Goal: Task Accomplishment & Management: Use online tool/utility

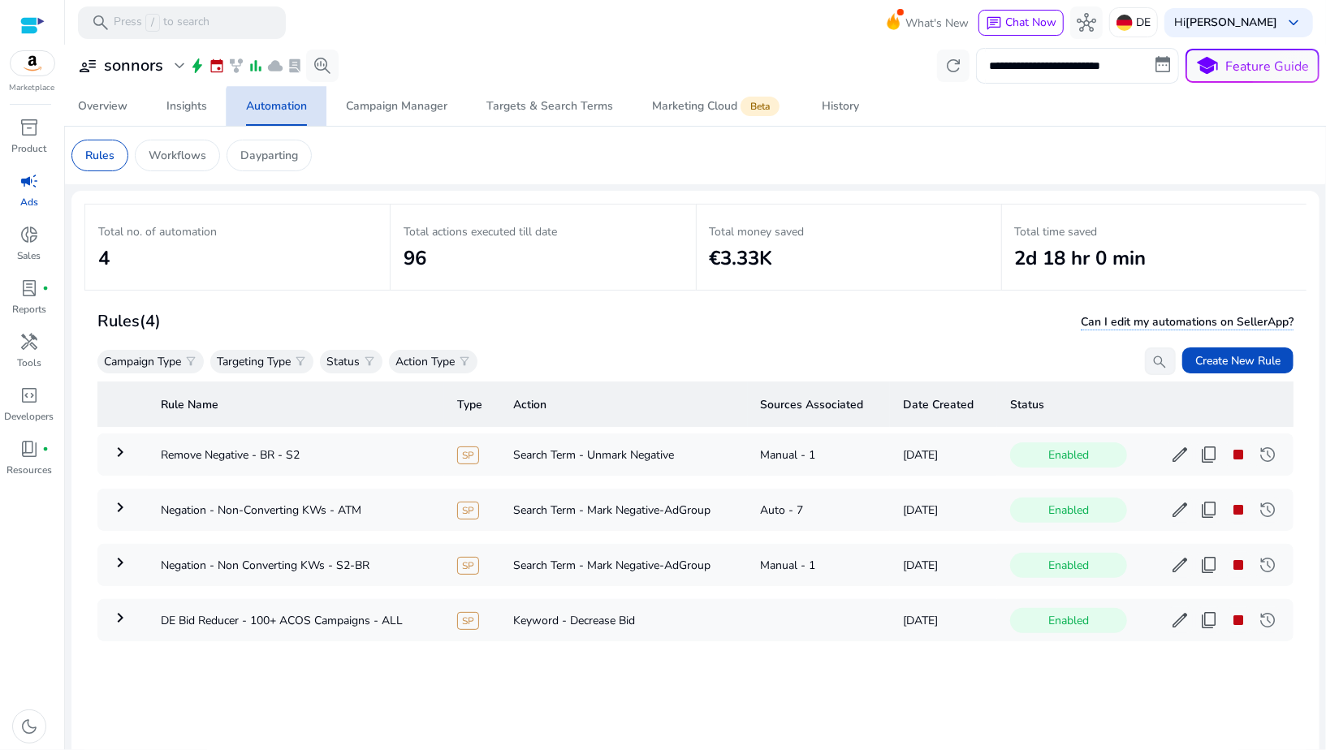
click at [277, 114] on span "Automation" at bounding box center [276, 106] width 61 height 39
click at [1205, 358] on span "Create New Rule" at bounding box center [1237, 360] width 85 height 17
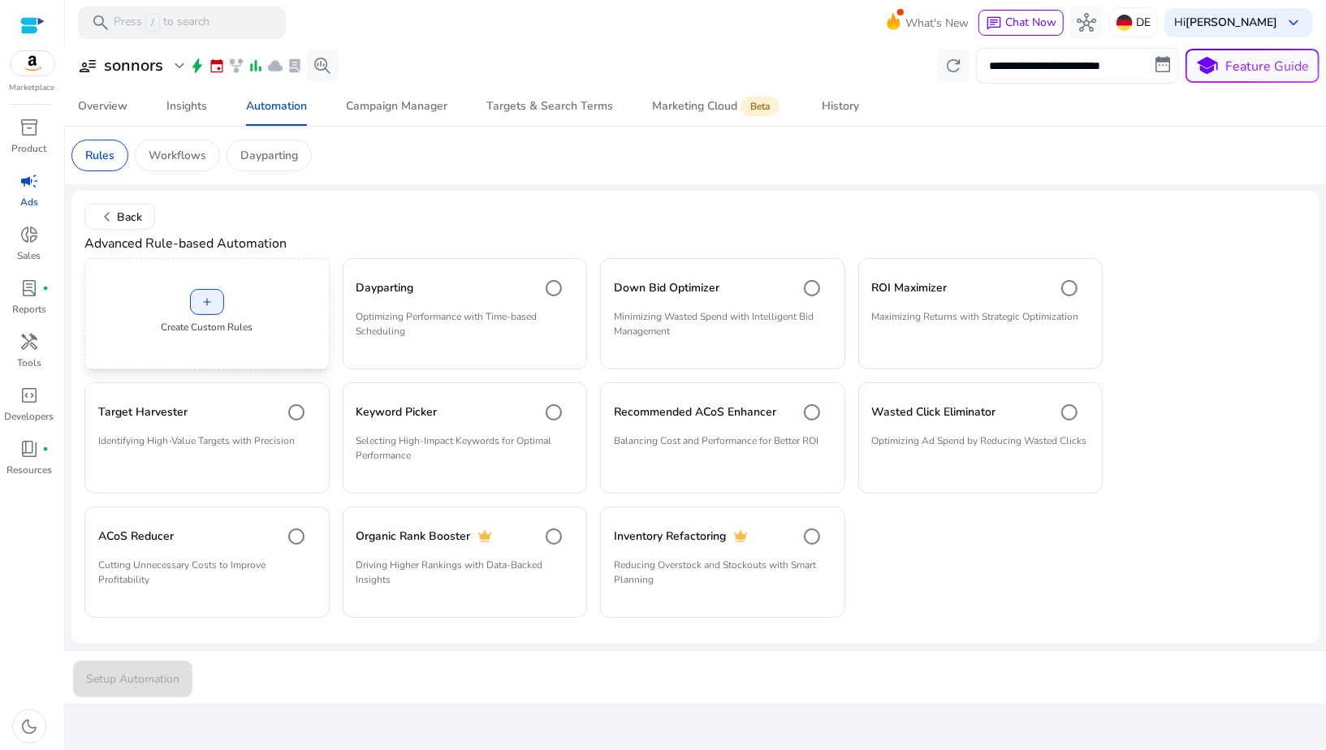
click at [187, 354] on div "add Create Custom Rules" at bounding box center [206, 313] width 245 height 111
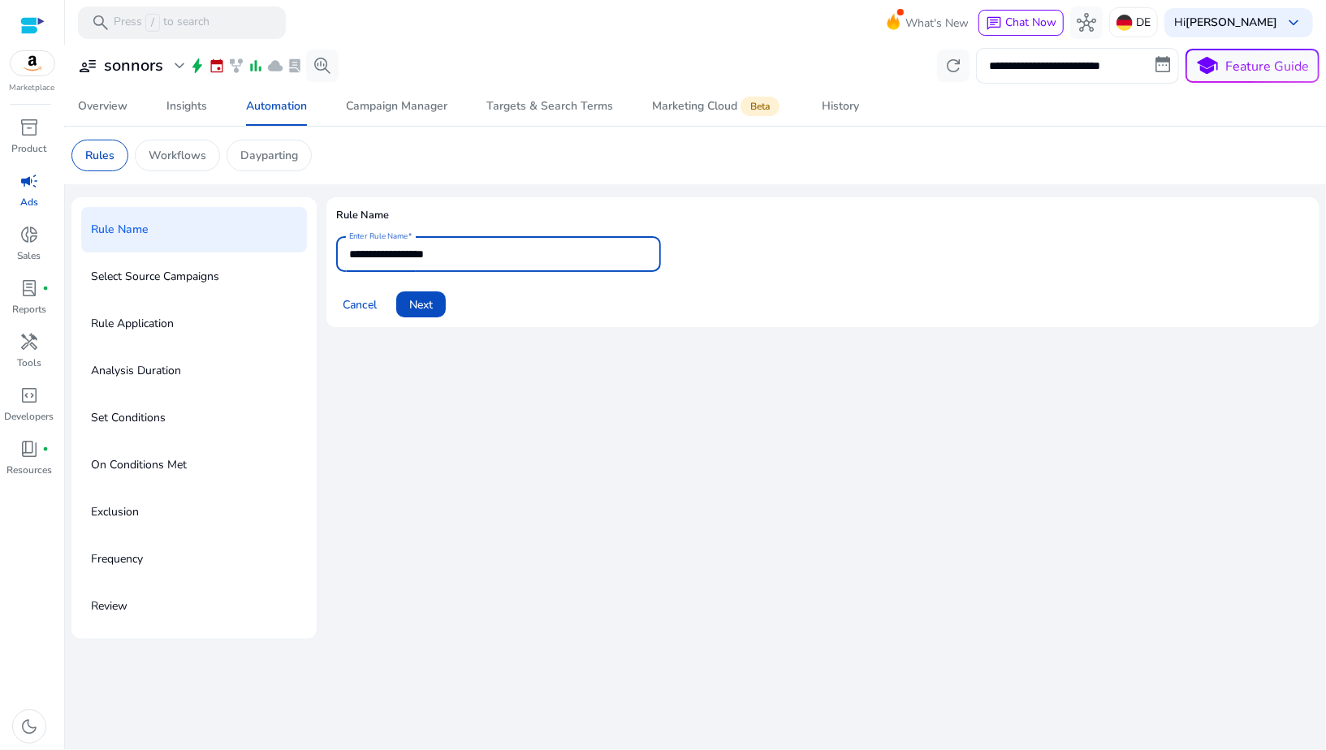
click at [395, 256] on input "**********" at bounding box center [498, 254] width 299 height 18
type input "**********"
click at [423, 308] on span "Next" at bounding box center [421, 304] width 24 height 17
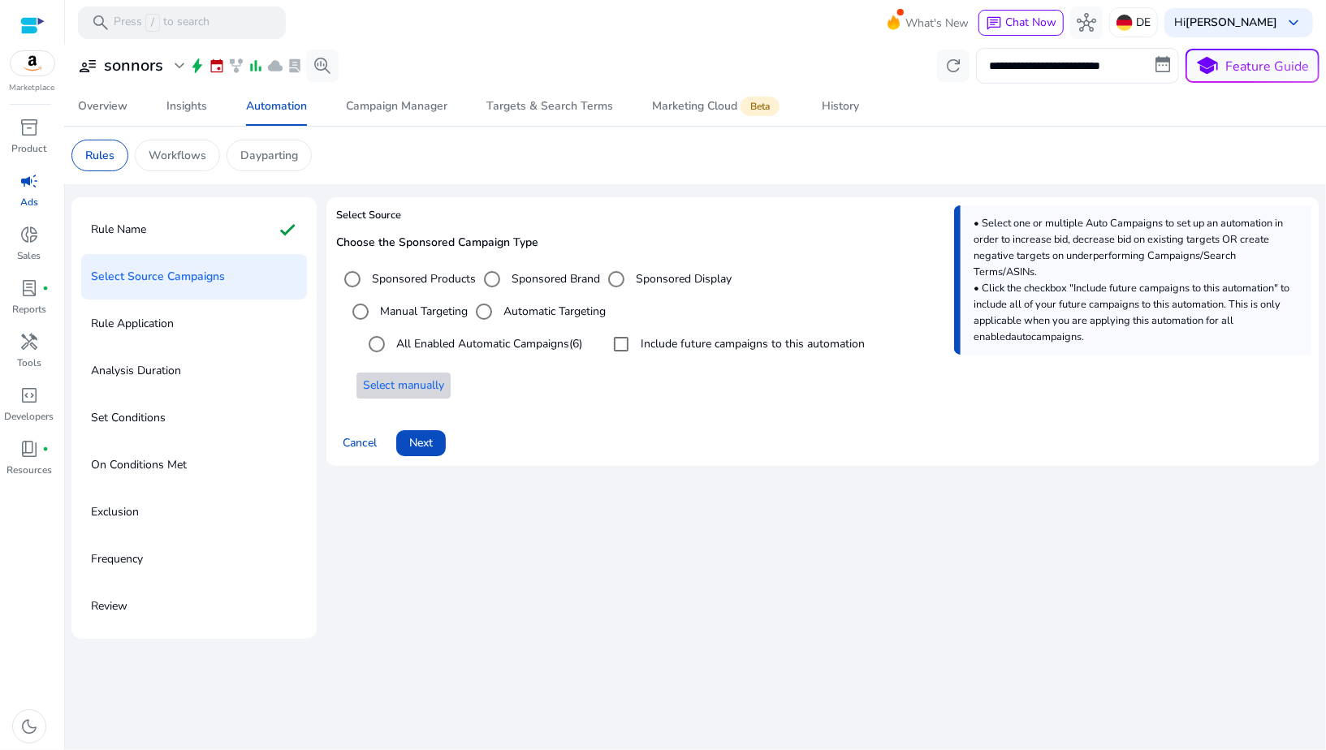
click at [417, 385] on span "Select manually" at bounding box center [403, 385] width 81 height 17
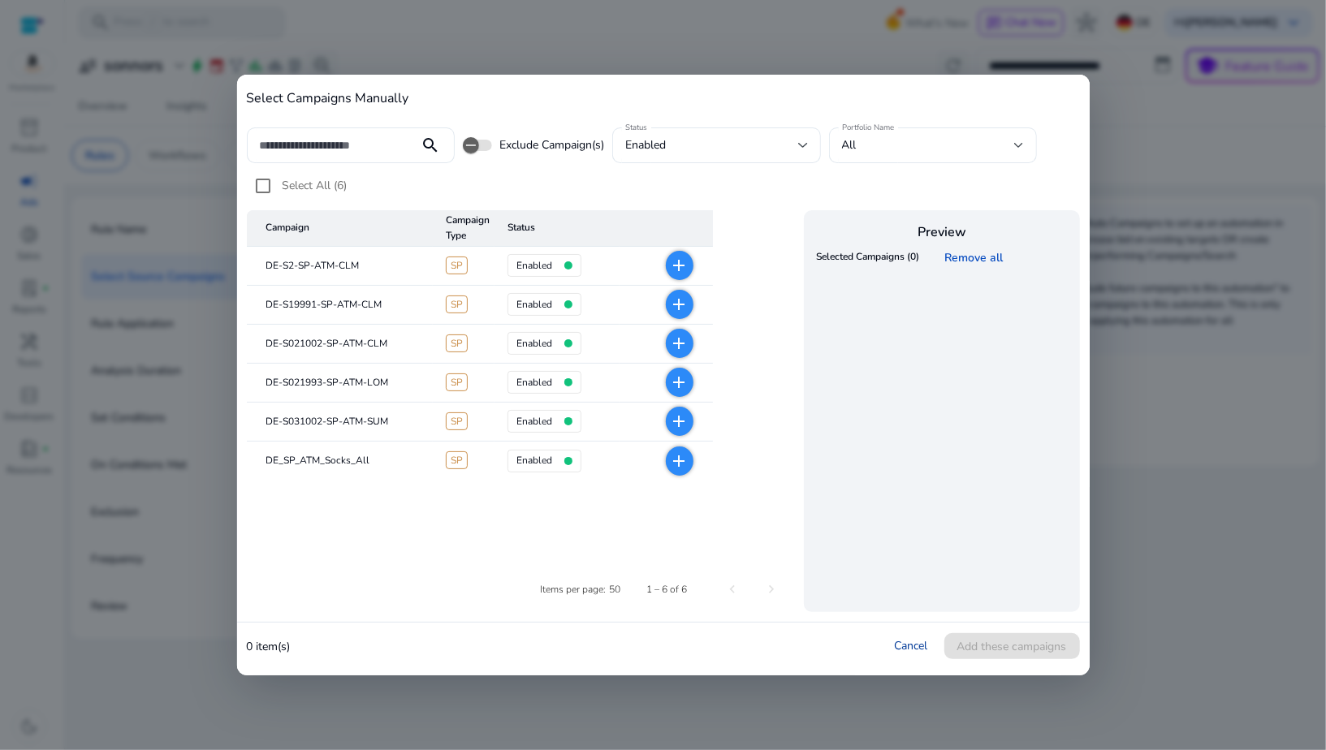
click at [908, 652] on link "Cancel" at bounding box center [911, 645] width 33 height 15
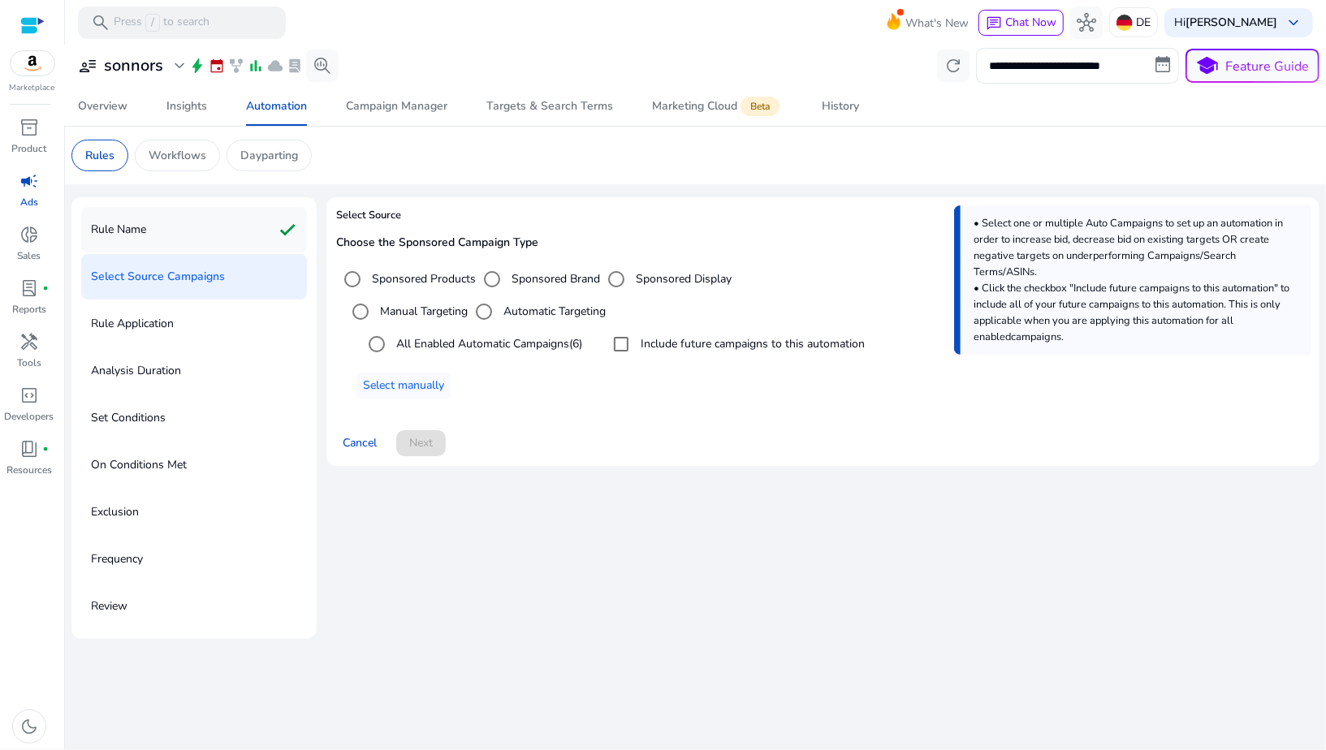
click at [162, 232] on div "Rule Name check" at bounding box center [194, 229] width 226 height 45
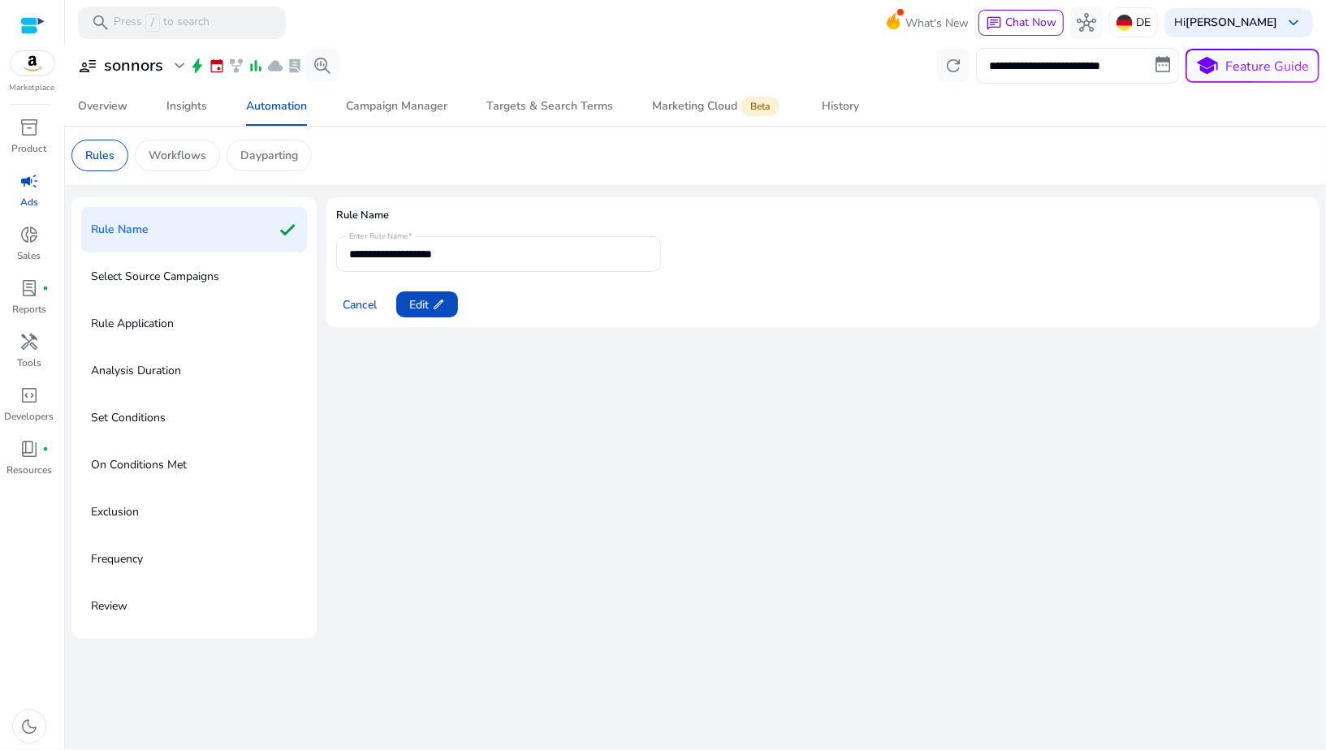
click at [234, 286] on div "Select Source Campaigns" at bounding box center [194, 276] width 226 height 45
click at [192, 280] on p "Select Source Campaigns" at bounding box center [155, 277] width 128 height 26
click at [420, 307] on span "Edit edit" at bounding box center [427, 304] width 36 height 17
click at [426, 308] on span "Next" at bounding box center [421, 304] width 24 height 17
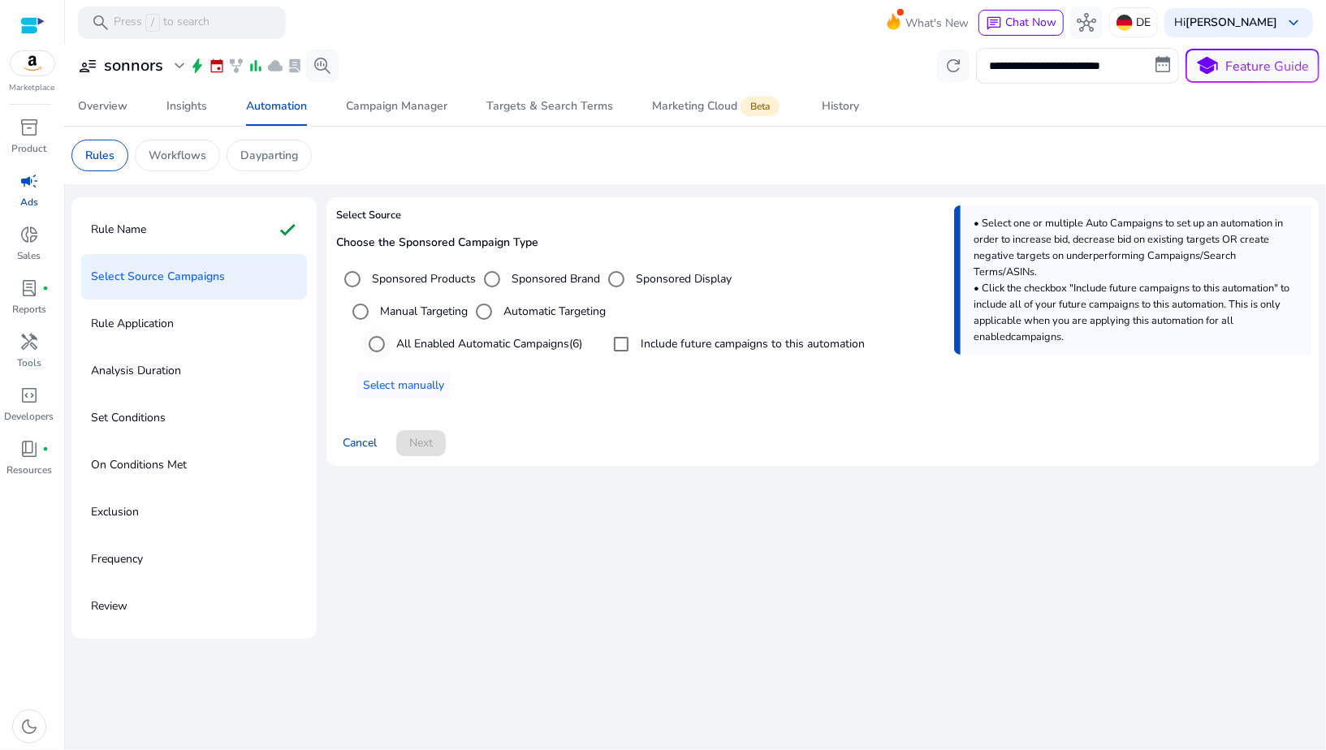
click at [449, 344] on label "All Enabled Automatic Campaigns (6)" at bounding box center [487, 343] width 189 height 17
click at [426, 390] on span "Select manually" at bounding box center [403, 385] width 81 height 17
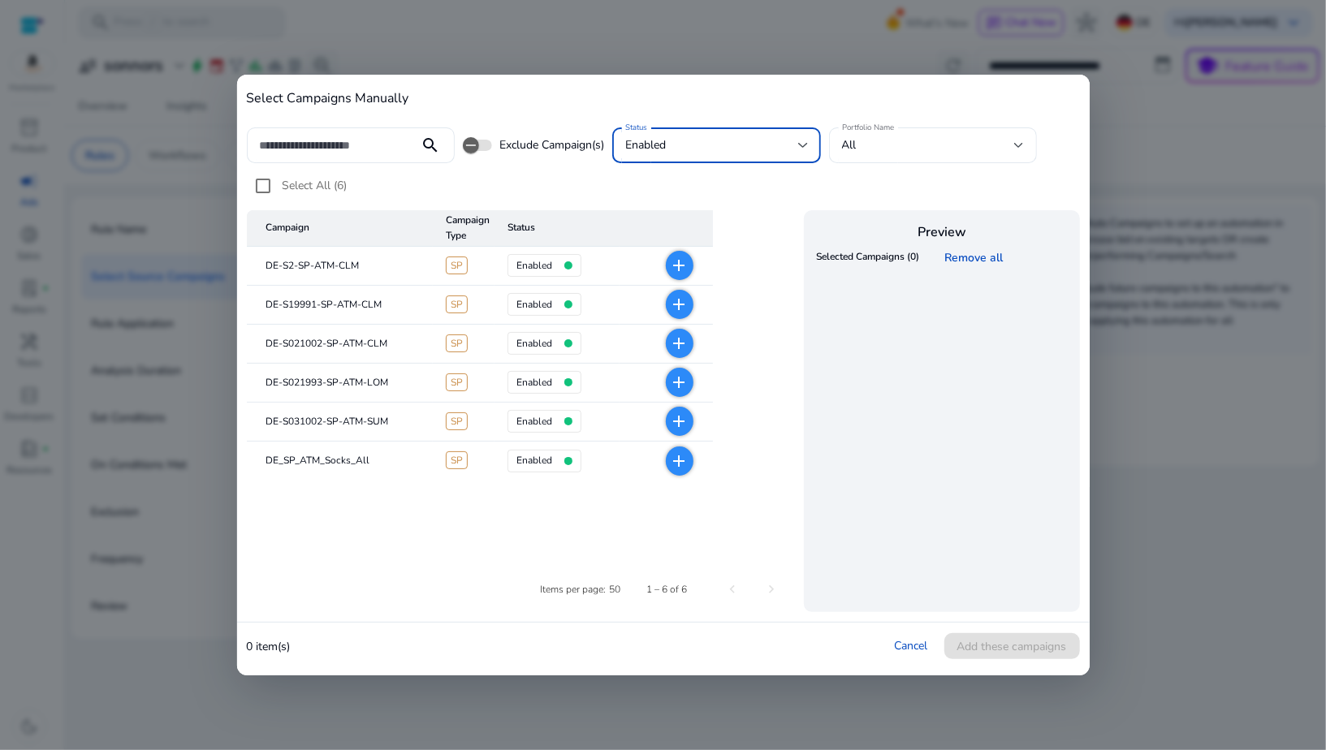
click at [696, 149] on div "enabled" at bounding box center [711, 145] width 173 height 18
click at [565, 183] on div at bounding box center [663, 375] width 1326 height 750
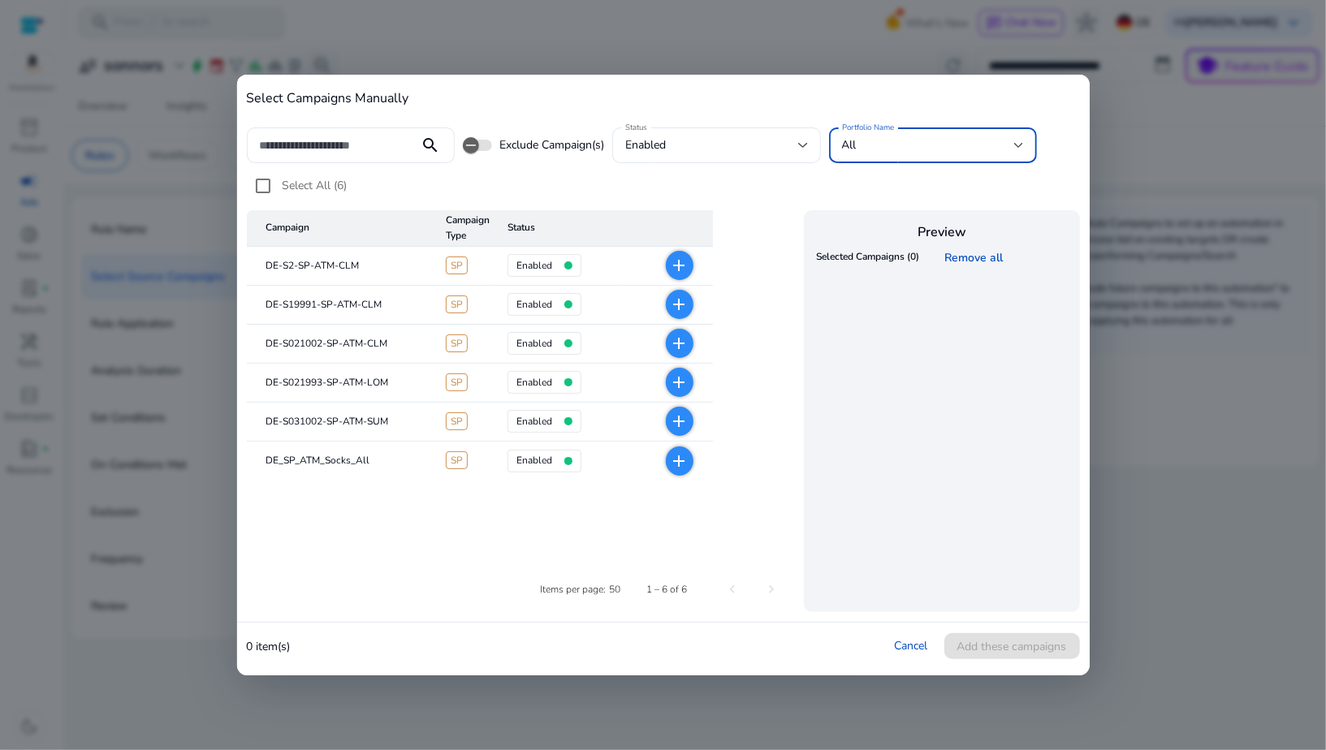
click at [845, 148] on span "All" at bounding box center [849, 144] width 15 height 15
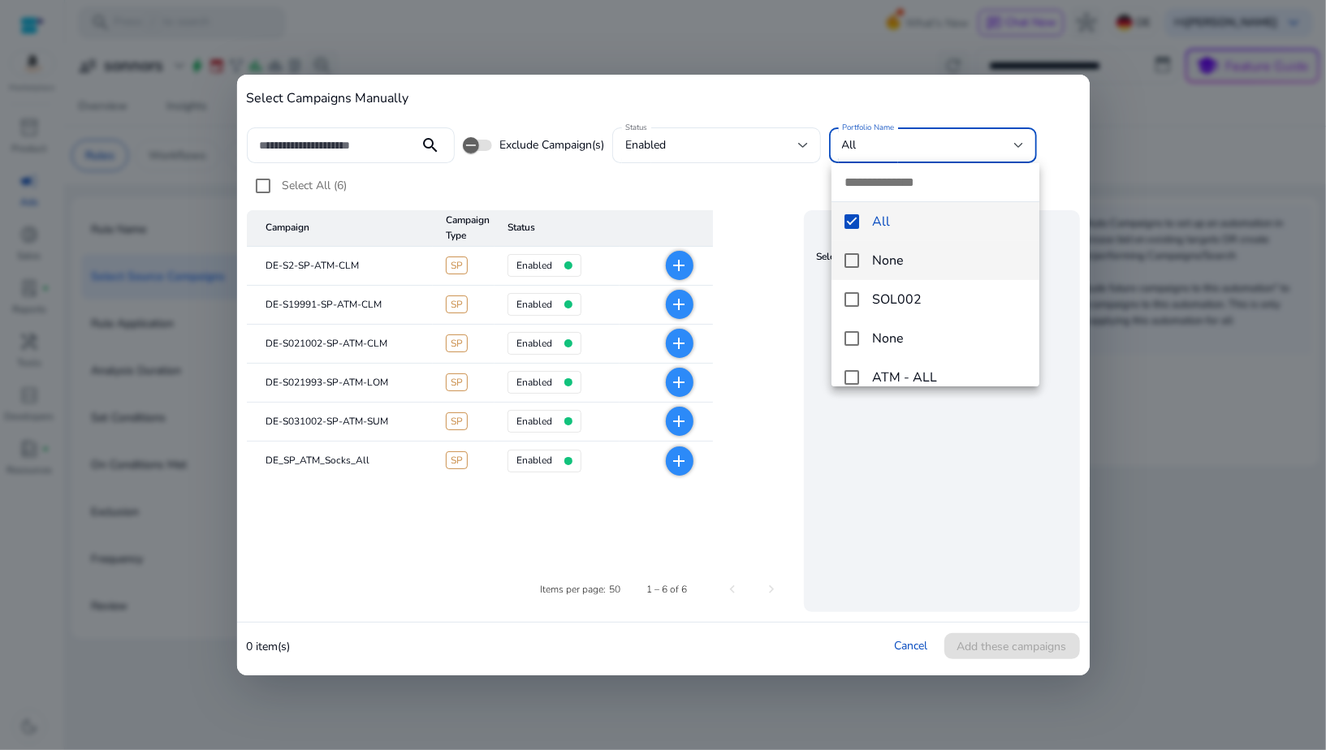
scroll to position [17, 0]
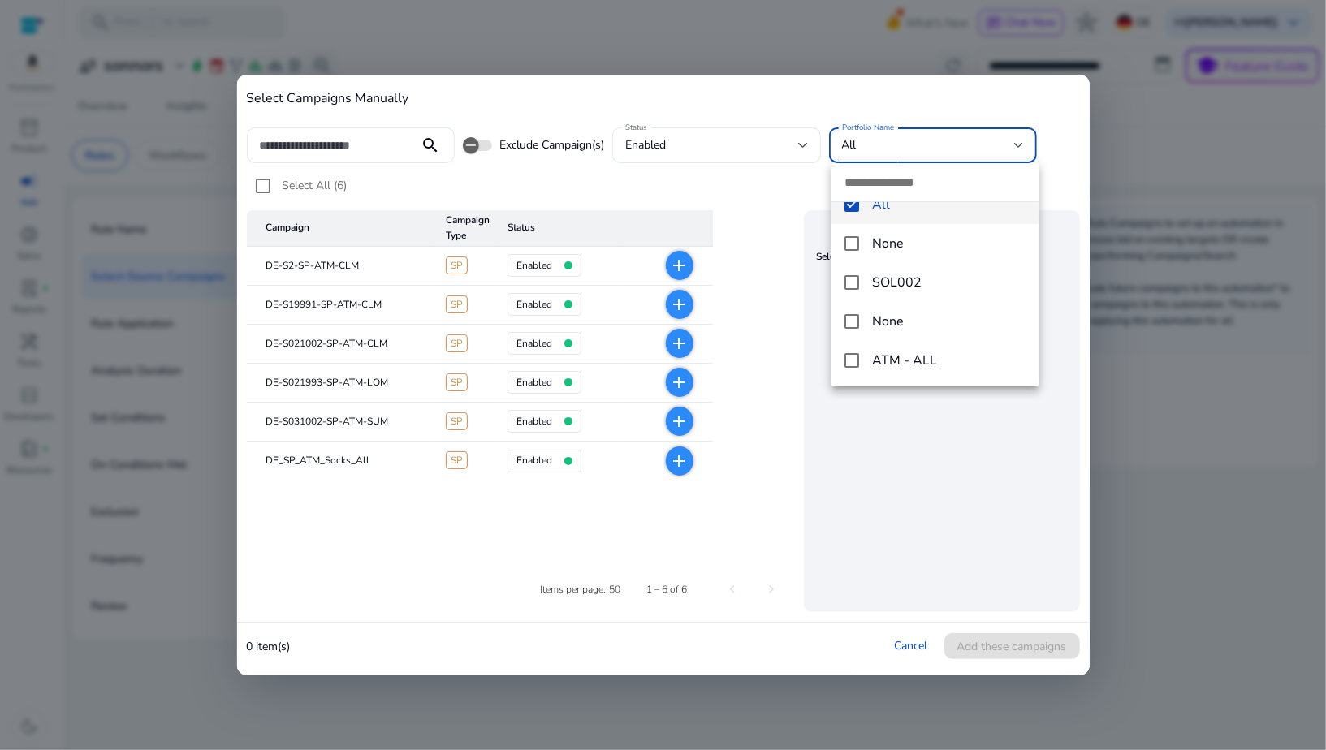
click at [779, 364] on div at bounding box center [663, 375] width 1326 height 750
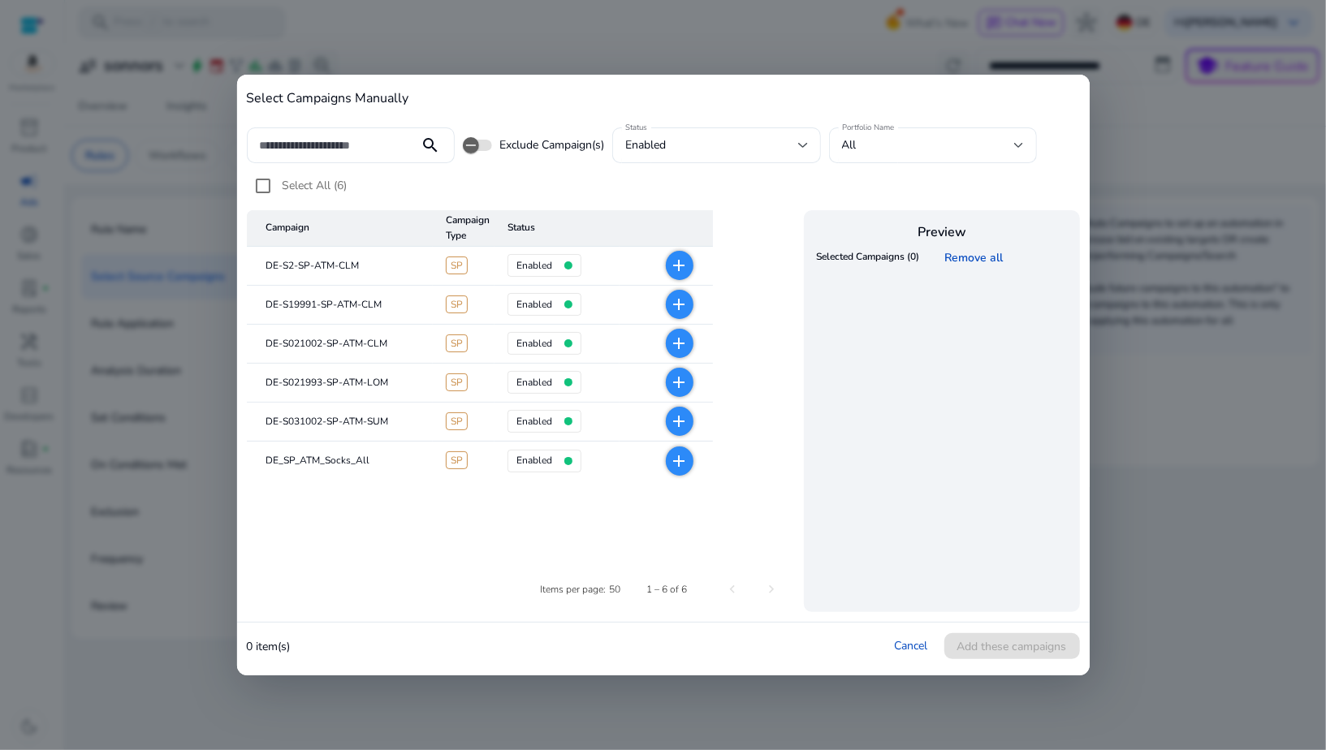
click at [679, 468] on mat-icon "add" at bounding box center [679, 460] width 19 height 19
click at [983, 653] on span "Add these campaigns" at bounding box center [1012, 646] width 110 height 17
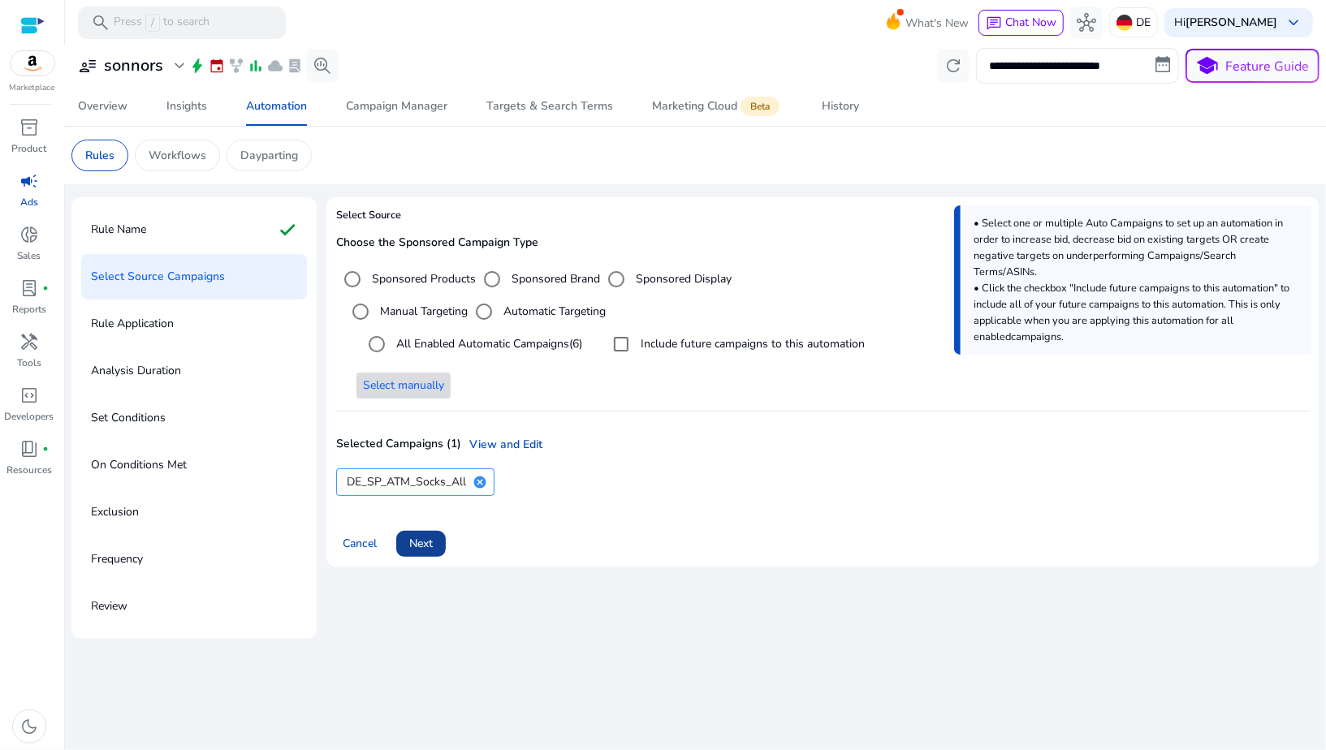
click at [419, 544] on span "Next" at bounding box center [421, 543] width 24 height 17
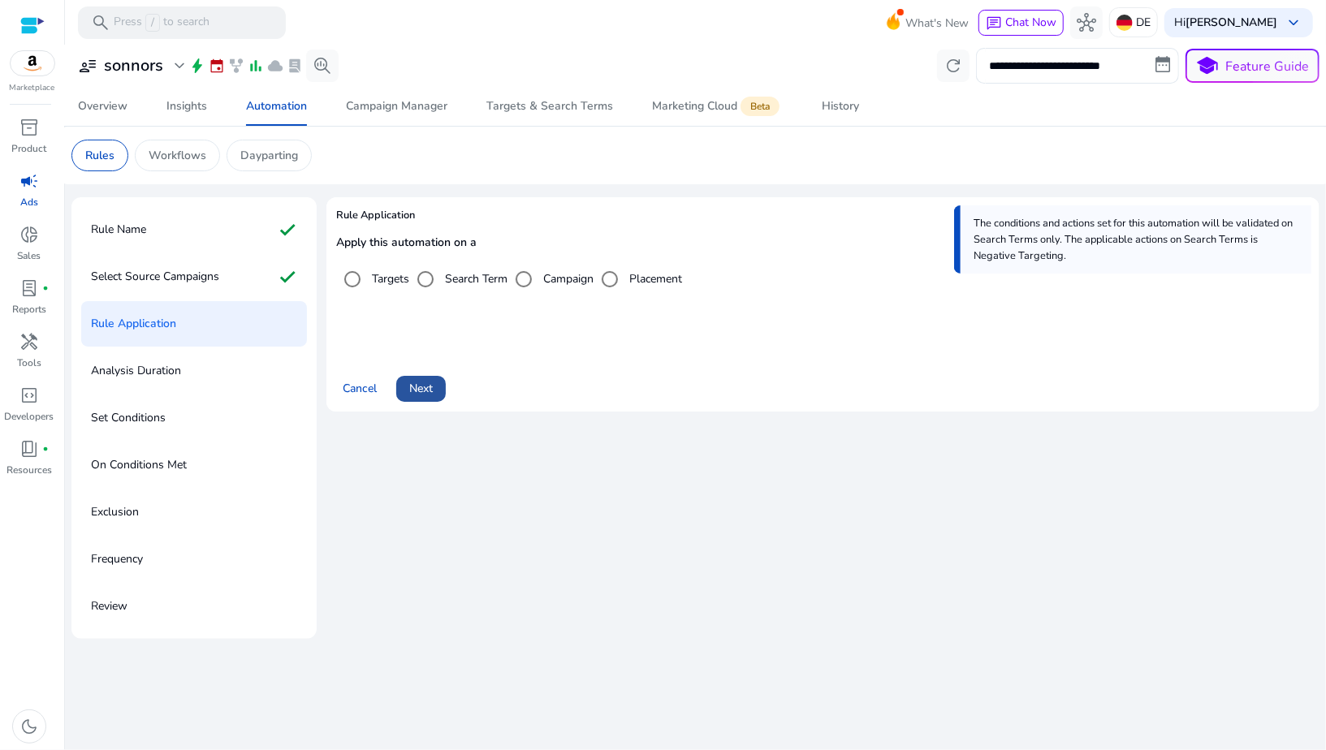
click at [427, 390] on span "Next" at bounding box center [421, 388] width 24 height 17
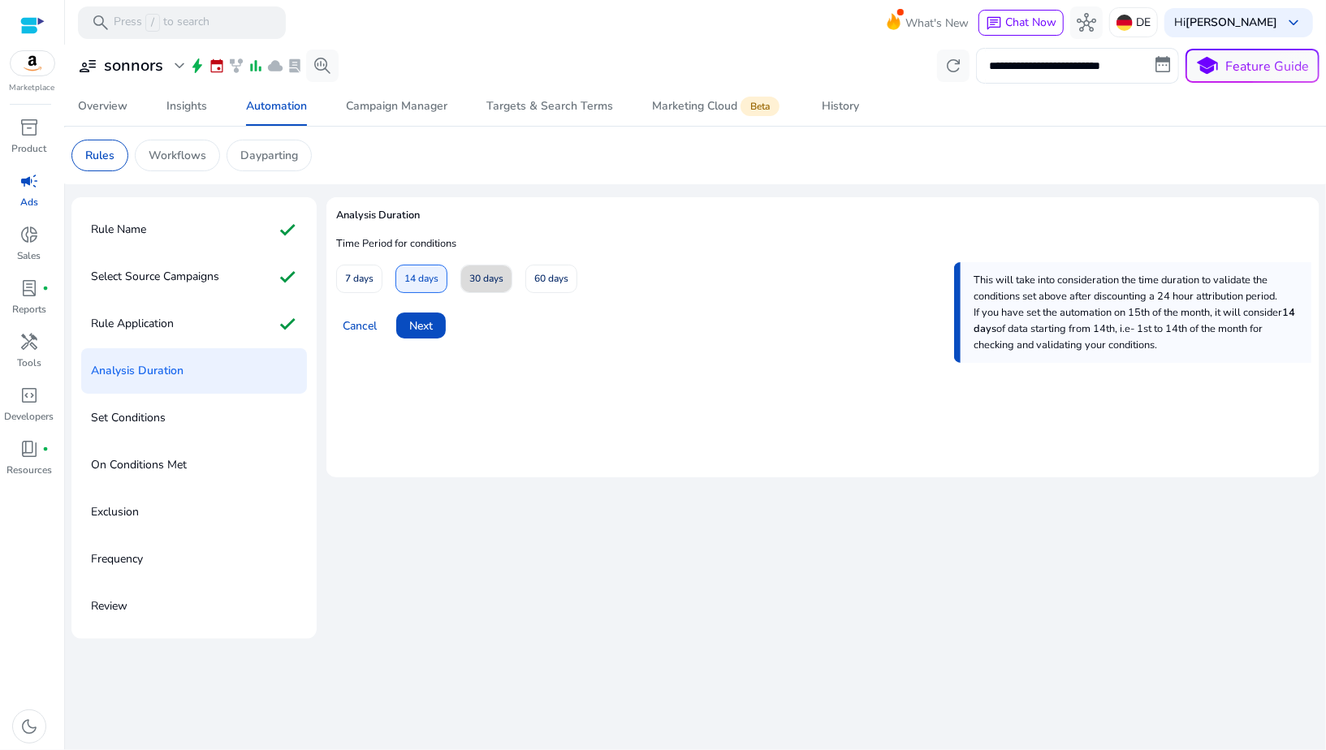
click at [471, 277] on span "30 days" at bounding box center [486, 279] width 34 height 28
click at [428, 318] on span "Next" at bounding box center [421, 325] width 24 height 17
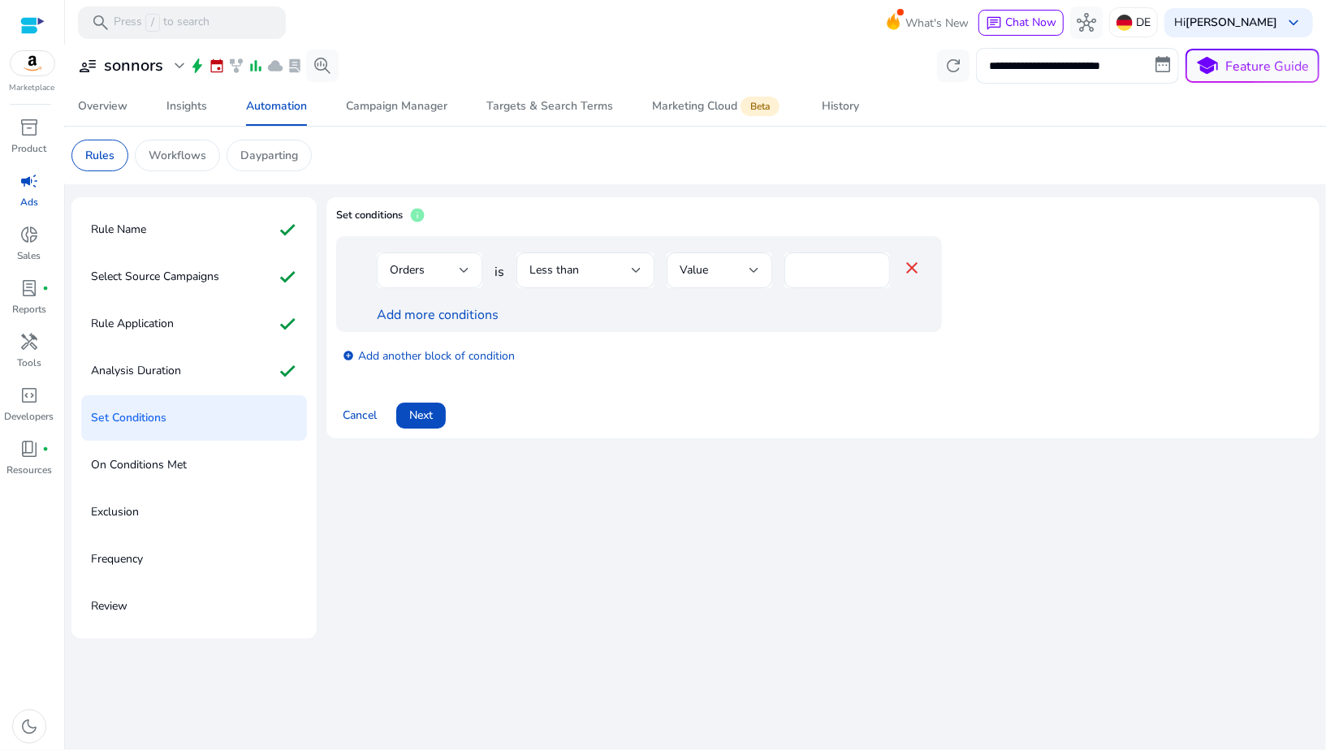
click at [444, 267] on div "Orders" at bounding box center [425, 270] width 70 height 18
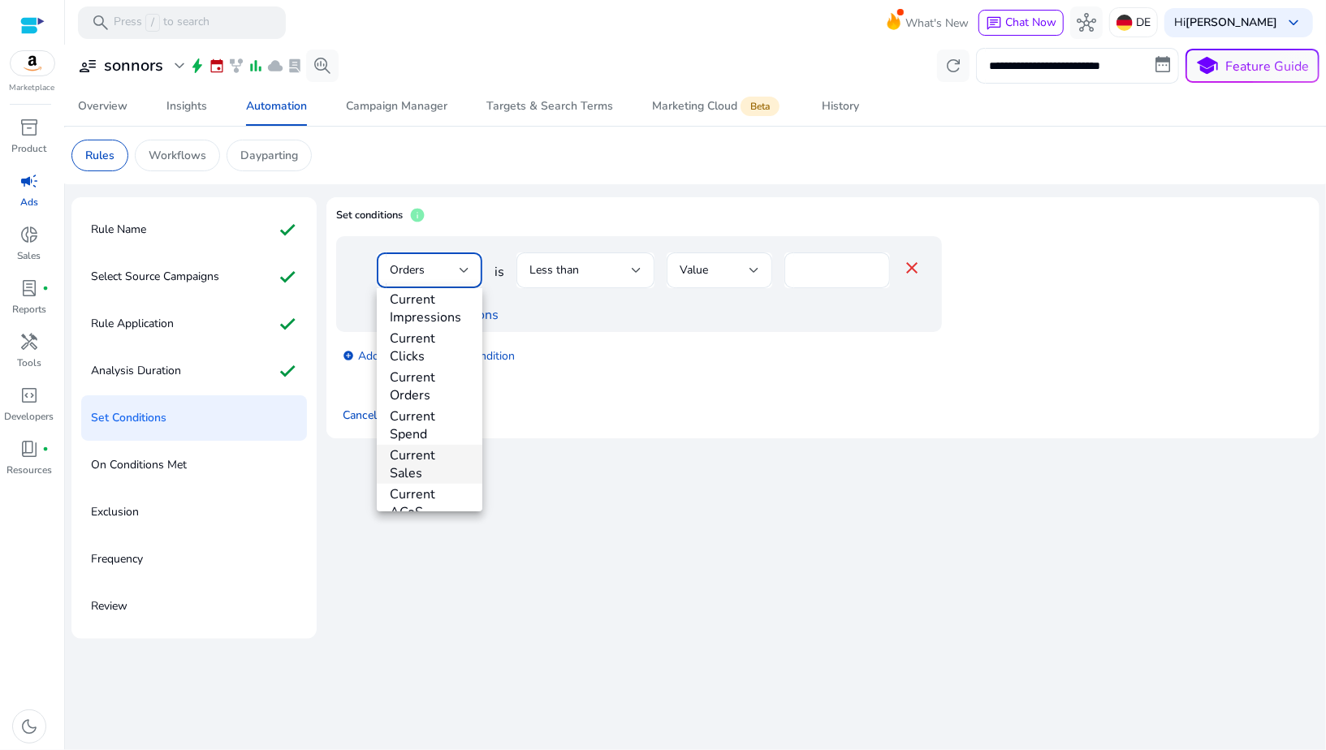
scroll to position [453, 0]
click at [413, 372] on span "Current Clicks" at bounding box center [430, 368] width 80 height 36
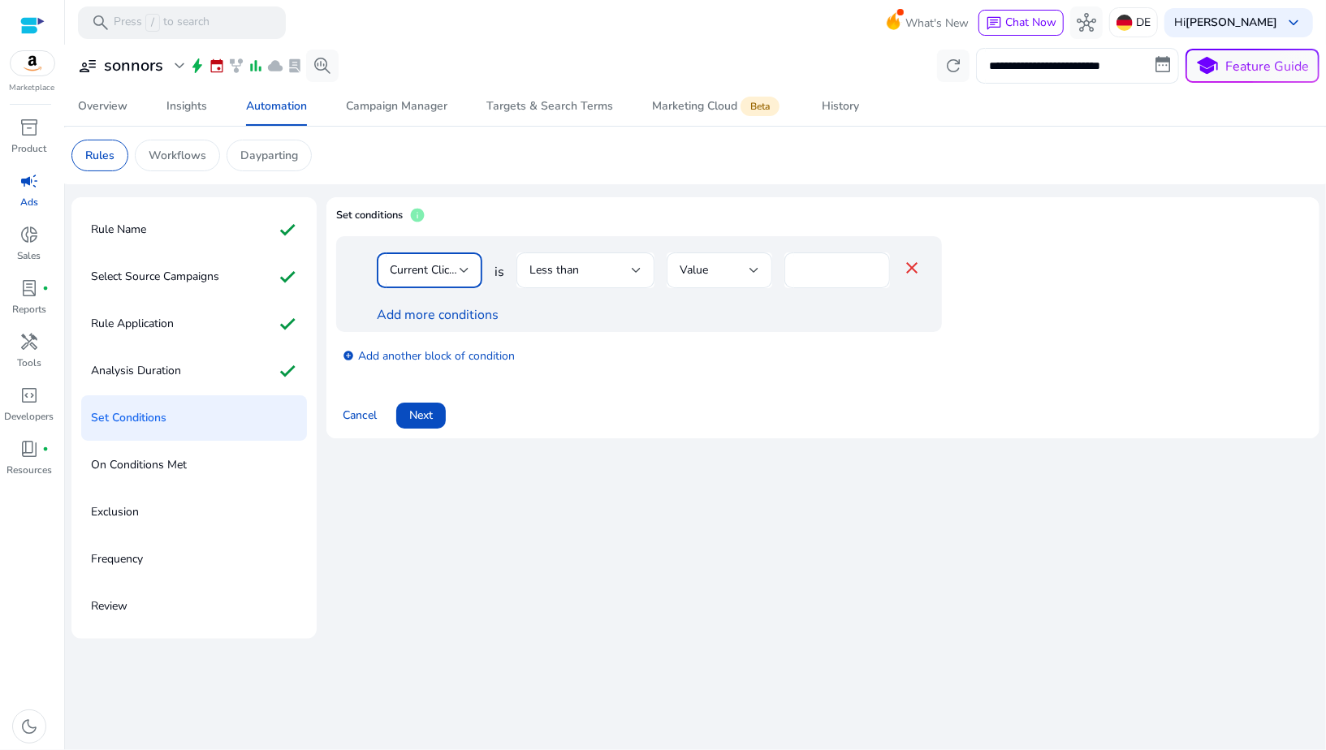
click at [441, 272] on span "Current Clicks" at bounding box center [425, 269] width 71 height 15
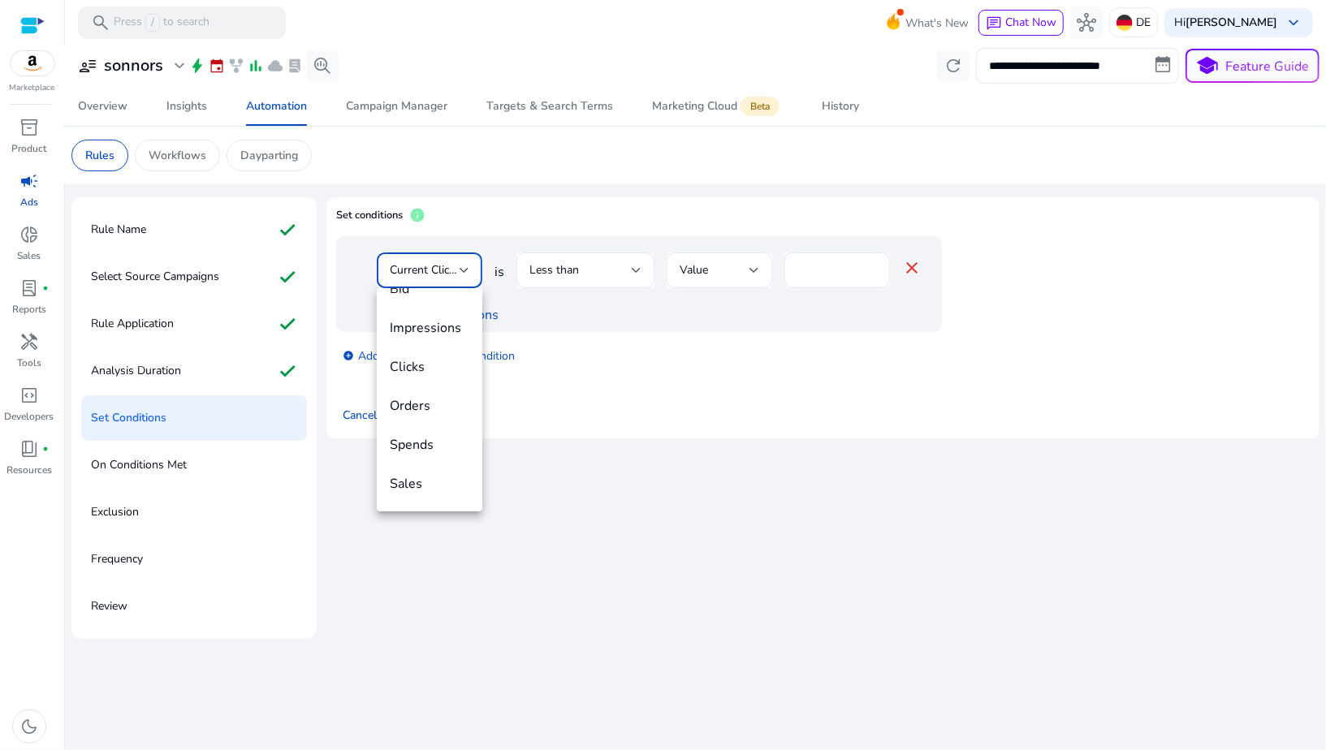
scroll to position [0, 0]
click at [436, 381] on mat-option "Clicks" at bounding box center [430, 392] width 106 height 39
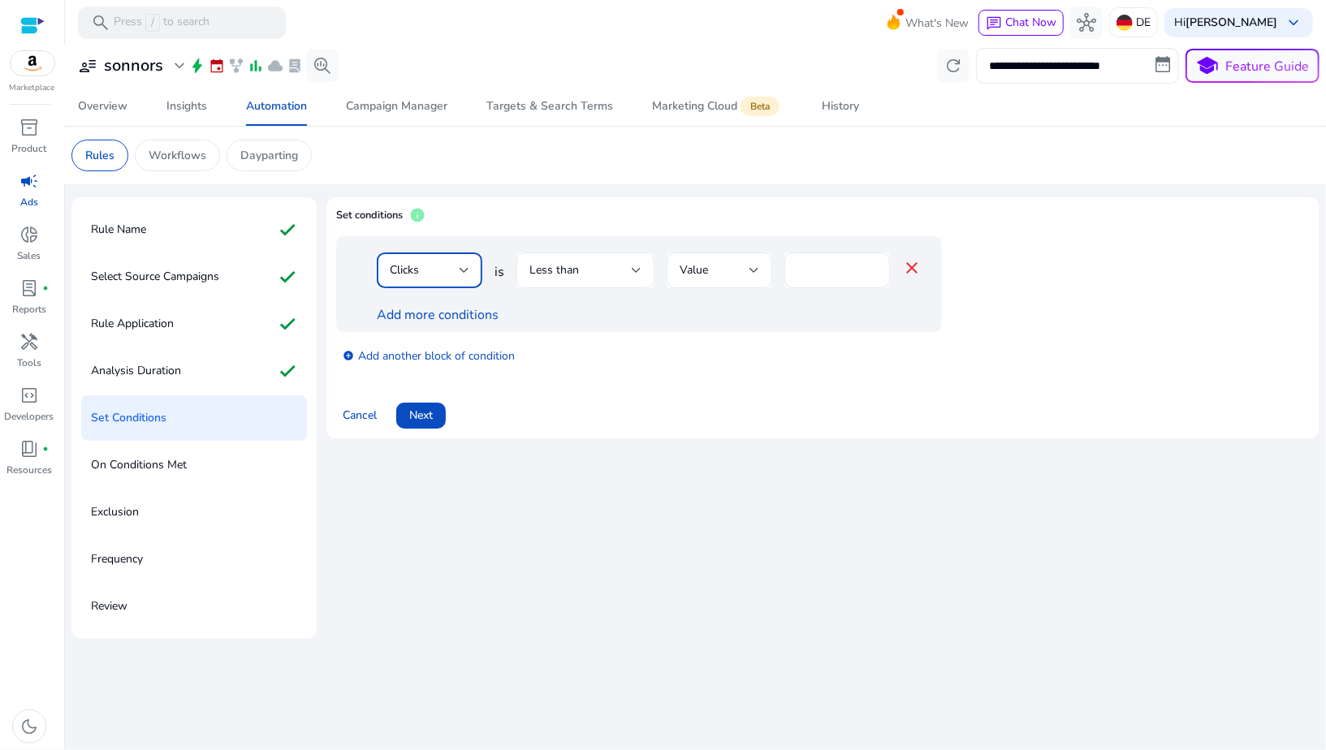
click at [568, 262] on span "Less than" at bounding box center [554, 269] width 50 height 15
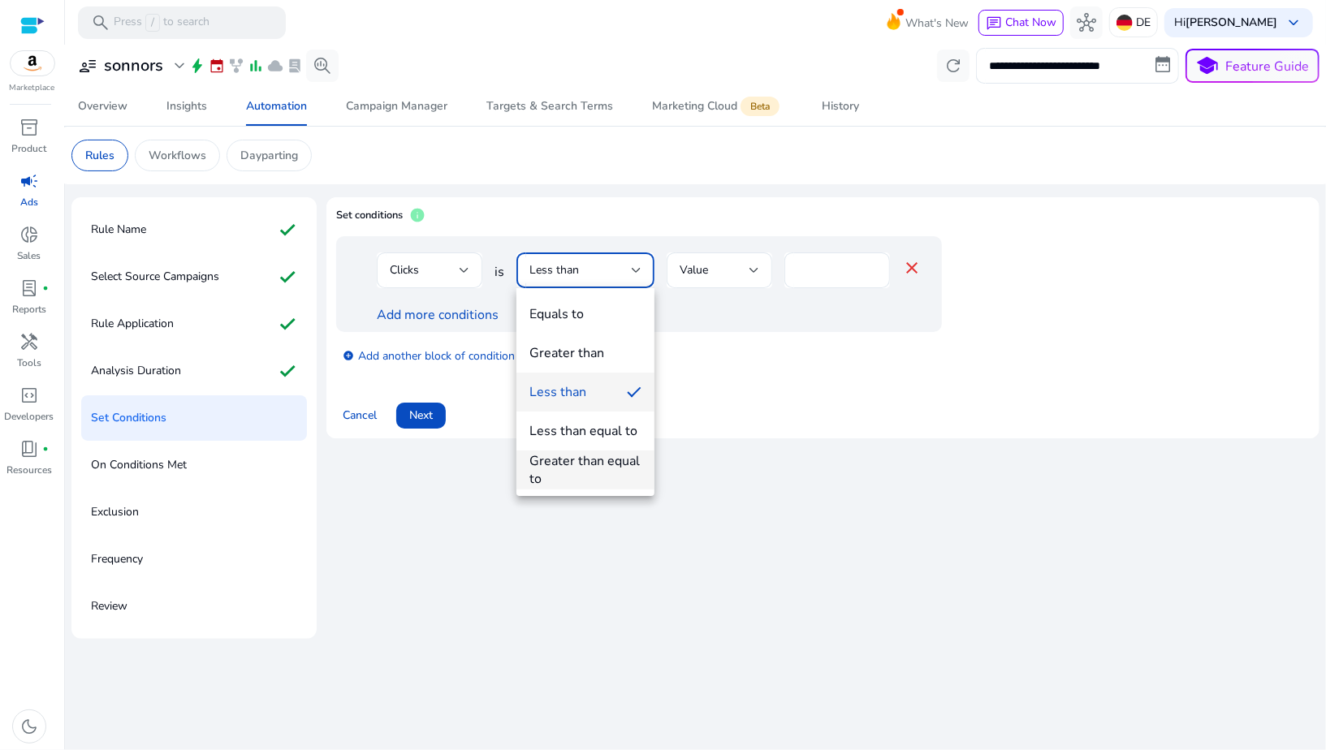
click at [566, 456] on div "Greater than equal to" at bounding box center [585, 470] width 112 height 36
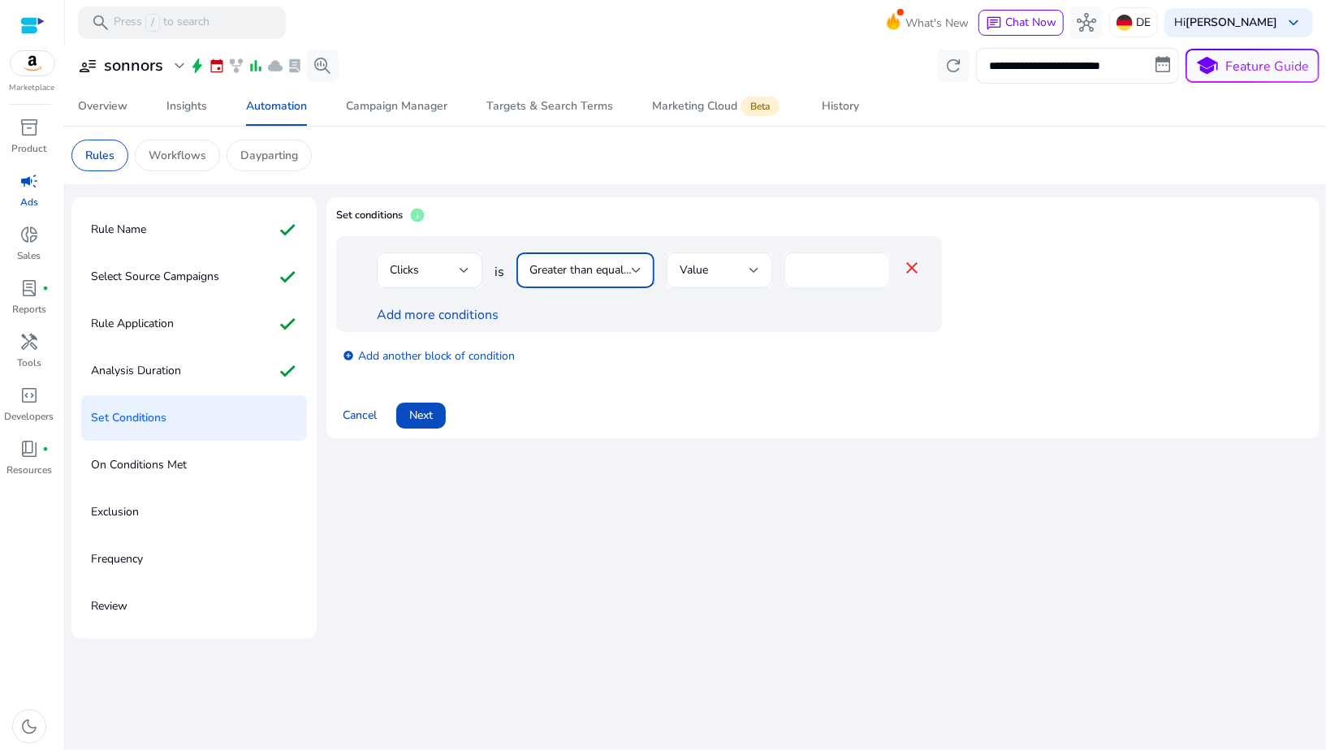
click at [808, 270] on input "*" at bounding box center [837, 270] width 80 height 18
drag, startPoint x: 808, startPoint y: 270, endPoint x: 800, endPoint y: 273, distance: 8.5
click at [800, 273] on input "*" at bounding box center [837, 270] width 80 height 18
type input "*"
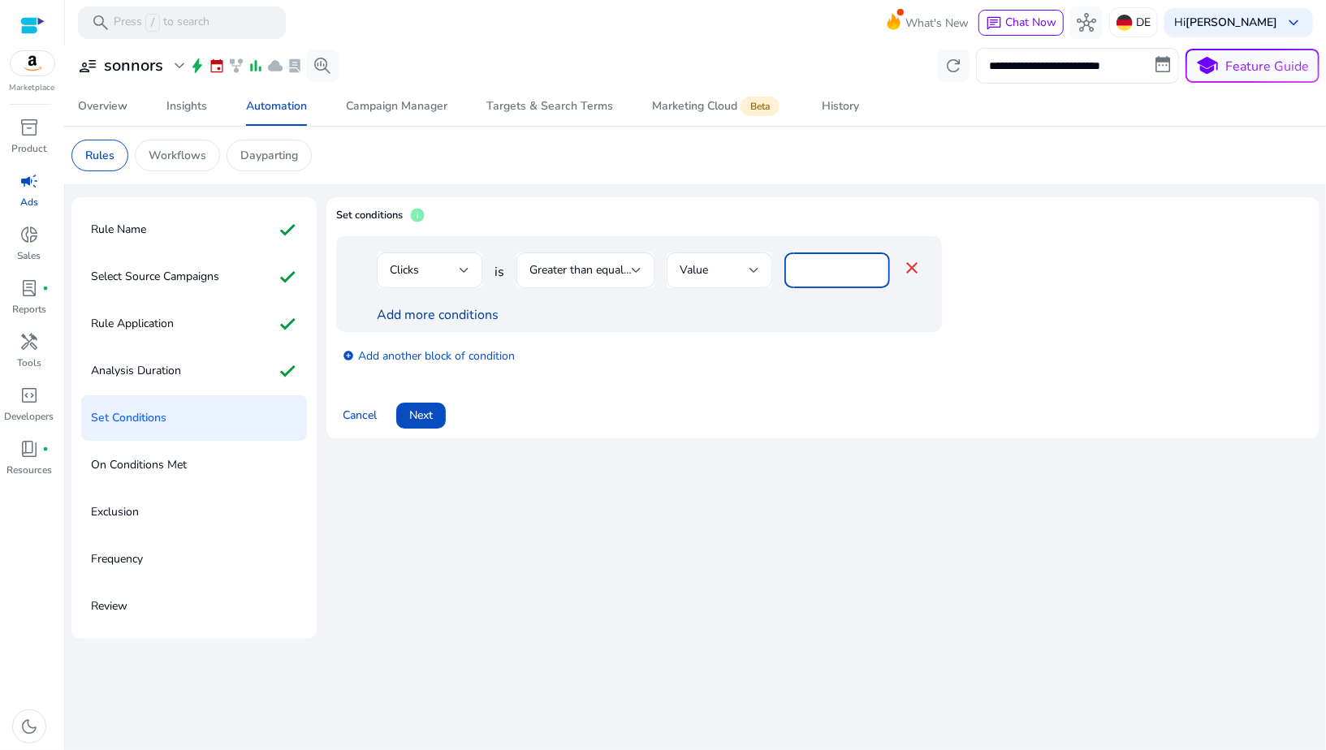
click at [433, 321] on link "Add more conditions" at bounding box center [438, 315] width 122 height 18
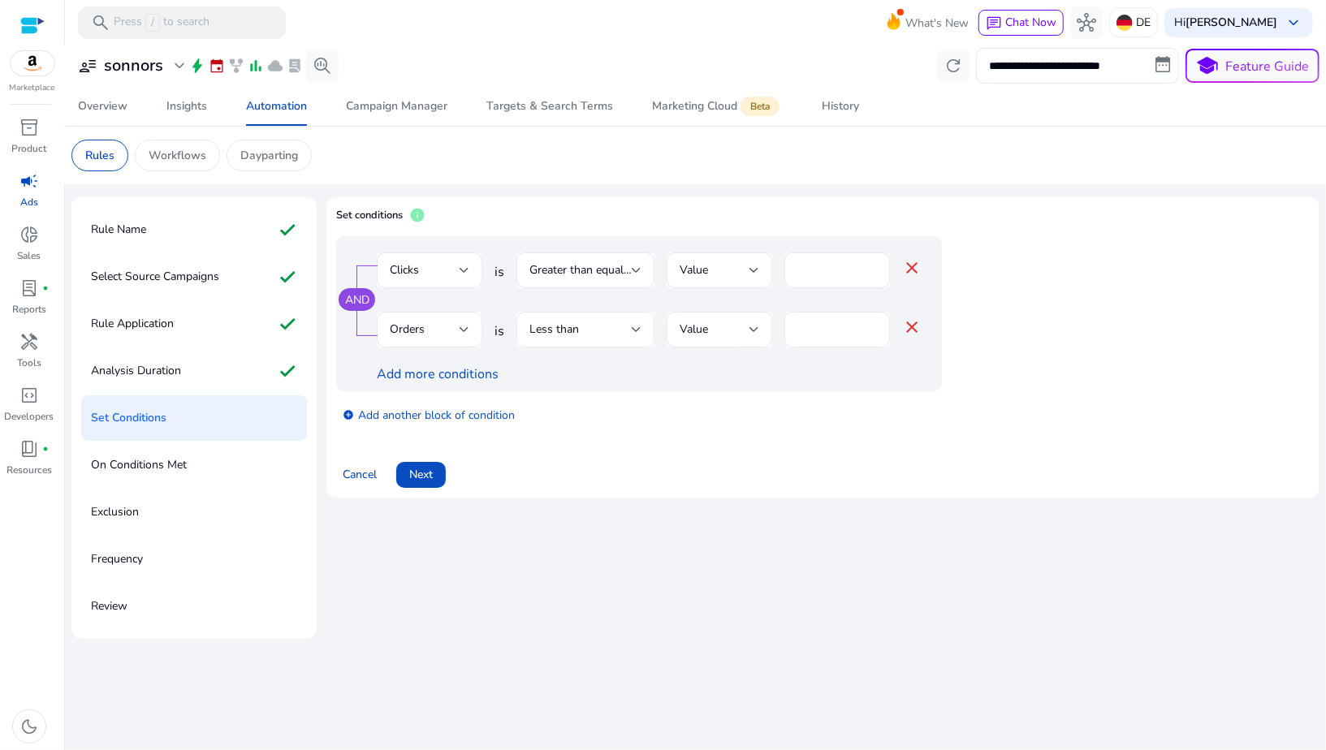
click at [603, 326] on div "Less than" at bounding box center [580, 330] width 102 height 18
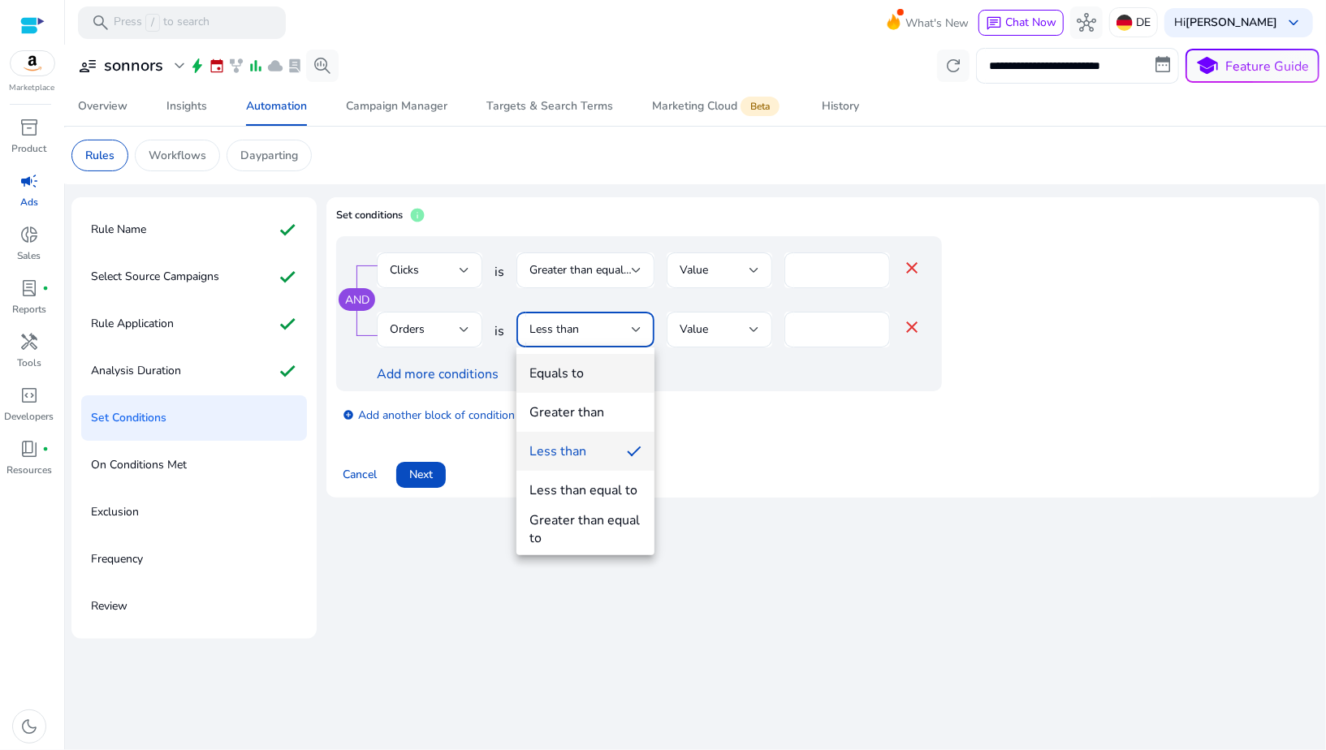
click at [588, 372] on span "Equals to" at bounding box center [585, 373] width 112 height 18
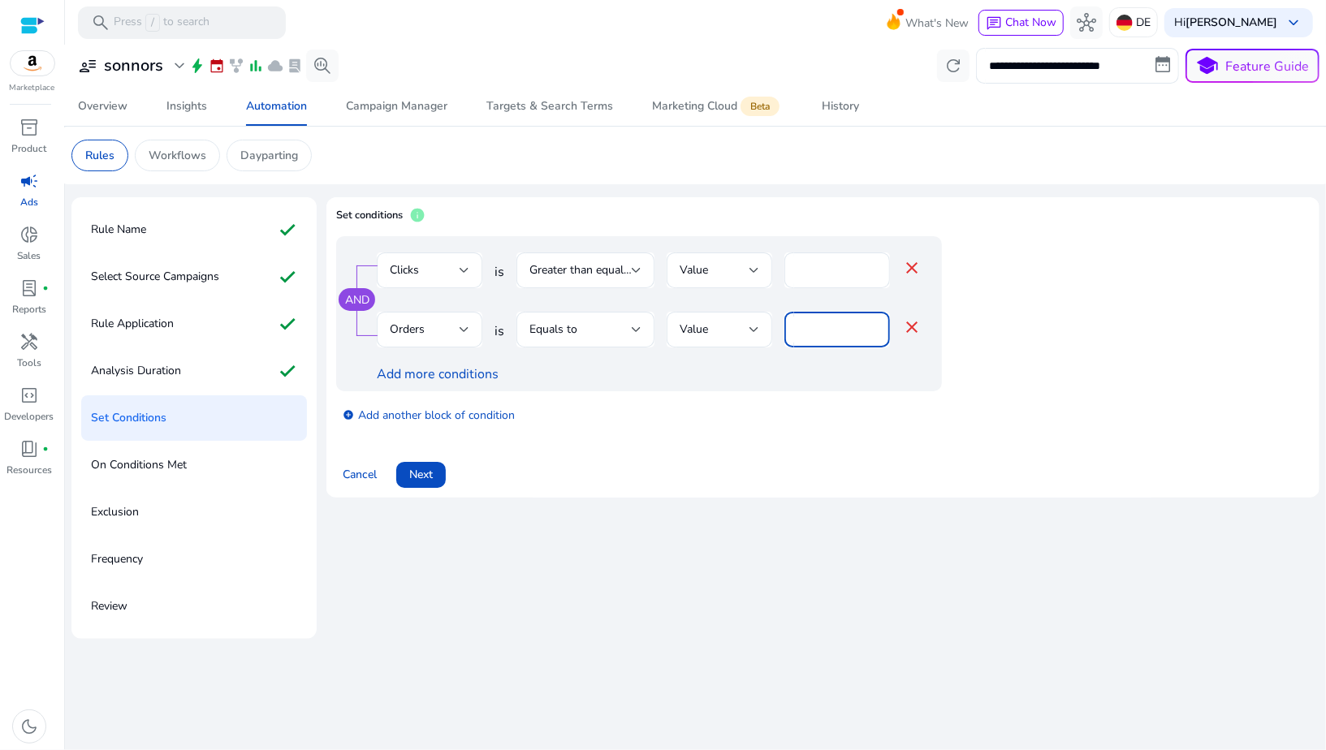
drag, startPoint x: 813, startPoint y: 329, endPoint x: 790, endPoint y: 329, distance: 22.7
click at [790, 329] on div "*" at bounding box center [837, 330] width 106 height 36
type input "*"
click at [705, 407] on div "add_circle Add another block of condition" at bounding box center [671, 413] width 670 height 45
click at [416, 416] on link "add_circle Add another block of condition" at bounding box center [429, 414] width 172 height 19
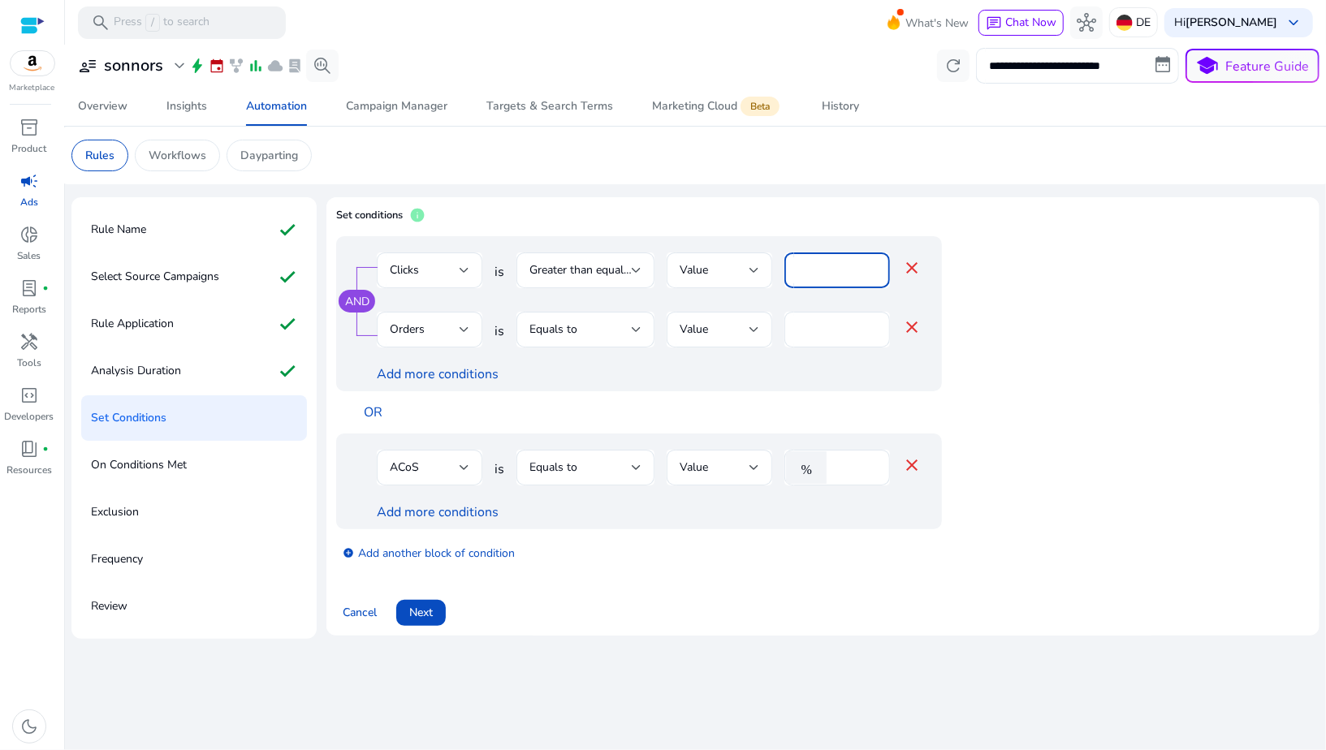
drag, startPoint x: 806, startPoint y: 265, endPoint x: 795, endPoint y: 265, distance: 10.6
click at [795, 265] on div "*" at bounding box center [837, 270] width 106 height 36
type input "*"
click at [751, 365] on div "Add more conditions" at bounding box center [649, 373] width 545 height 19
click at [459, 472] on div at bounding box center [464, 467] width 10 height 19
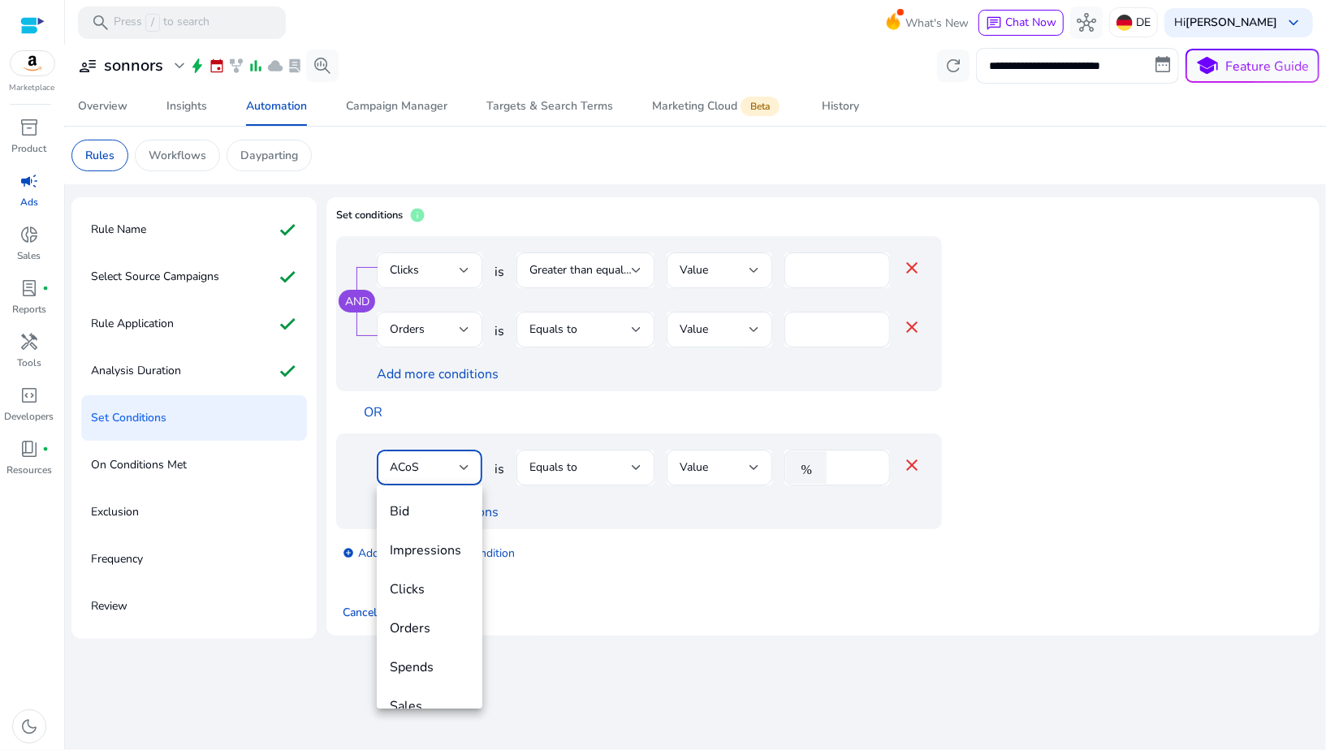
scroll to position [55, 0]
click at [627, 516] on div at bounding box center [663, 375] width 1326 height 750
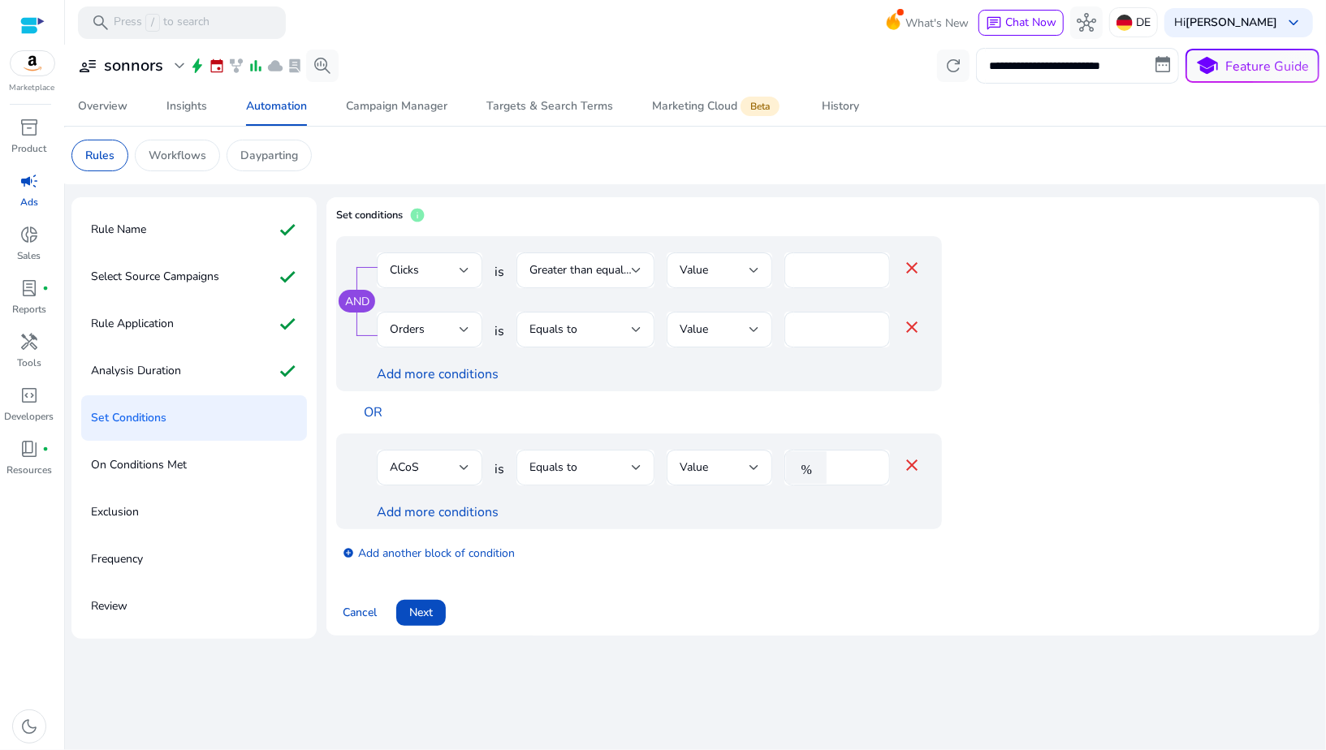
click at [592, 471] on div "Equals to" at bounding box center [580, 468] width 102 height 18
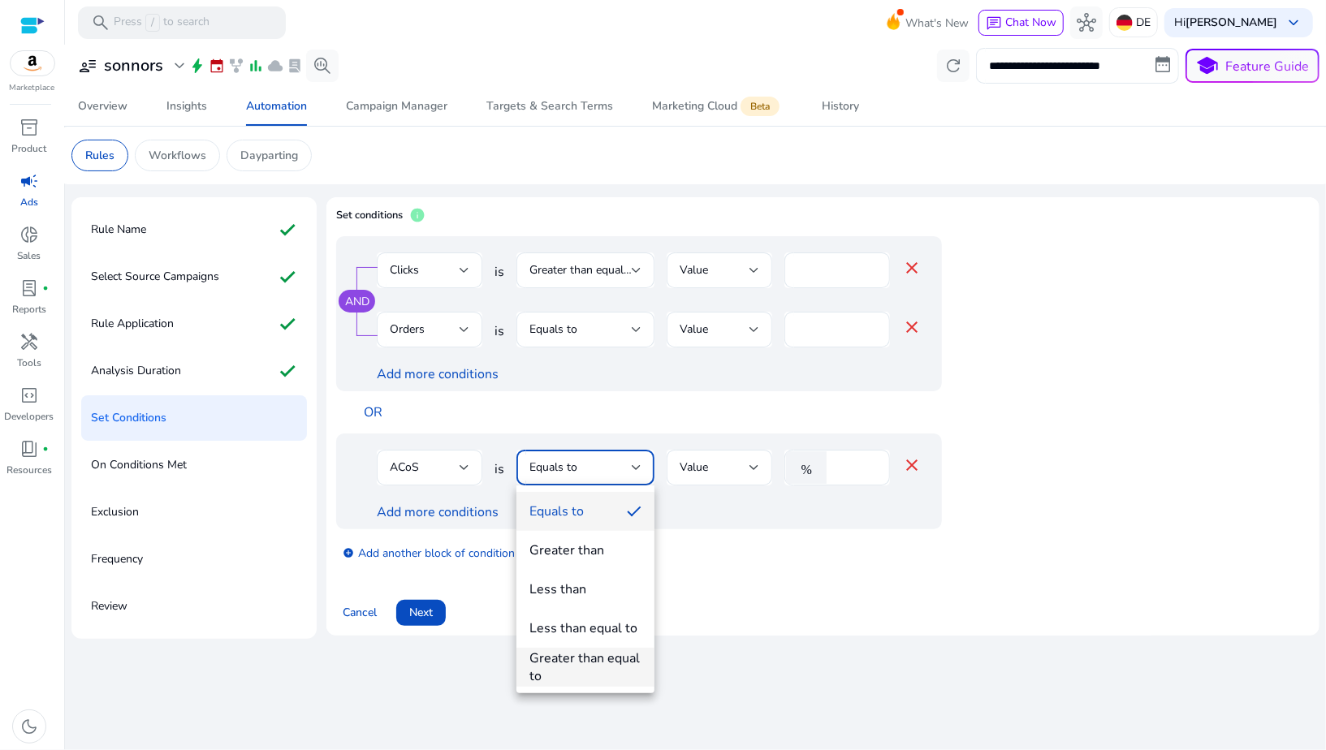
click at [578, 666] on div "Greater than equal to" at bounding box center [585, 667] width 112 height 36
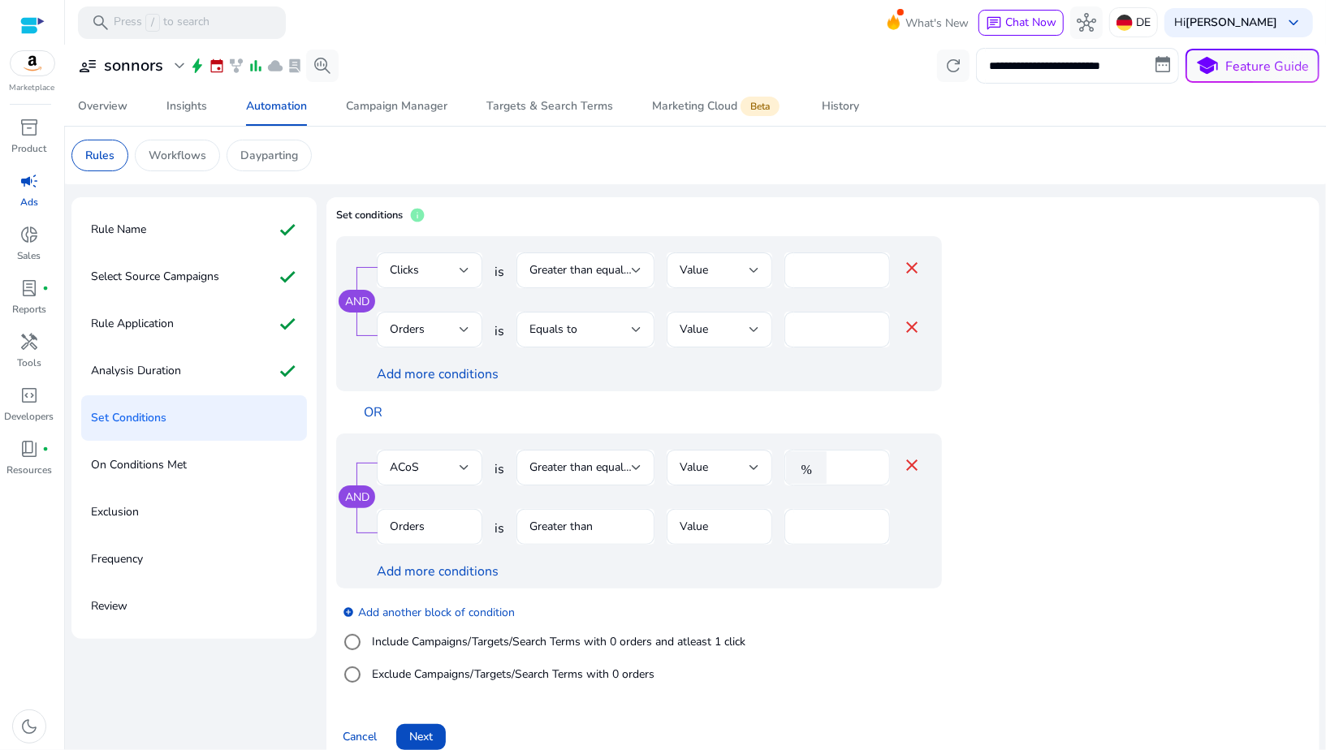
click at [843, 471] on input "****" at bounding box center [855, 468] width 42 height 18
type input "***"
click at [801, 579] on div "Add more conditions" at bounding box center [649, 571] width 545 height 19
click at [446, 525] on mat-form-field "Orders" at bounding box center [430, 535] width 106 height 53
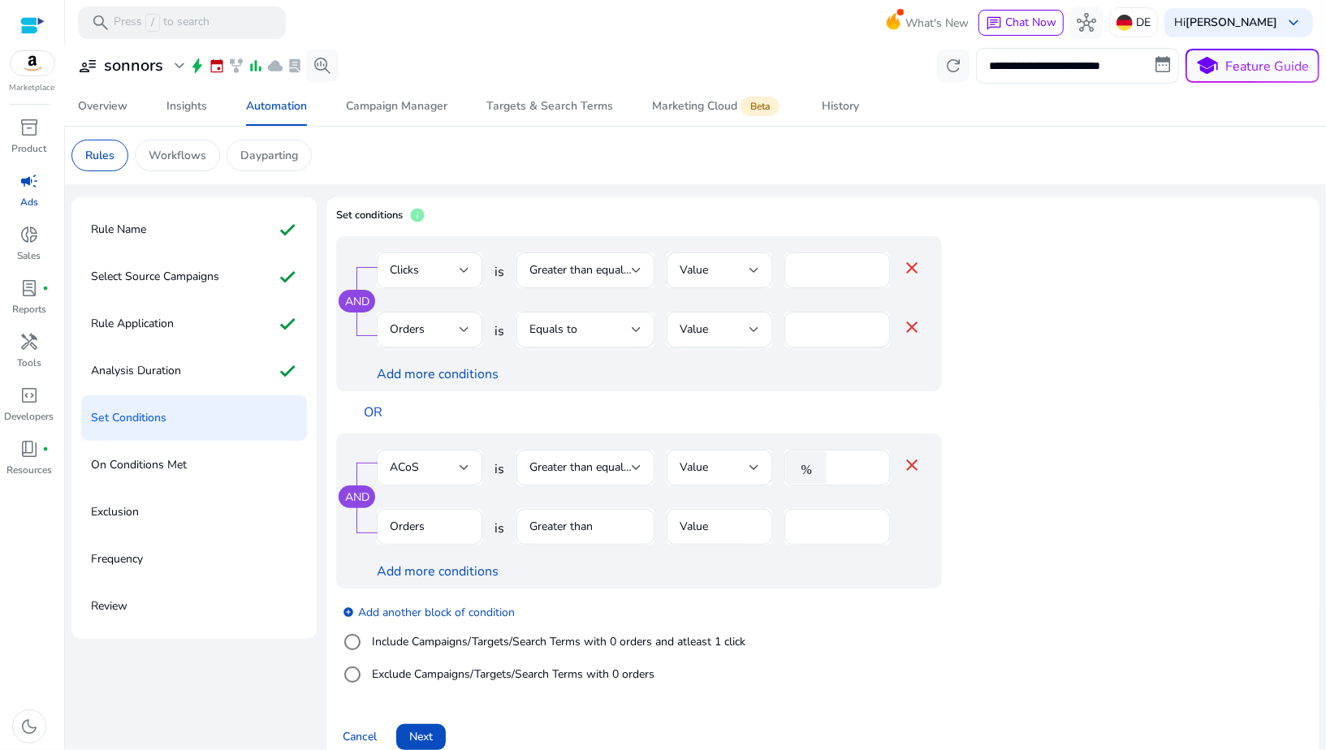
click at [556, 523] on mat-form-field "Greater than" at bounding box center [585, 535] width 138 height 53
drag, startPoint x: 812, startPoint y: 528, endPoint x: 782, endPoint y: 528, distance: 29.2
click at [782, 528] on div "Orders is Greater than Value *" at bounding box center [649, 535] width 545 height 53
click at [483, 640] on label "Include Campaigns/Targets/Search Terms with 0 orders and atleast 1 click" at bounding box center [557, 641] width 377 height 17
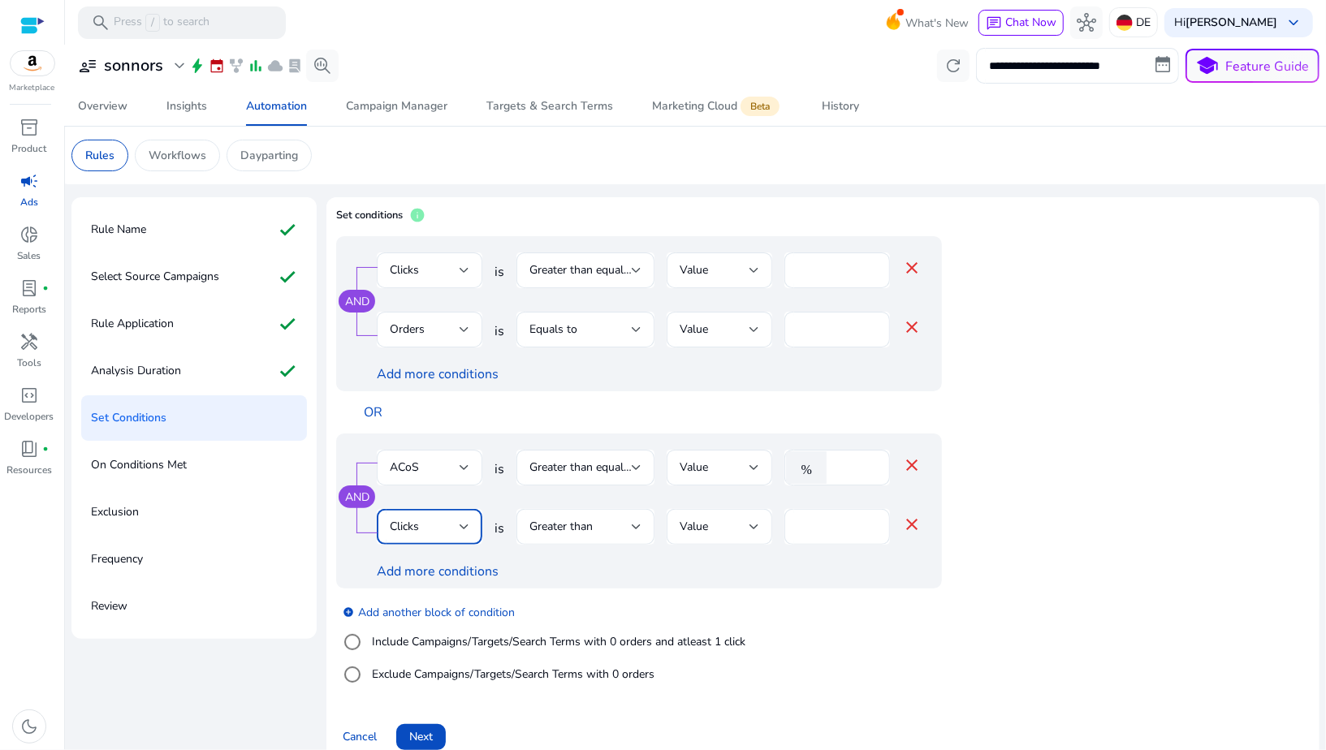
click at [425, 526] on div "Clicks" at bounding box center [425, 527] width 70 height 18
click at [411, 468] on span "Spends" at bounding box center [430, 468] width 80 height 18
drag, startPoint x: 833, startPoint y: 527, endPoint x: 851, endPoint y: 527, distance: 17.9
click at [851, 527] on div "€ *" at bounding box center [830, 527] width 93 height 36
drag, startPoint x: 851, startPoint y: 527, endPoint x: 825, endPoint y: 527, distance: 26.0
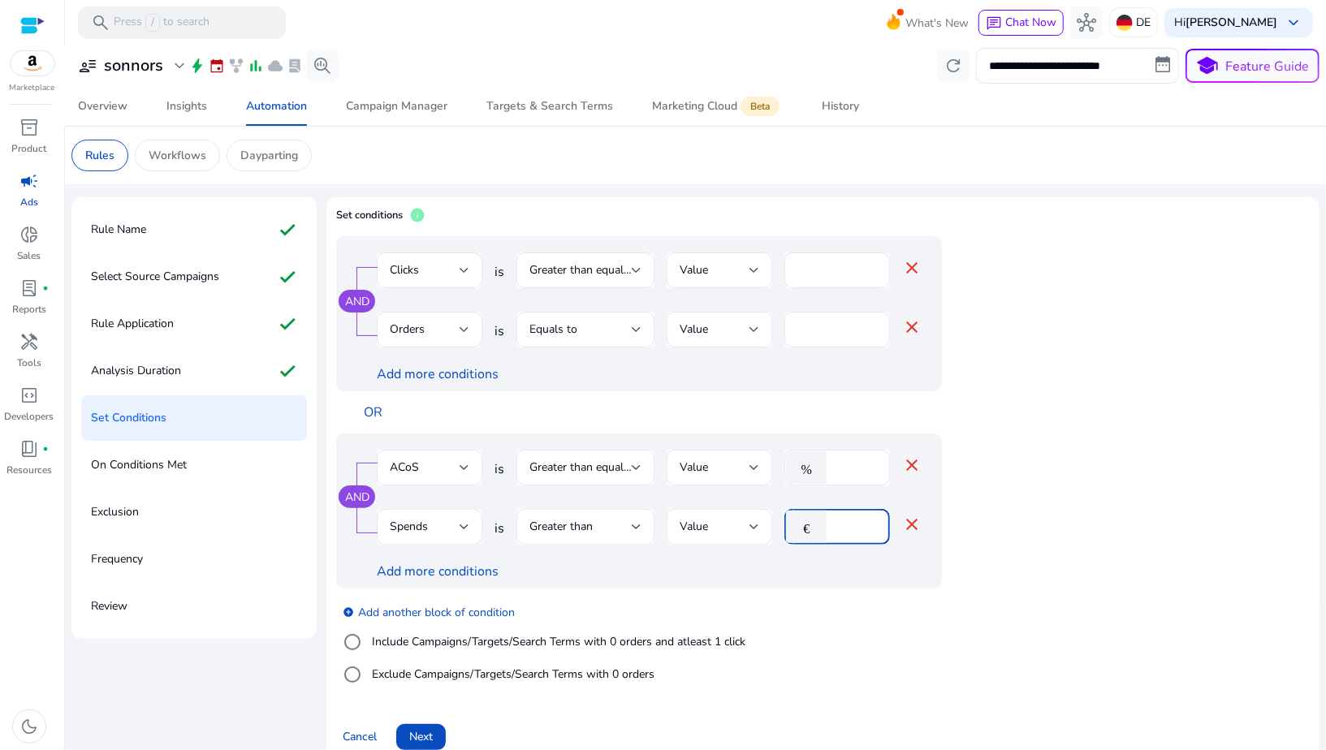
click at [825, 527] on div "€ *" at bounding box center [830, 527] width 93 height 36
type input "**"
click at [772, 610] on div "add_circle Add another block of condition Include Campaigns/Targets/Search Term…" at bounding box center [671, 643] width 670 height 110
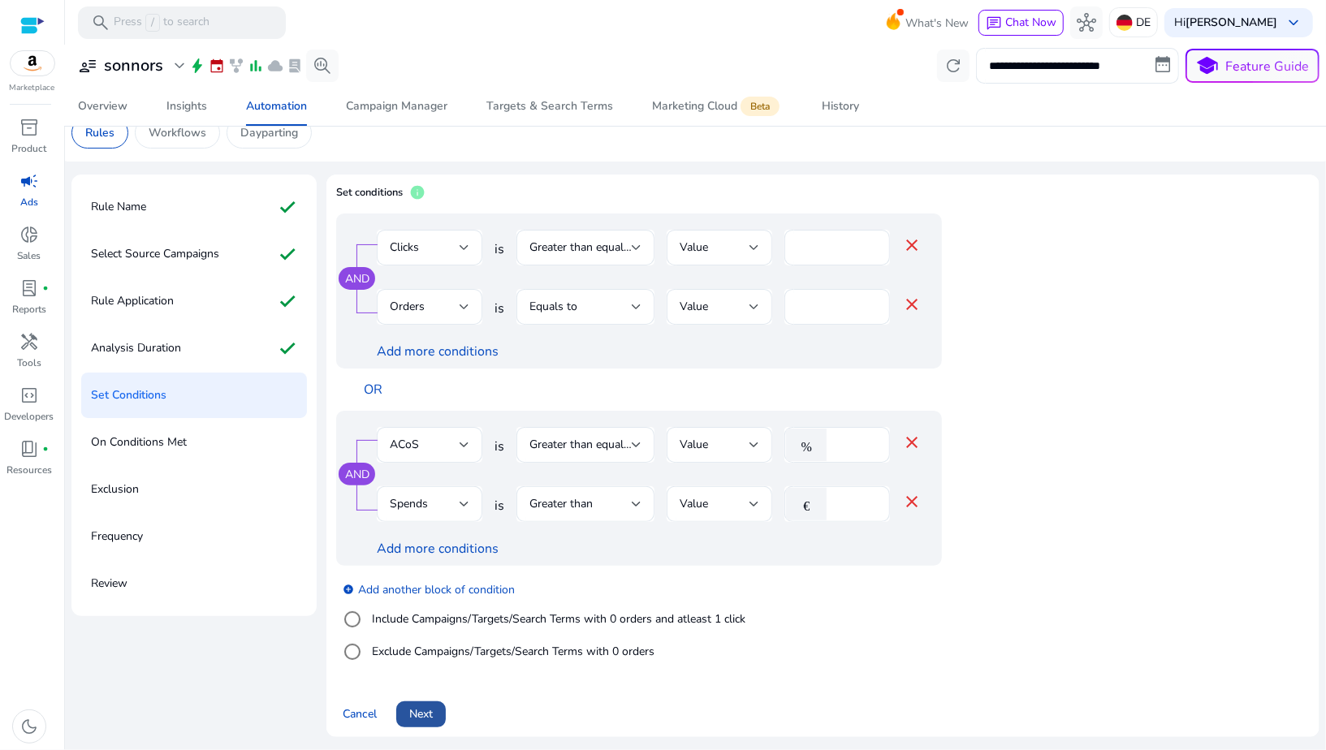
click at [424, 709] on span "Next" at bounding box center [421, 713] width 24 height 17
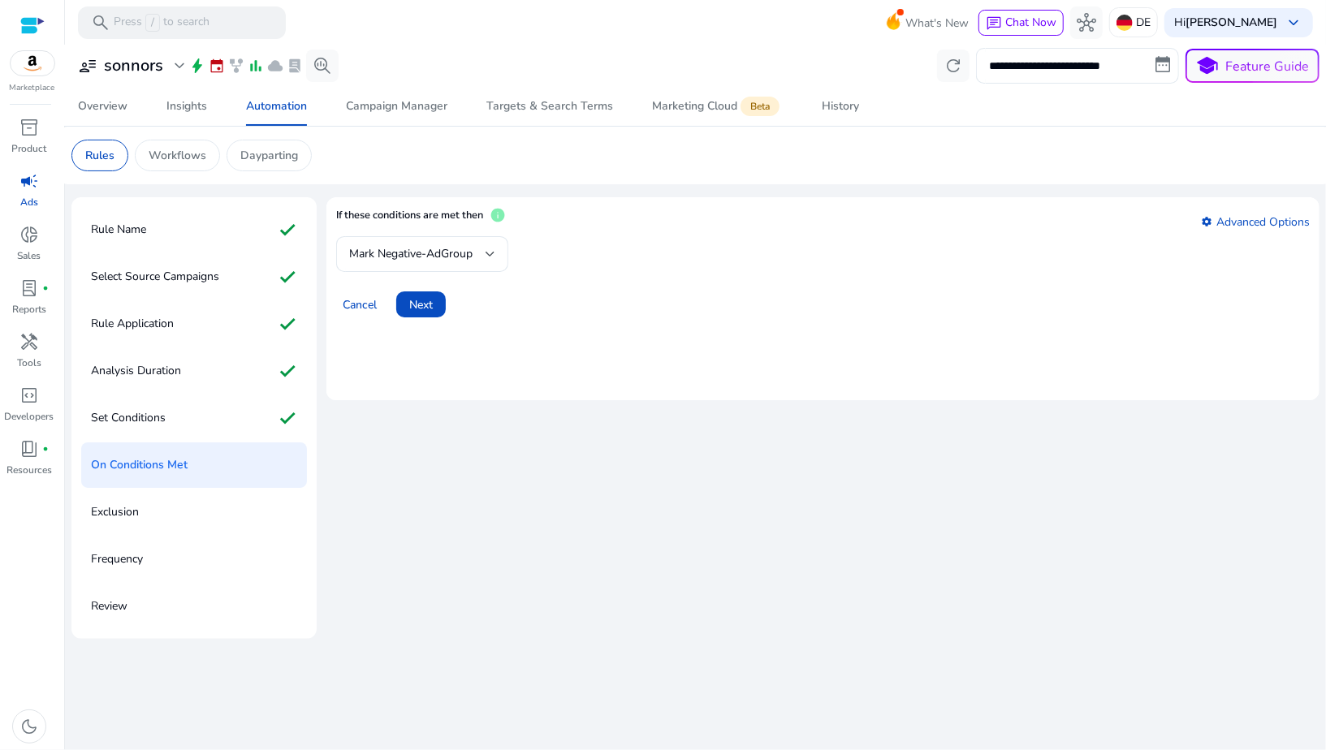
scroll to position [0, 0]
click at [393, 246] on span "Mark Negative-AdGroup" at bounding box center [410, 253] width 123 height 15
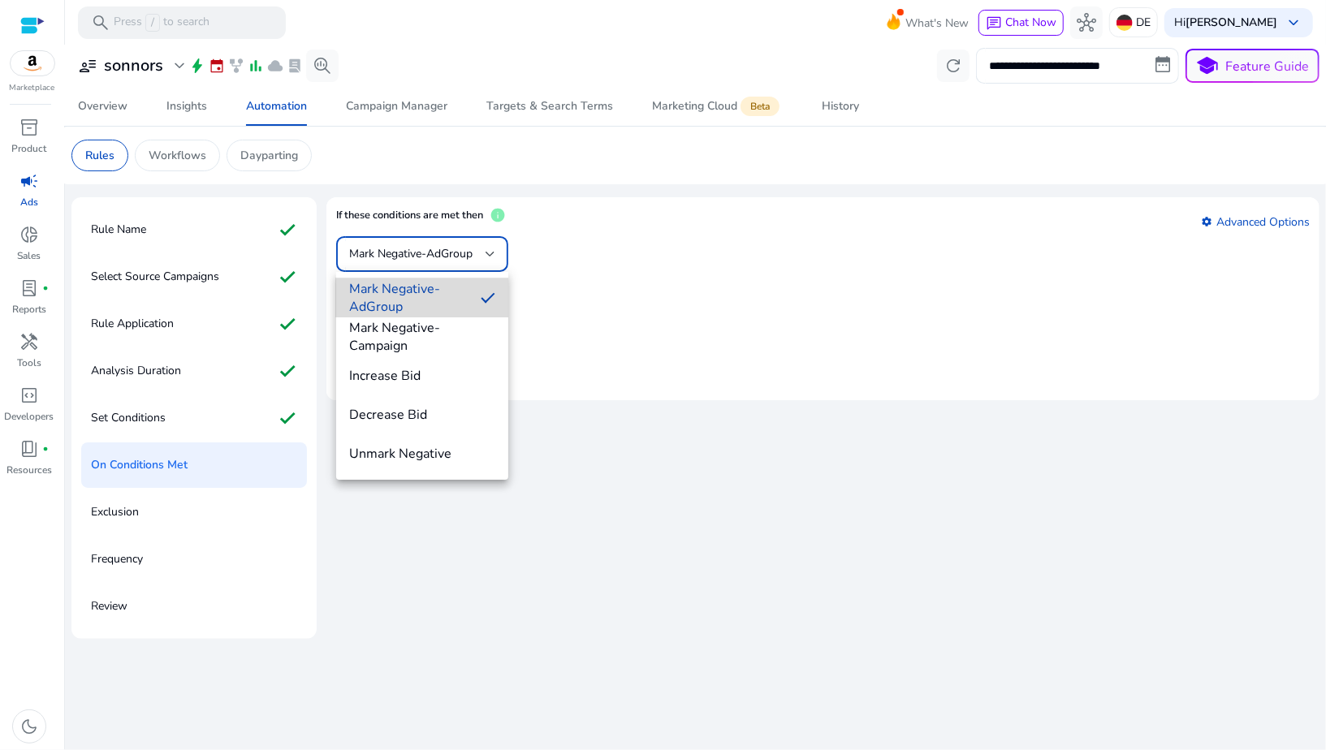
click at [391, 302] on span "Mark Negative-AdGroup" at bounding box center [408, 298] width 119 height 36
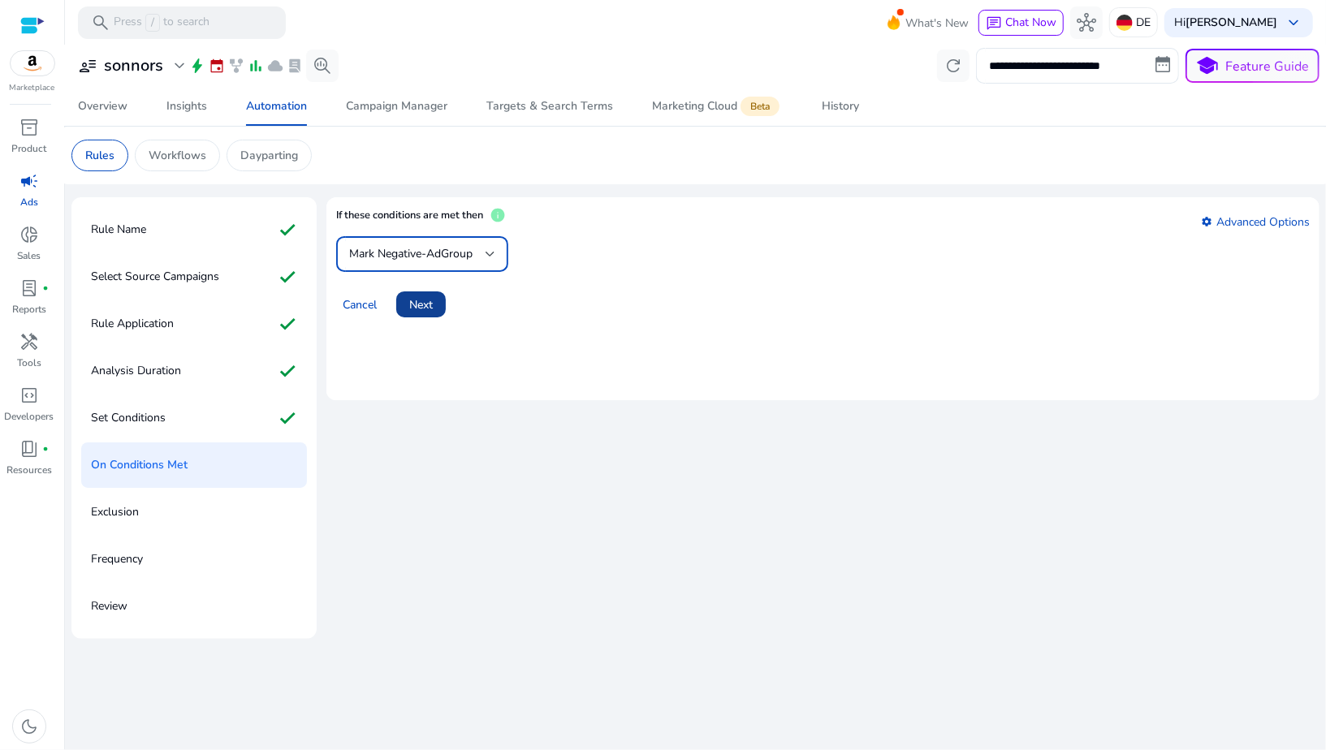
click at [418, 307] on span "Next" at bounding box center [421, 304] width 24 height 17
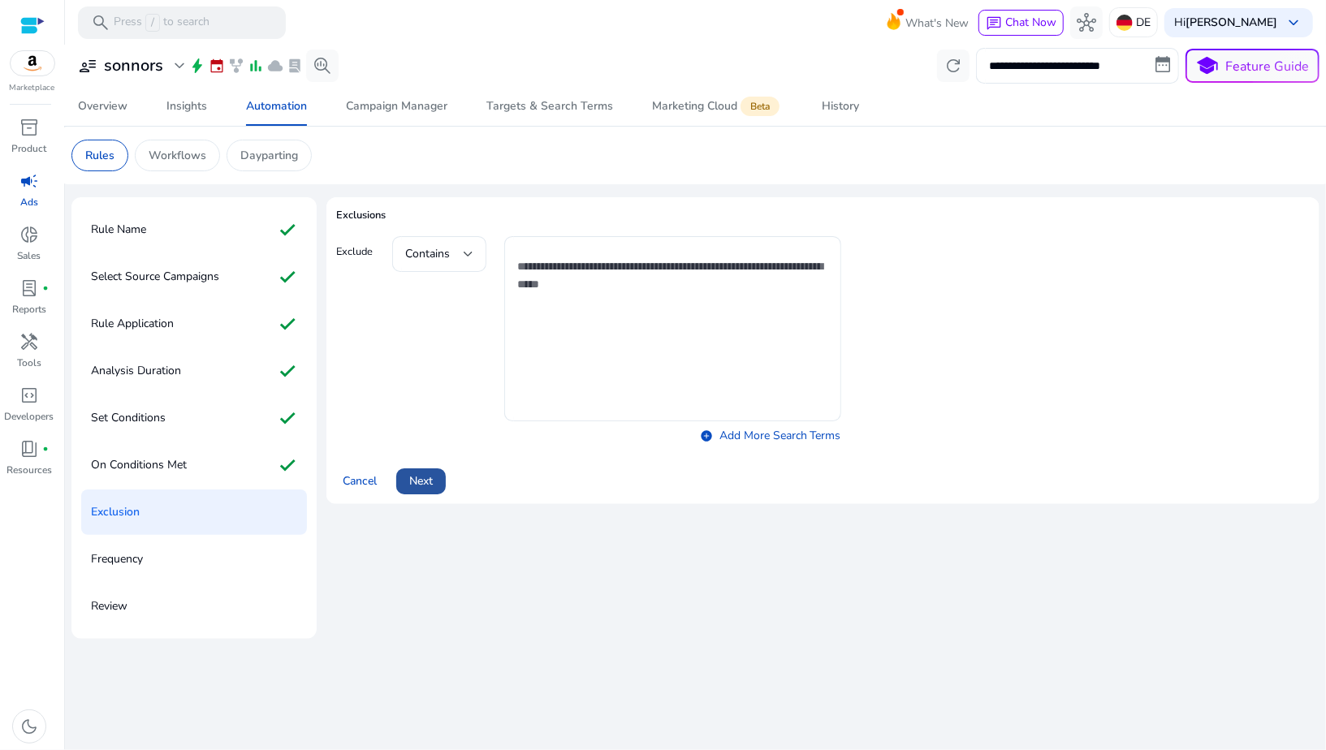
click at [429, 471] on span at bounding box center [421, 481] width 50 height 39
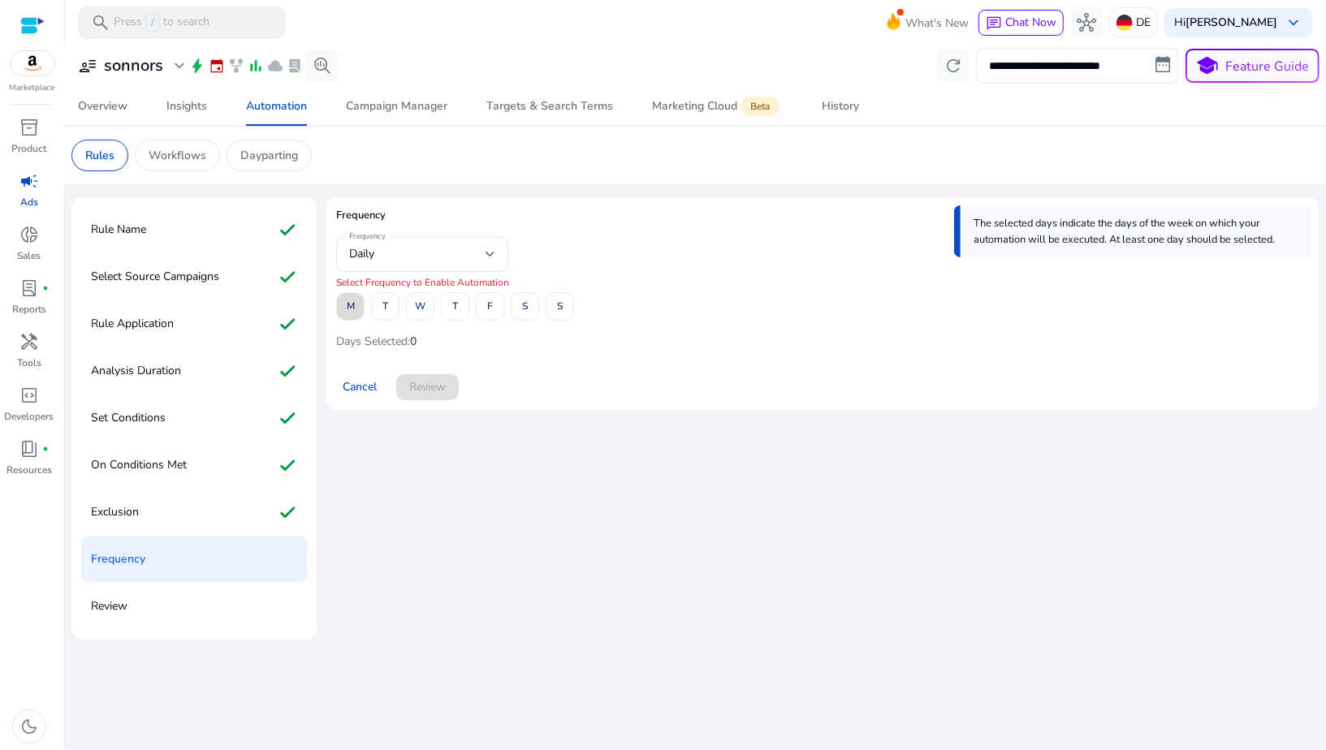
click at [355, 308] on span at bounding box center [350, 306] width 27 height 39
click at [388, 308] on span "T" at bounding box center [385, 306] width 6 height 28
click at [416, 308] on span "W" at bounding box center [420, 306] width 11 height 28
click at [453, 308] on span "T" at bounding box center [455, 306] width 6 height 28
click at [507, 308] on div "M T W T F S S" at bounding box center [455, 306] width 238 height 28
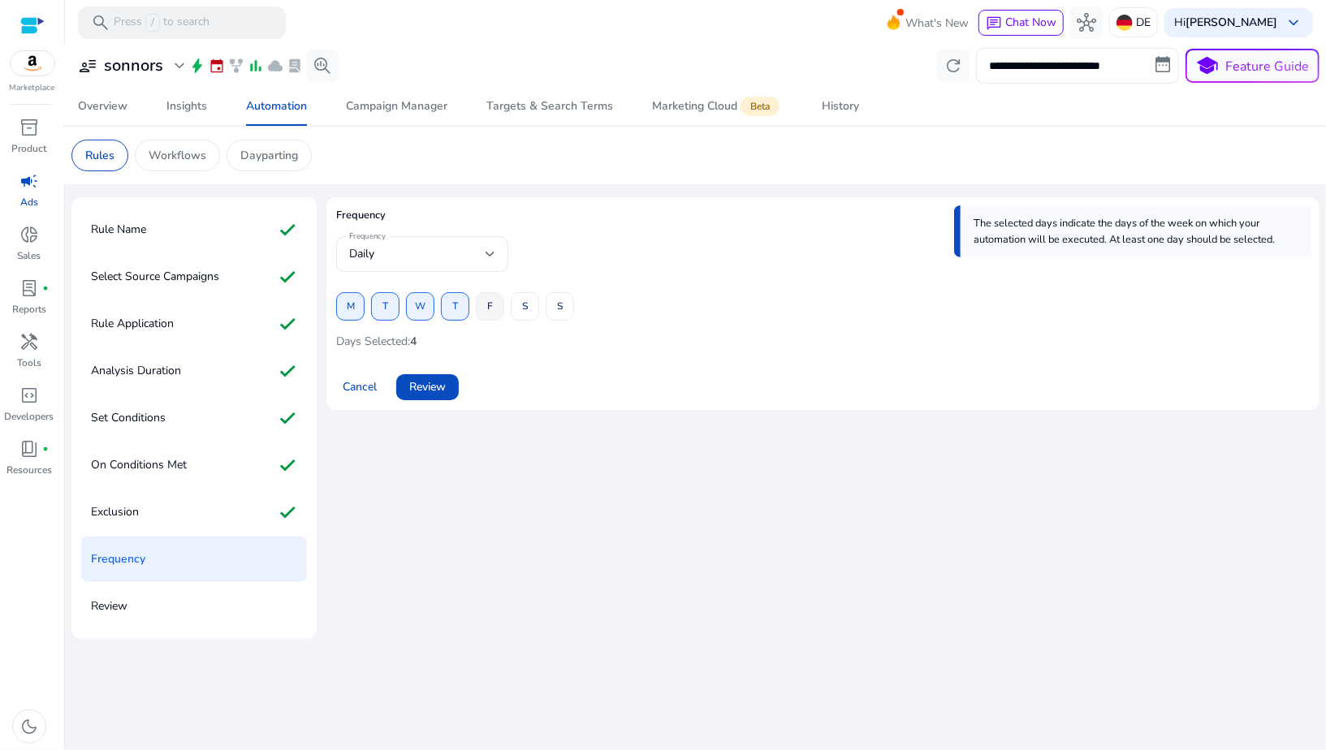
click at [491, 307] on span "F" at bounding box center [490, 306] width 6 height 28
click at [530, 309] on span at bounding box center [524, 306] width 27 height 39
click at [552, 309] on span at bounding box center [559, 306] width 27 height 39
click at [438, 387] on span "Review" at bounding box center [427, 386] width 37 height 17
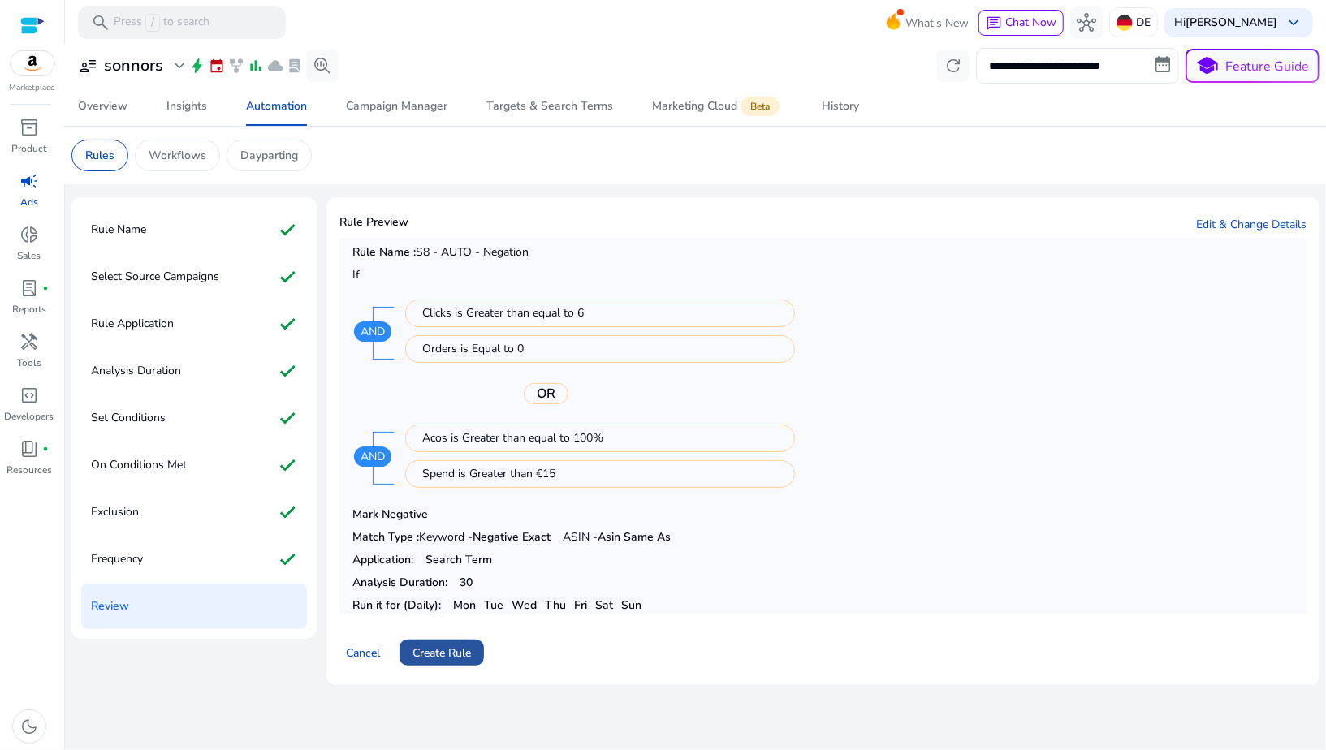
click at [450, 652] on span "Create Rule" at bounding box center [441, 652] width 58 height 17
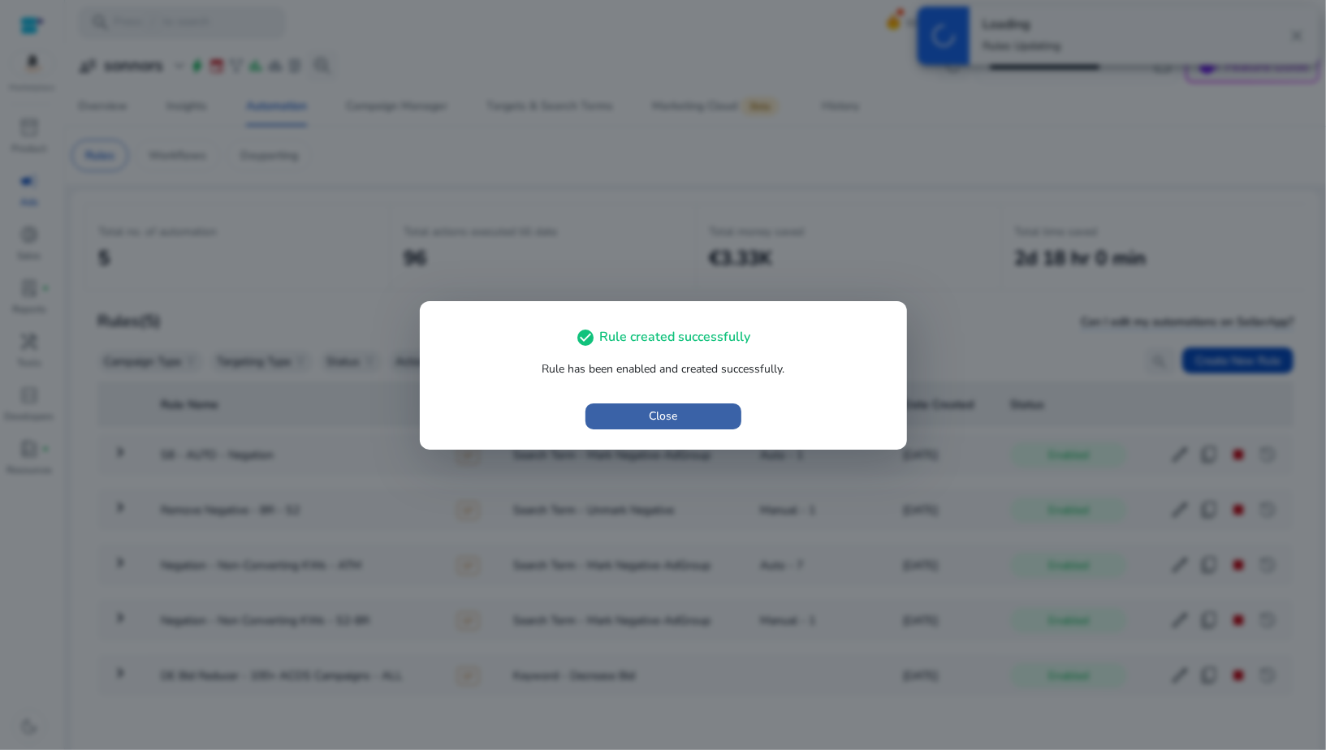
click at [665, 420] on span "Close" at bounding box center [663, 415] width 28 height 17
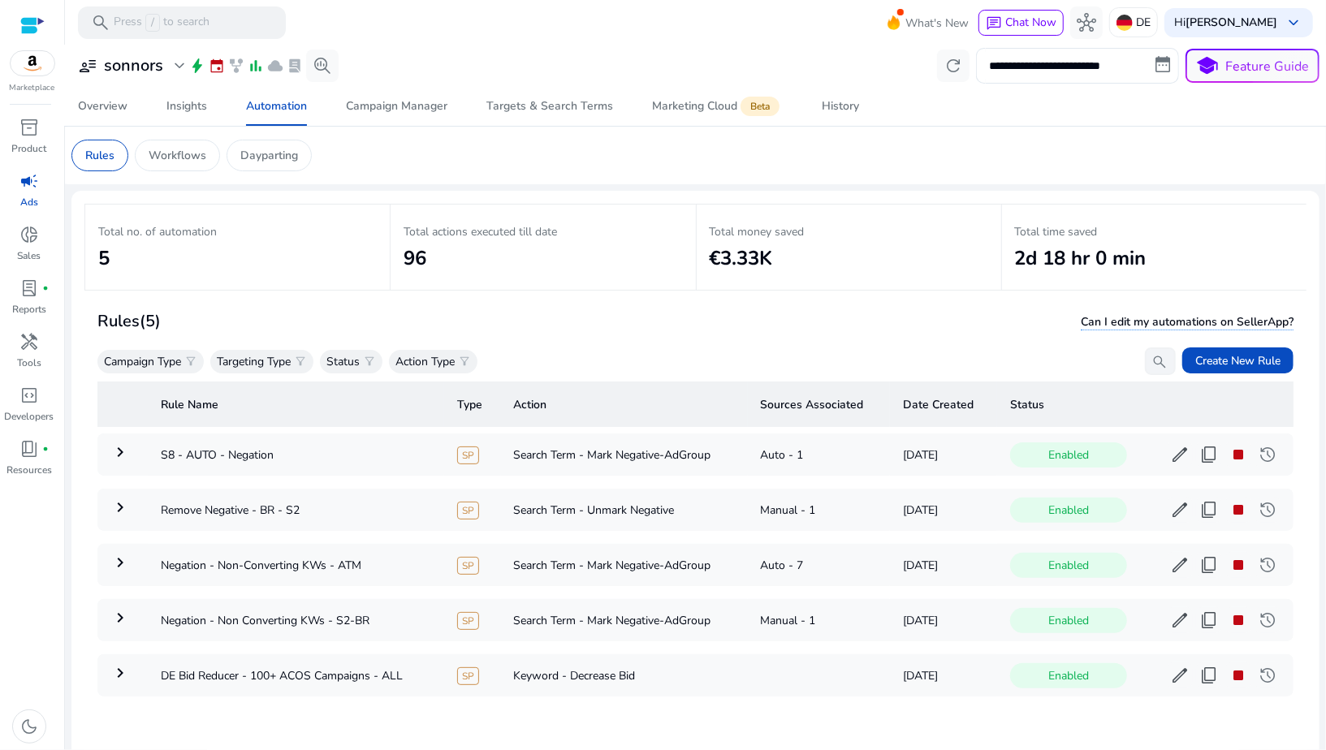
scroll to position [28, 0]
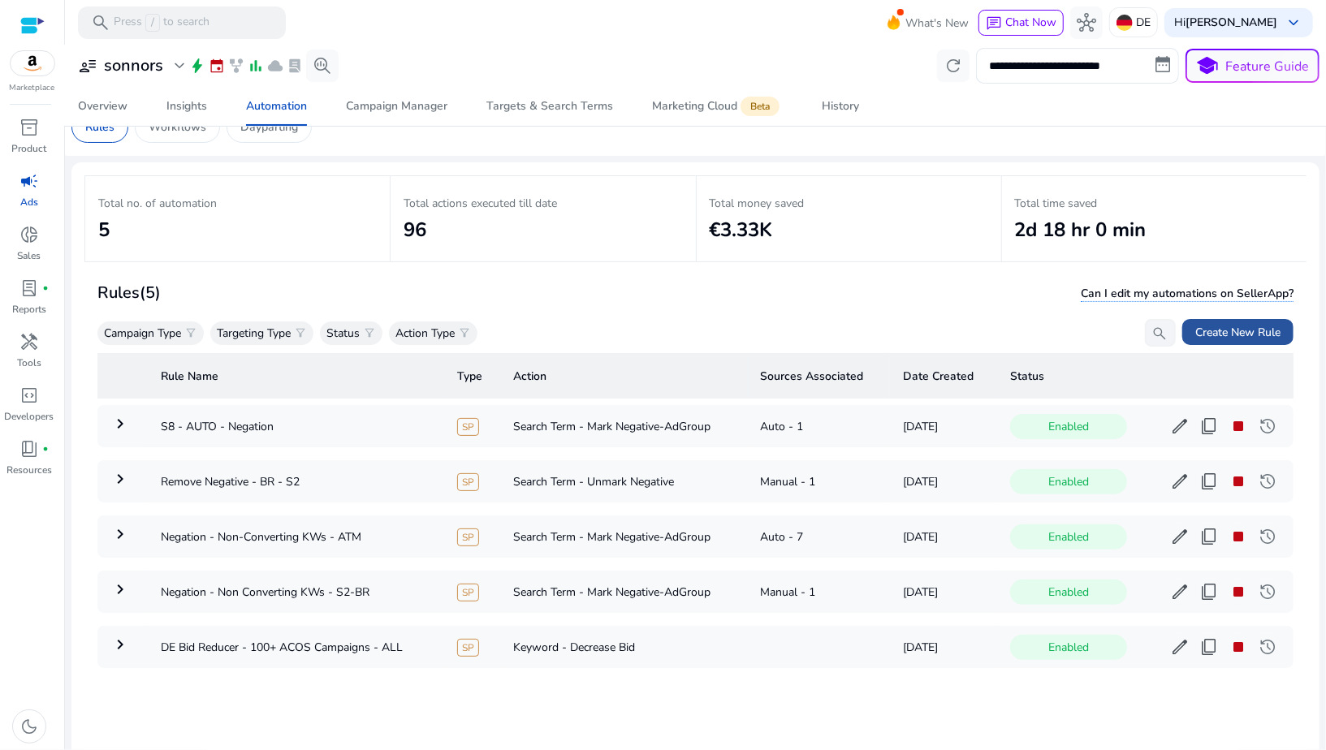
click at [1214, 325] on span "Create New Rule" at bounding box center [1237, 332] width 85 height 17
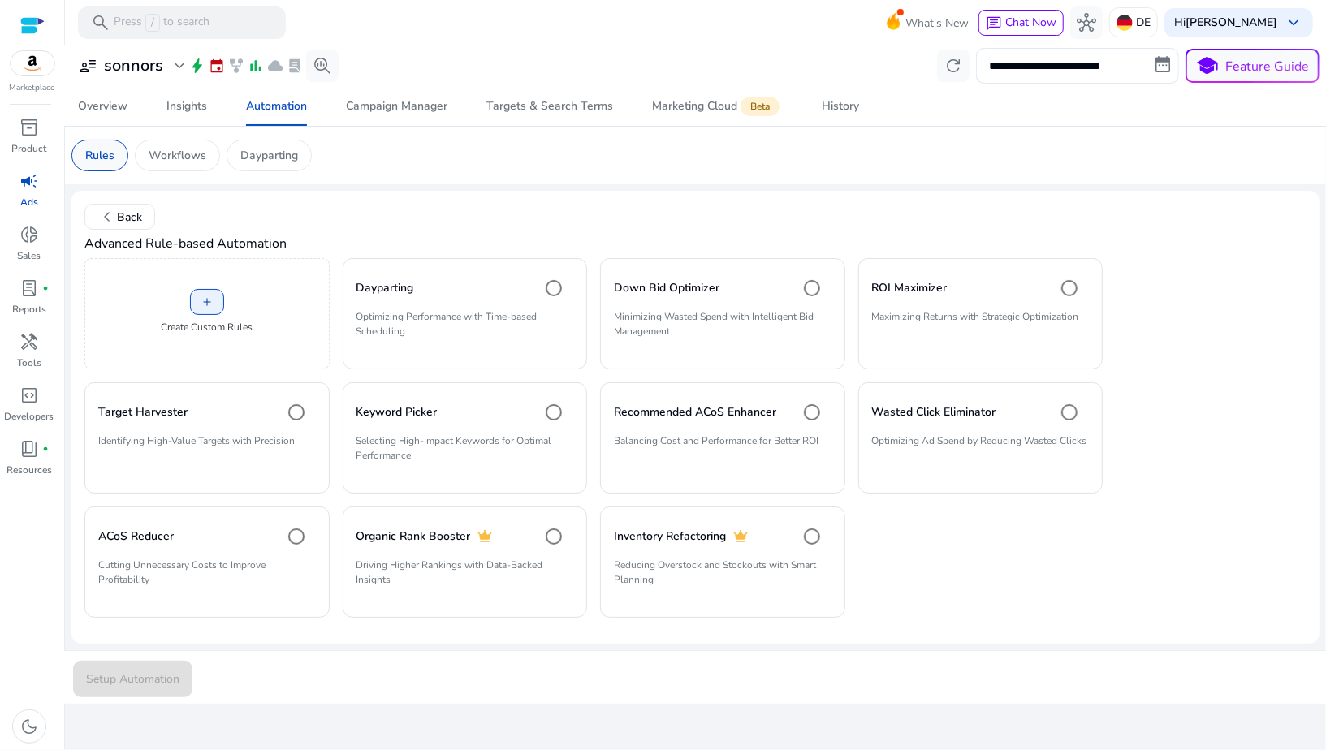
click at [97, 153] on p "Rules" at bounding box center [99, 155] width 29 height 17
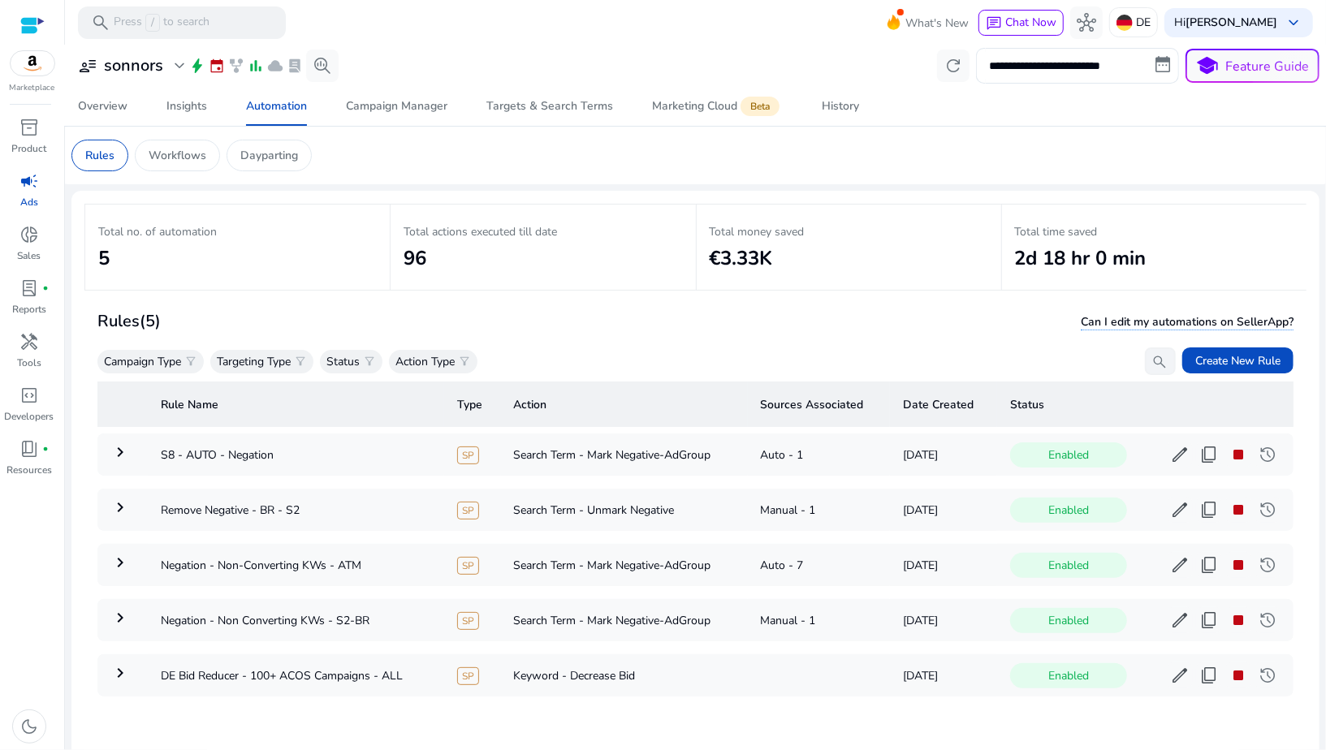
scroll to position [82, 0]
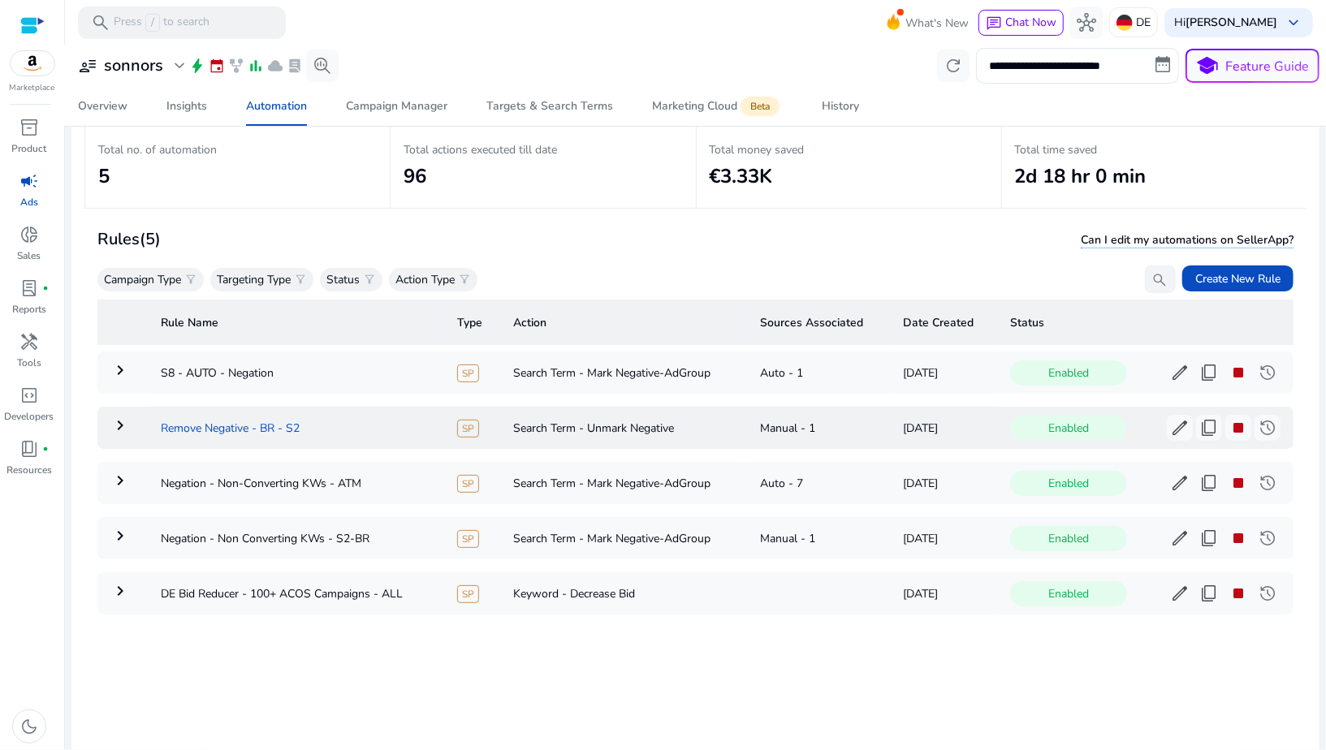
drag, startPoint x: 349, startPoint y: 431, endPoint x: 161, endPoint y: 428, distance: 188.3
click at [161, 429] on td "Remove Negative - BR - S2" at bounding box center [296, 428] width 296 height 42
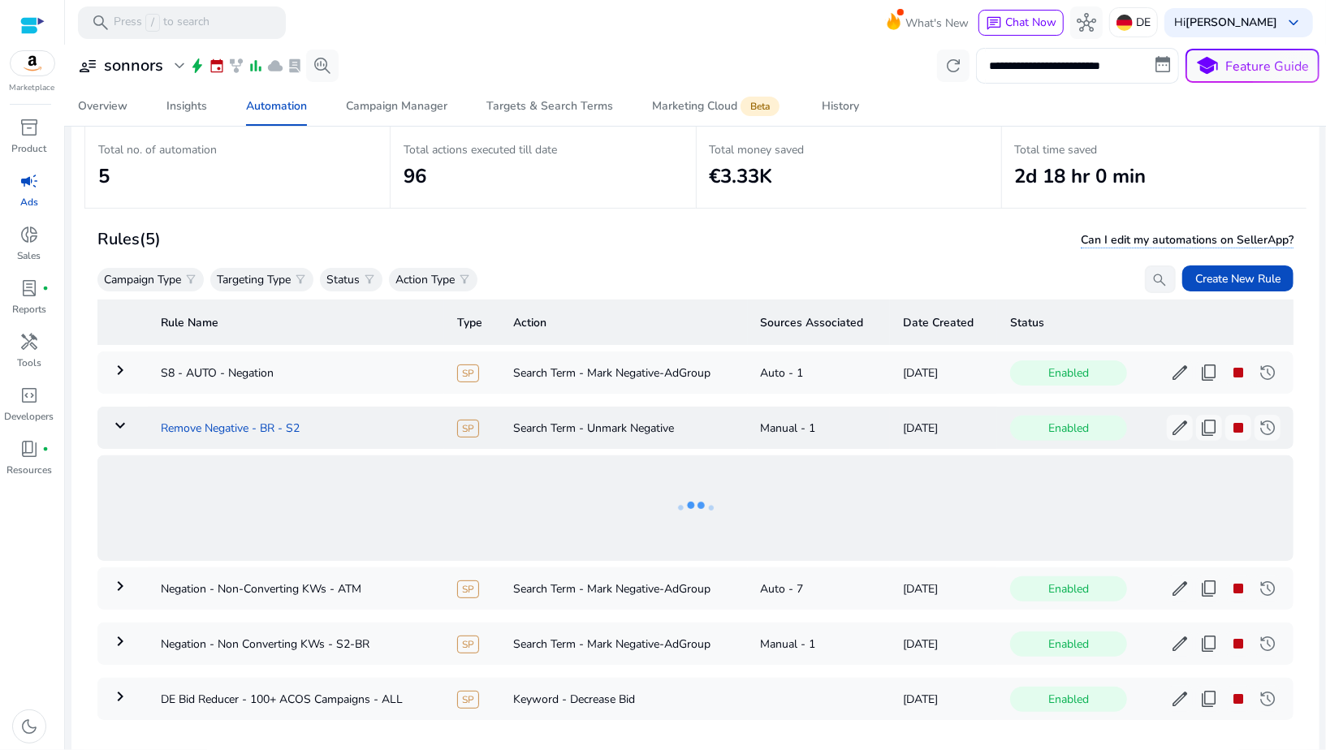
scroll to position [5, 0]
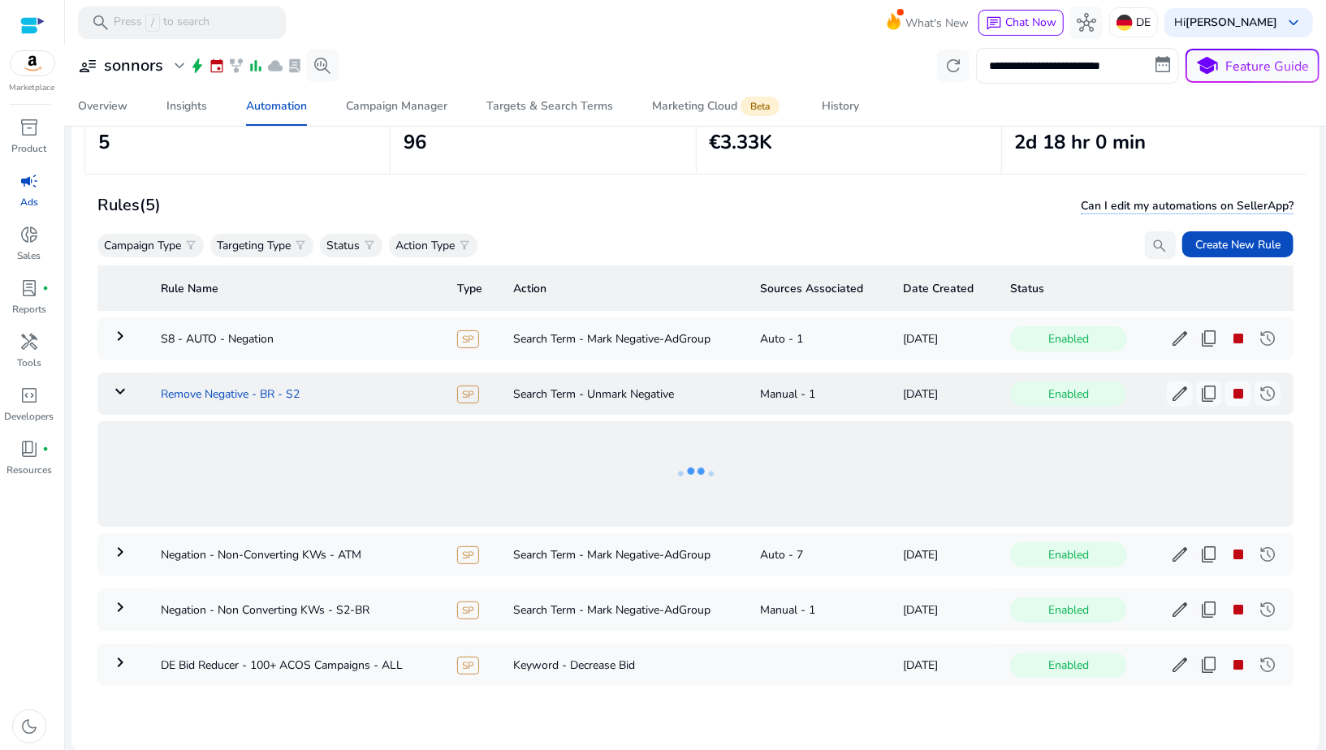
copy td "Remove Negative - BR - S2"
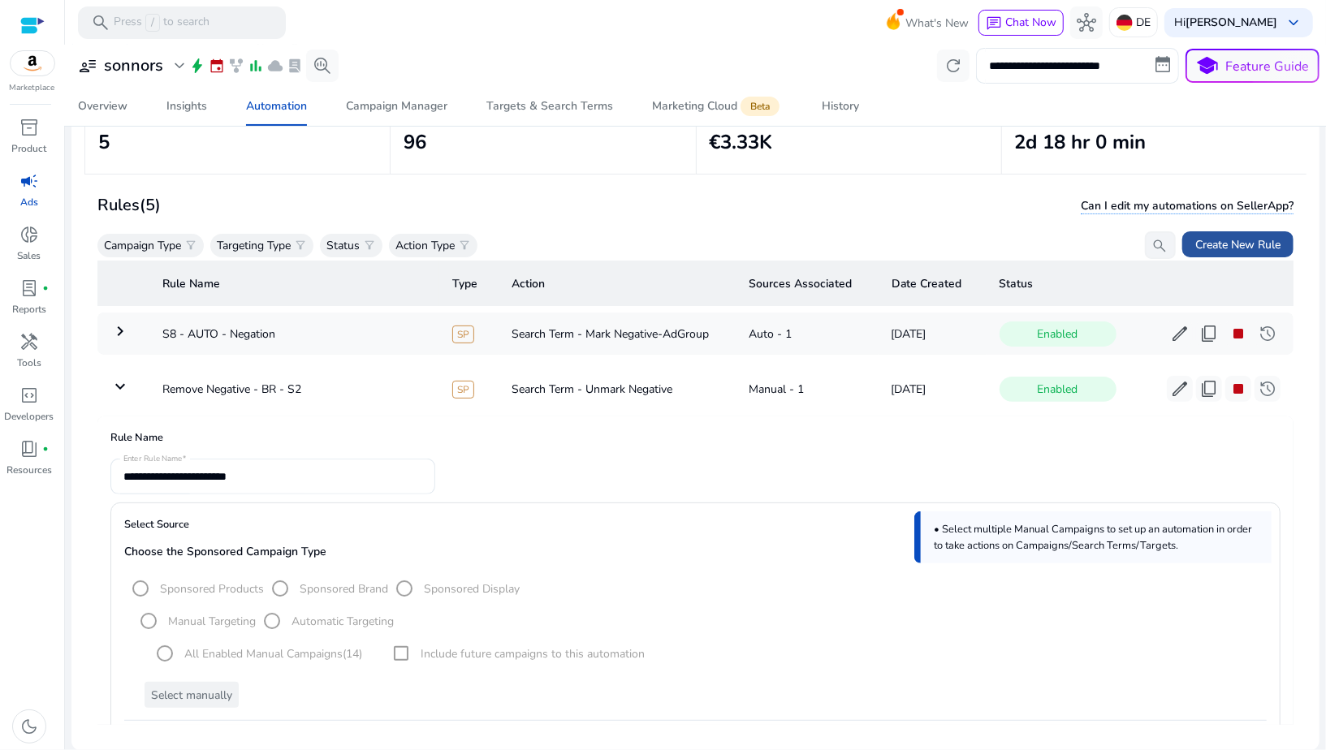
click at [1199, 233] on span at bounding box center [1237, 244] width 111 height 39
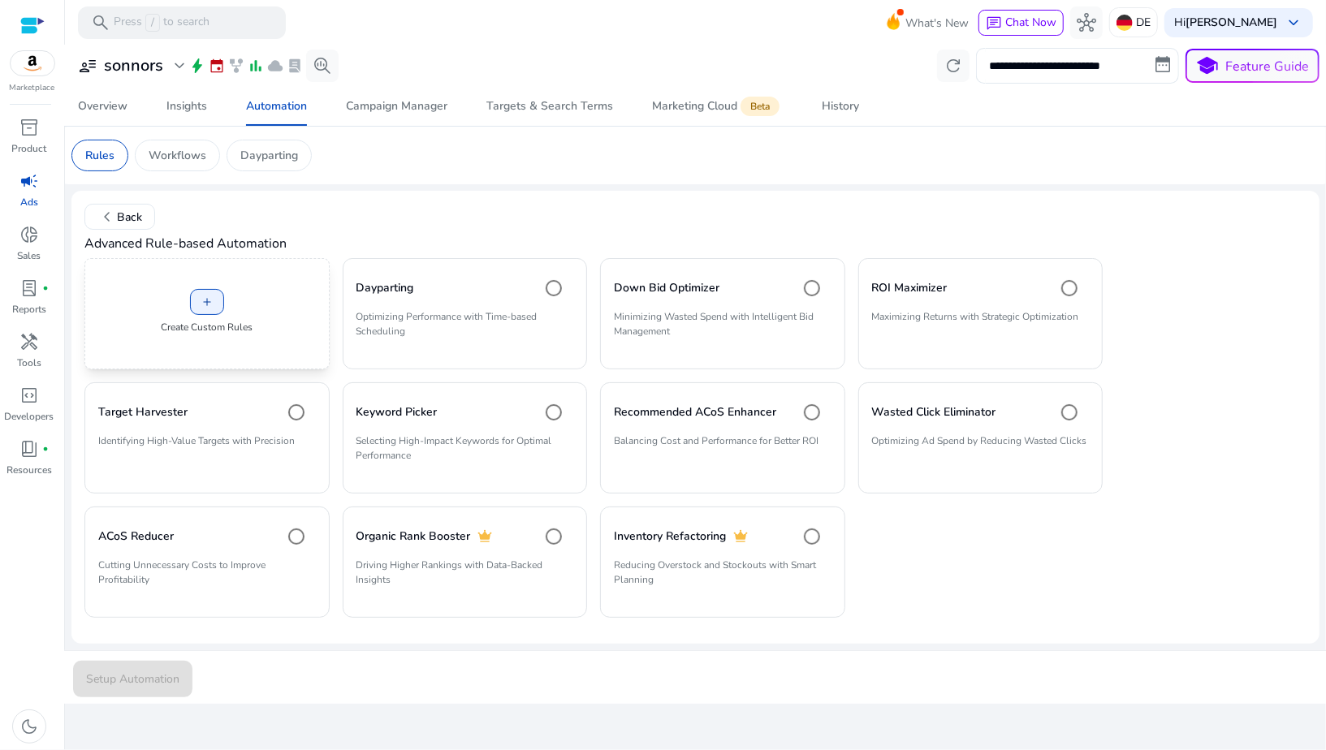
click at [229, 351] on div "add Create Custom Rules" at bounding box center [206, 313] width 245 height 111
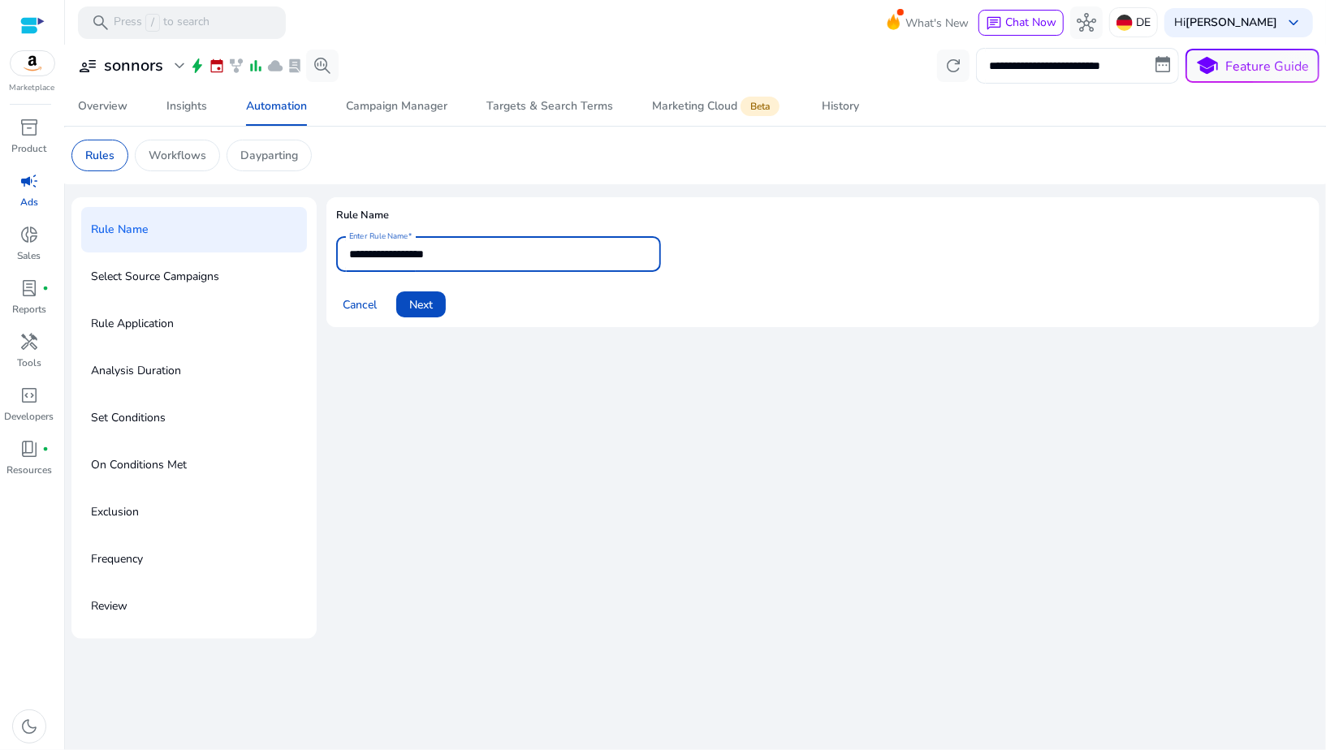
click at [391, 258] on input "**********" at bounding box center [498, 254] width 299 height 18
paste input "*******"
drag, startPoint x: 475, startPoint y: 257, endPoint x: 506, endPoint y: 257, distance: 30.8
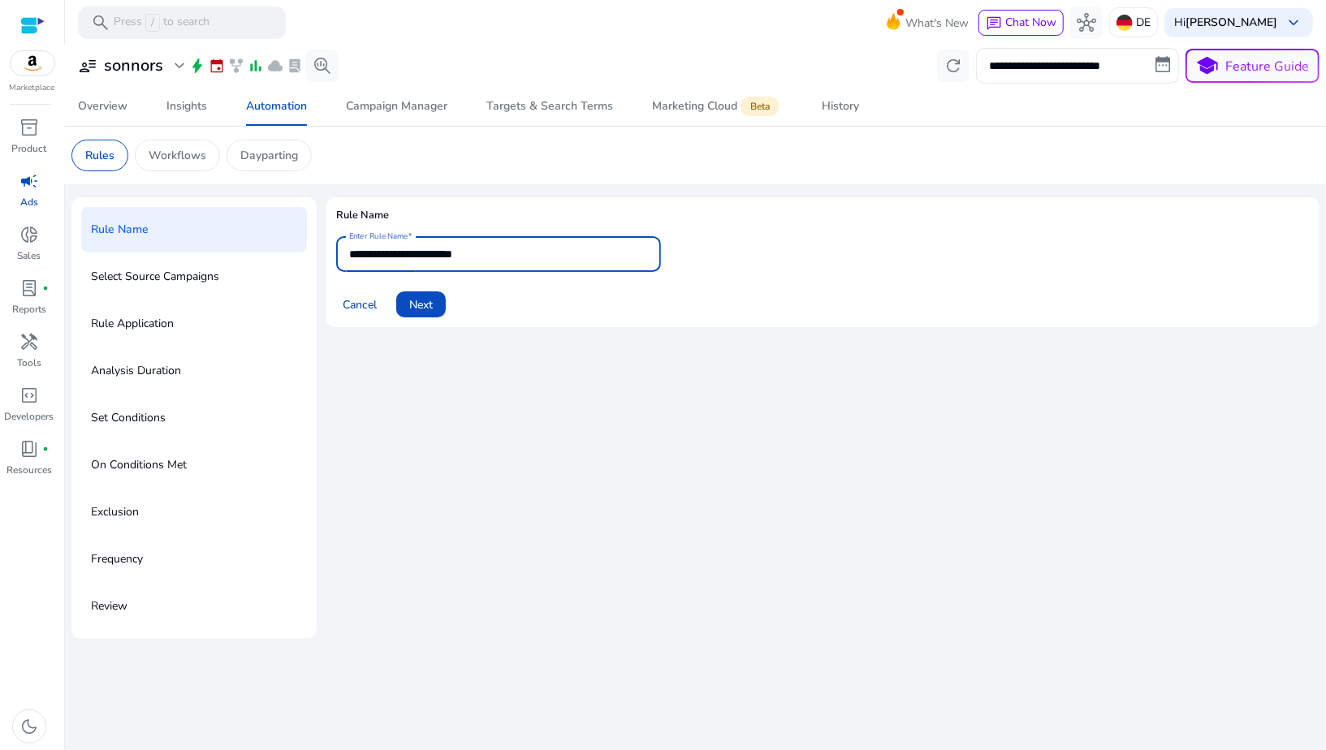
click at [506, 257] on input "**********" at bounding box center [498, 254] width 299 height 18
paste input "**********"
click at [466, 254] on input "**********" at bounding box center [498, 254] width 299 height 18
type input "**********"
click at [421, 308] on span "Next" at bounding box center [421, 304] width 24 height 17
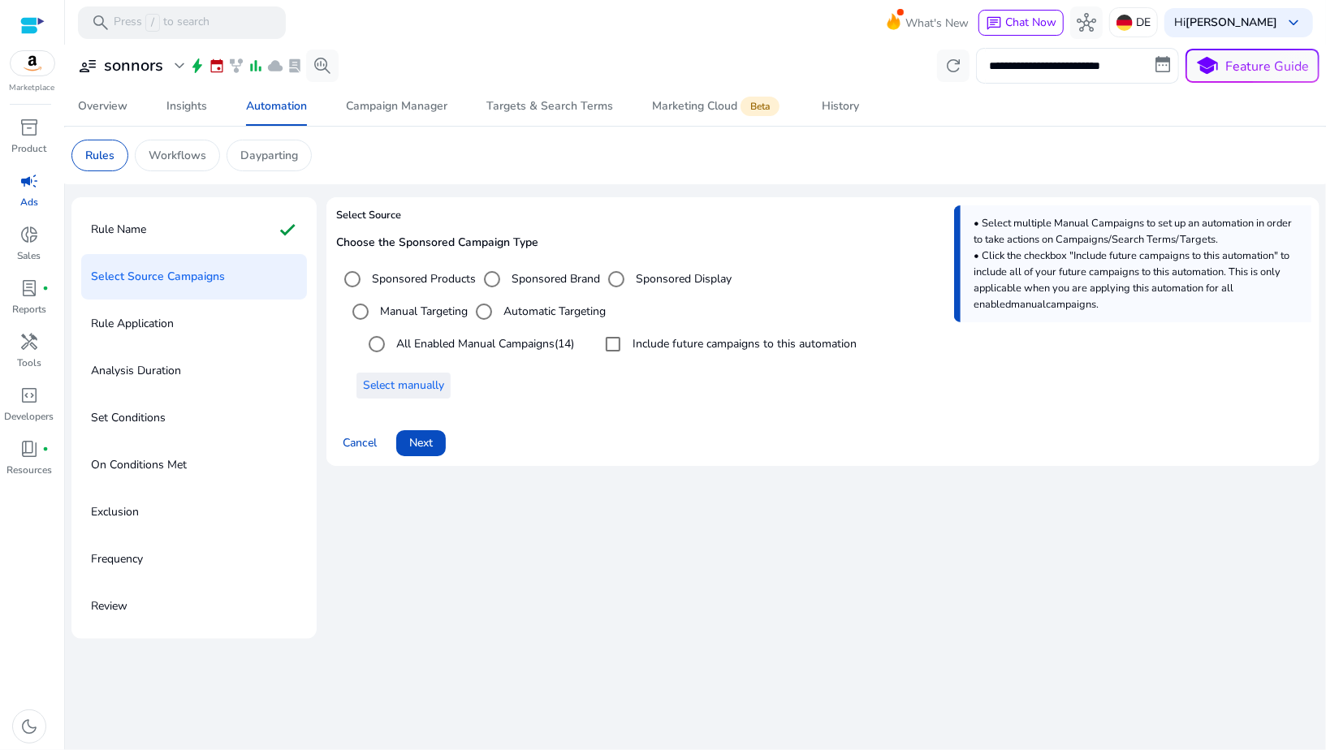
click at [414, 379] on span "Select manually" at bounding box center [403, 385] width 81 height 17
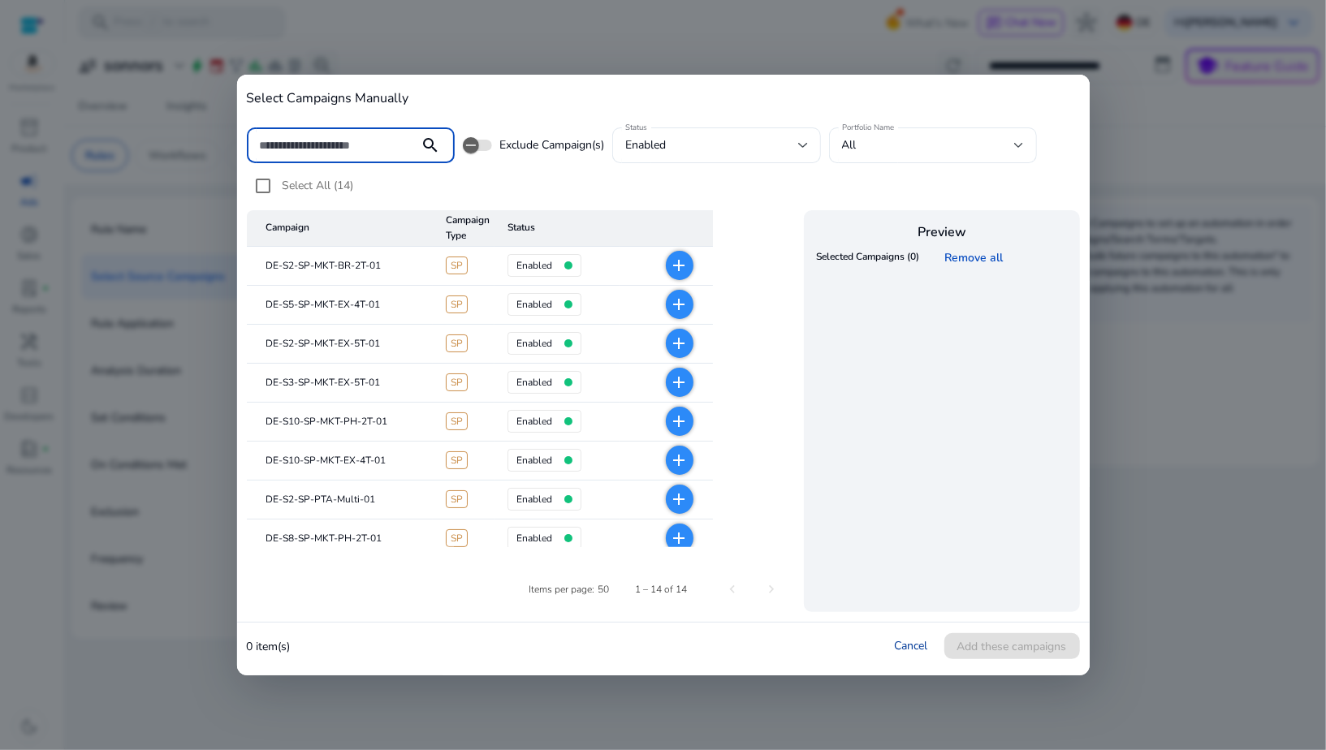
click at [895, 644] on link "Cancel" at bounding box center [911, 645] width 33 height 15
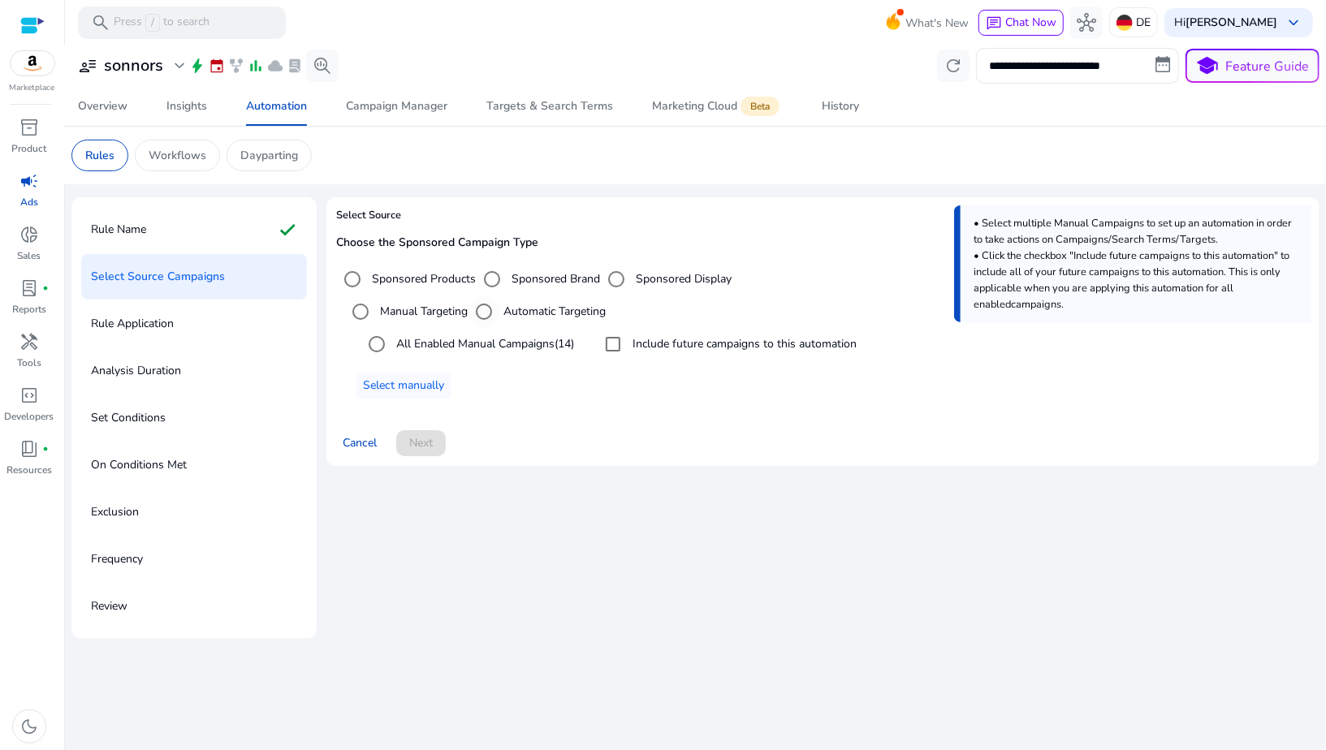
click at [512, 313] on label "Automatic Targeting" at bounding box center [553, 311] width 106 height 17
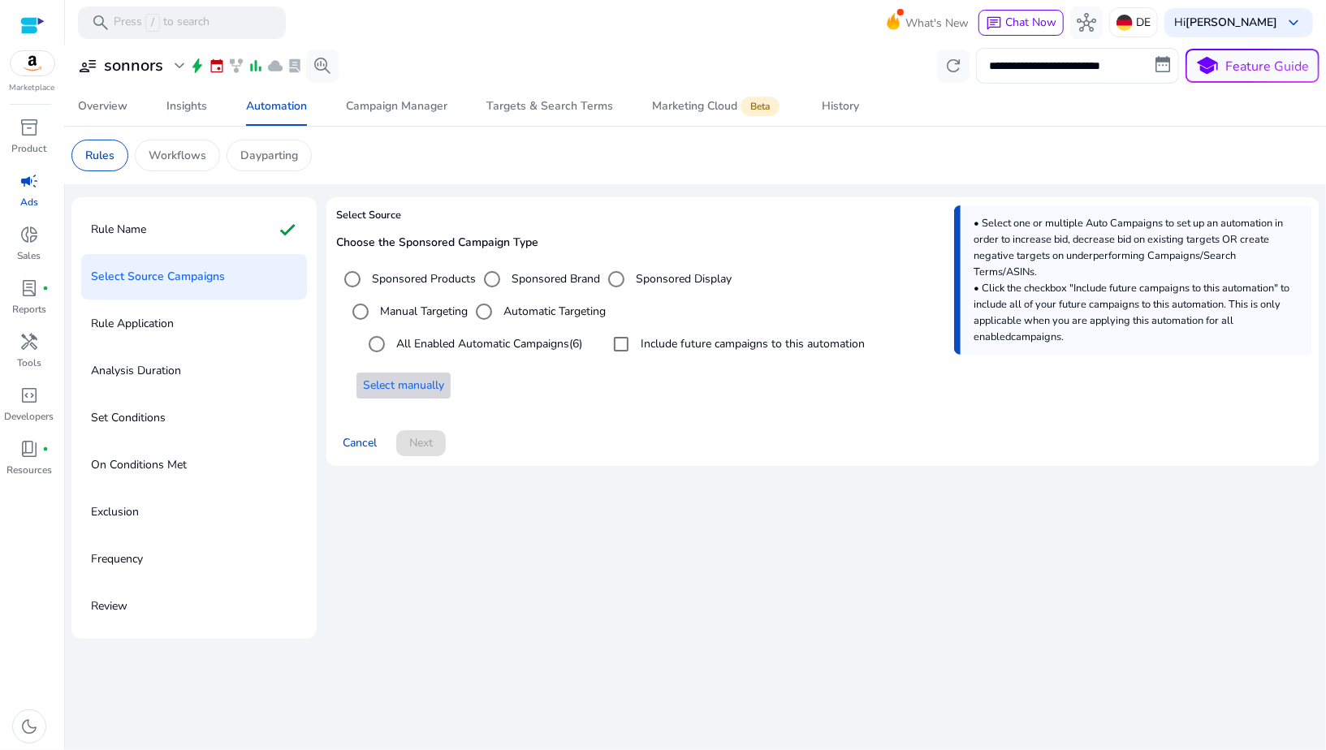
click at [447, 378] on span at bounding box center [403, 385] width 94 height 39
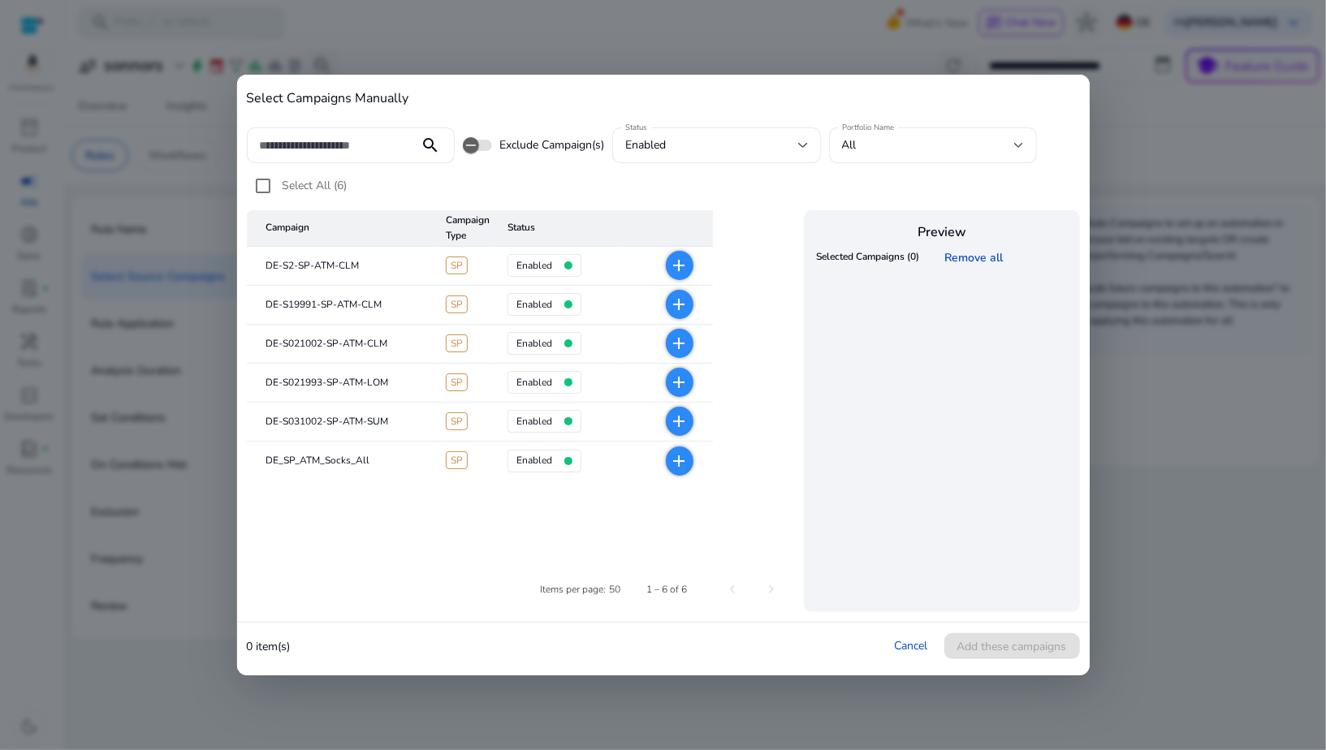
click at [685, 269] on mat-icon "add" at bounding box center [679, 265] width 19 height 19
click at [683, 304] on mat-icon "add" at bounding box center [679, 304] width 19 height 19
click at [683, 333] on span "add" at bounding box center [680, 343] width 28 height 29
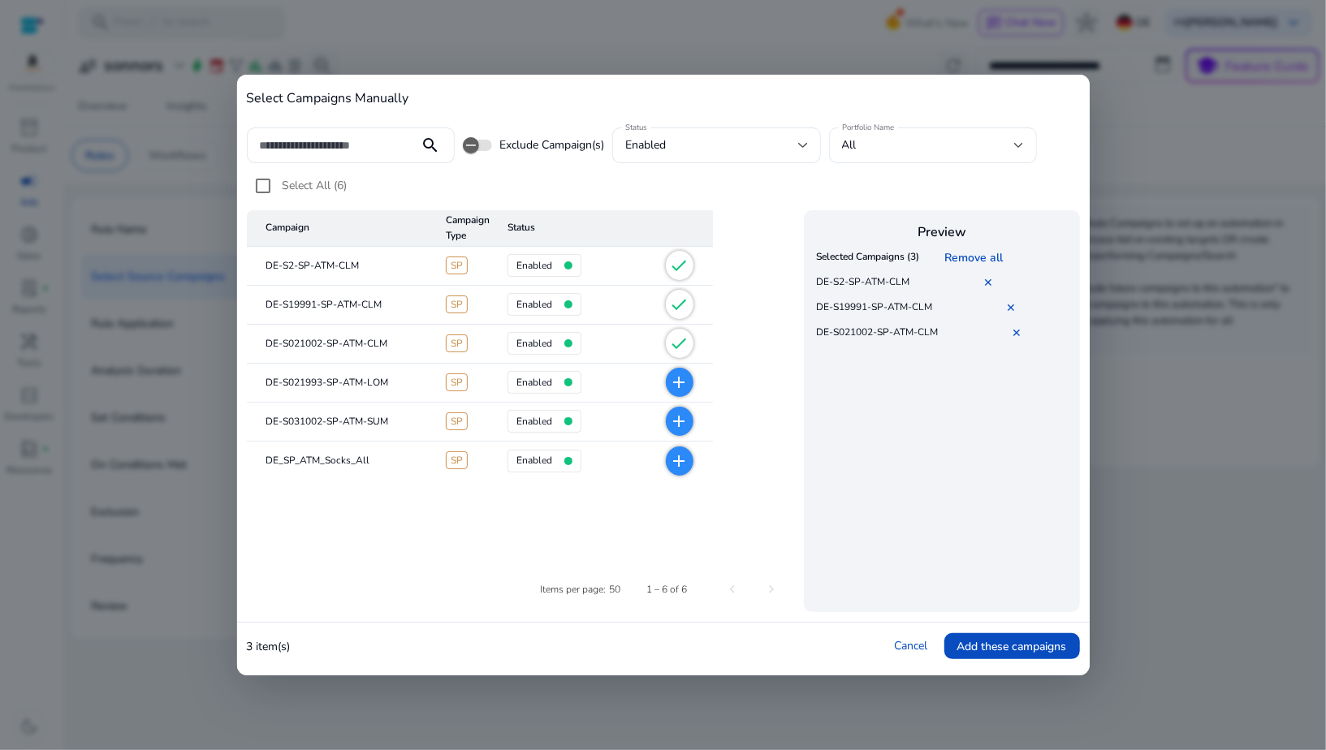
click at [684, 373] on mat-icon "add" at bounding box center [679, 382] width 19 height 19
click at [681, 412] on span "add" at bounding box center [680, 421] width 28 height 29
click at [681, 459] on mat-icon "add" at bounding box center [679, 460] width 19 height 19
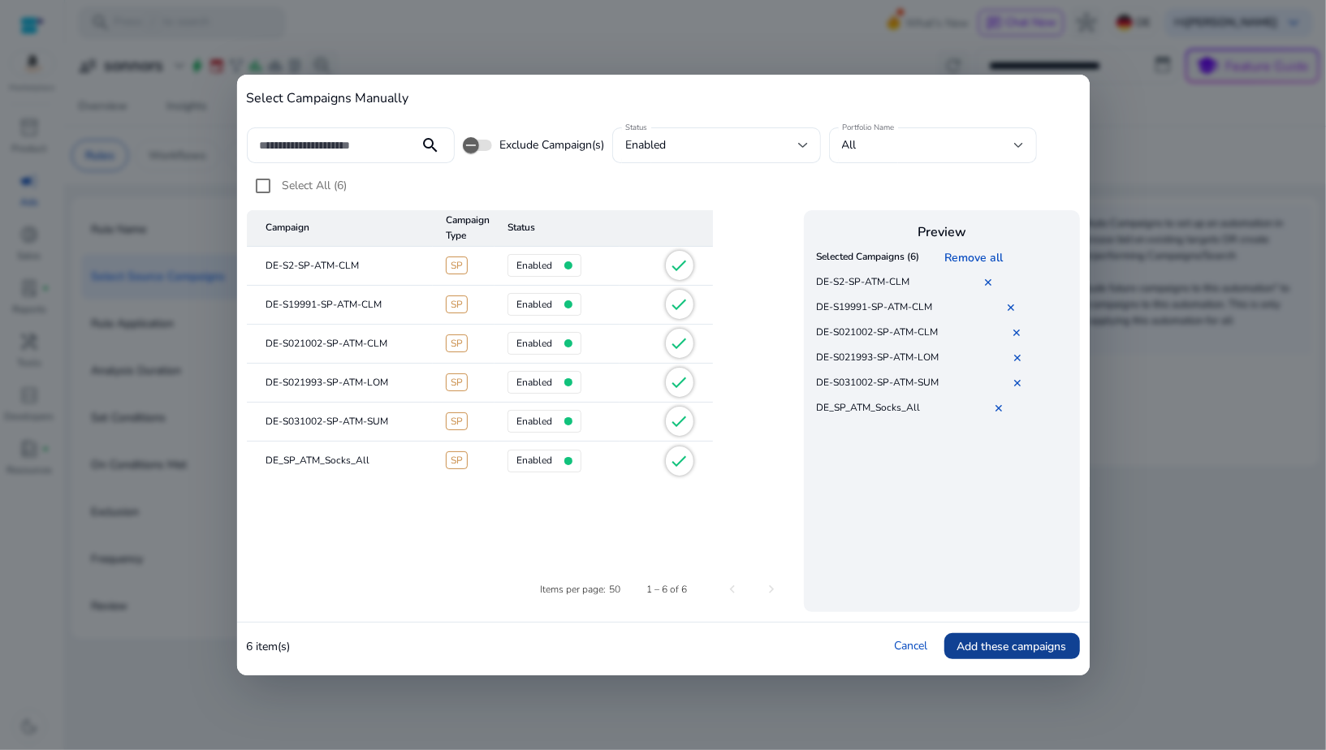
click at [969, 650] on span "Add these campaigns" at bounding box center [1012, 646] width 110 height 17
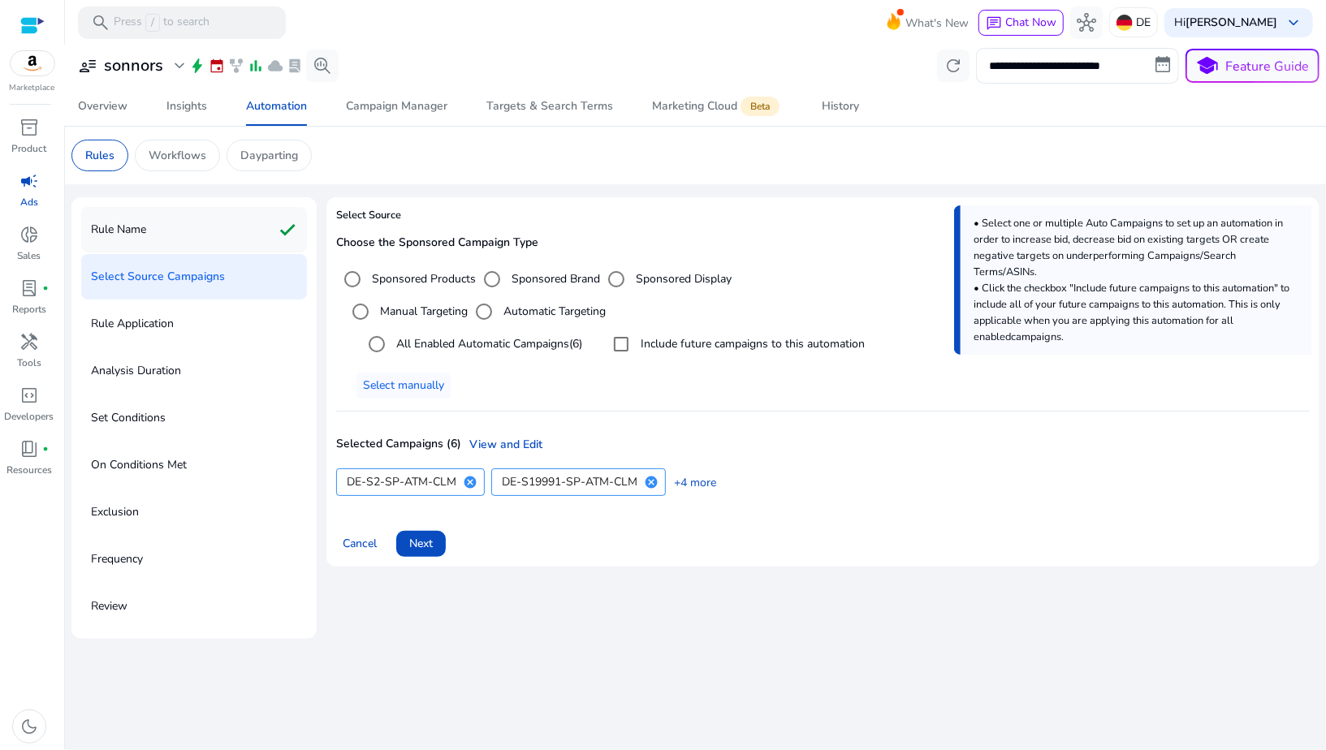
click at [232, 235] on div "Rule Name check" at bounding box center [194, 229] width 226 height 45
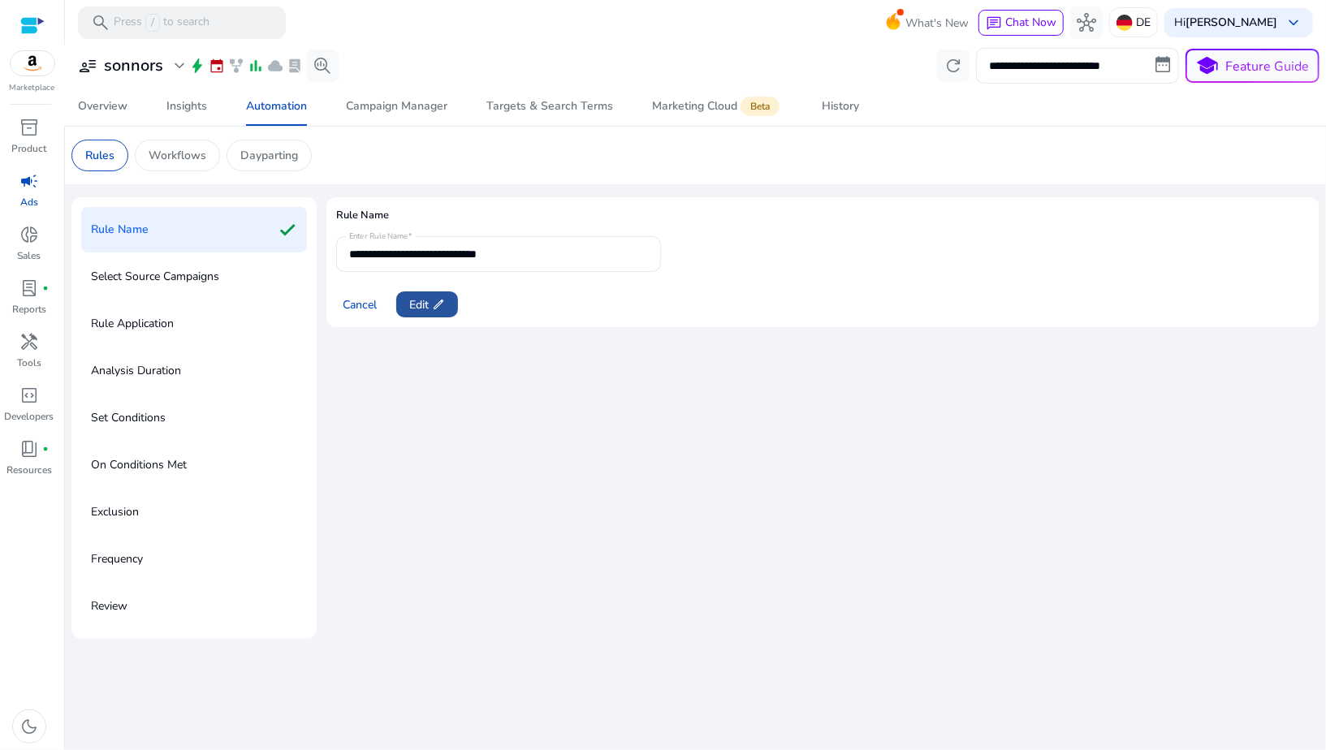
click at [425, 296] on span "Edit edit" at bounding box center [427, 304] width 36 height 17
click at [492, 257] on input "**********" at bounding box center [498, 254] width 299 height 18
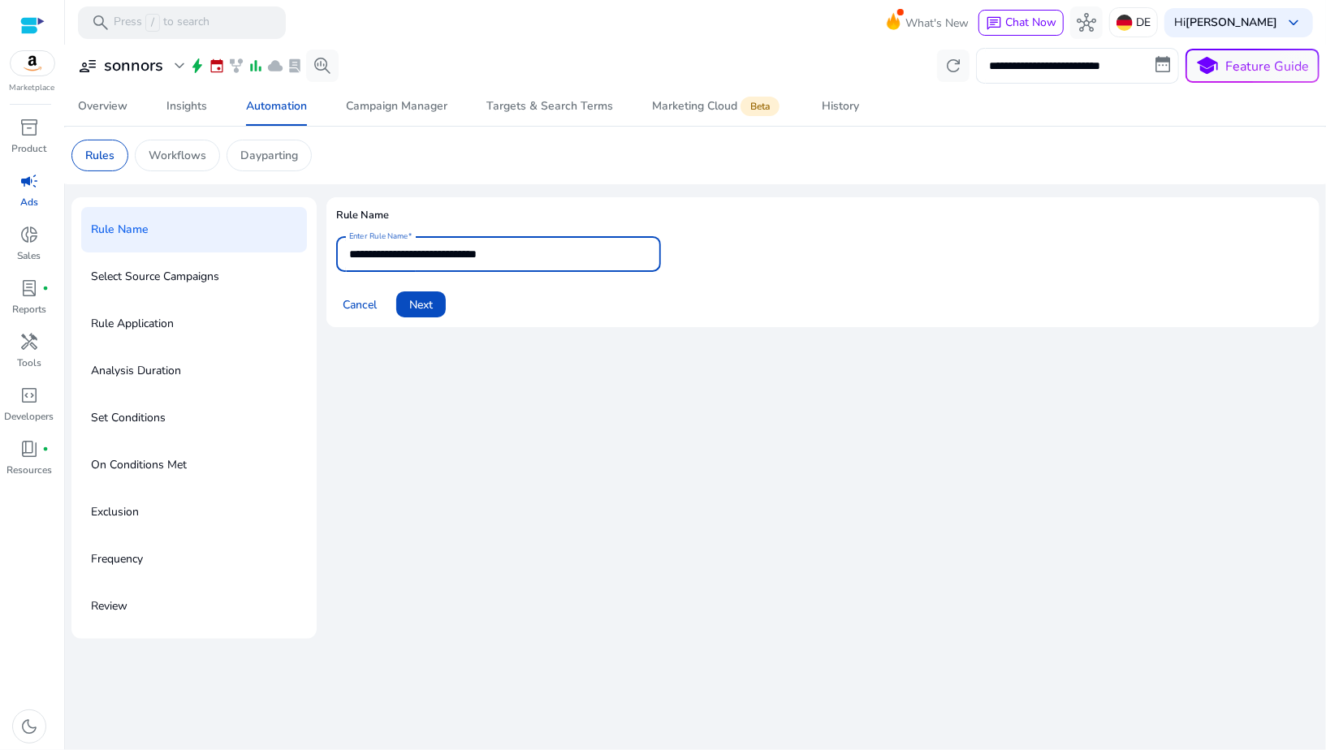
click at [492, 257] on input "**********" at bounding box center [498, 254] width 299 height 18
click at [504, 257] on input "**********" at bounding box center [498, 254] width 299 height 18
click at [508, 257] on input "**********" at bounding box center [498, 254] width 299 height 18
type input "**********"
click at [415, 309] on span "Next" at bounding box center [421, 304] width 24 height 17
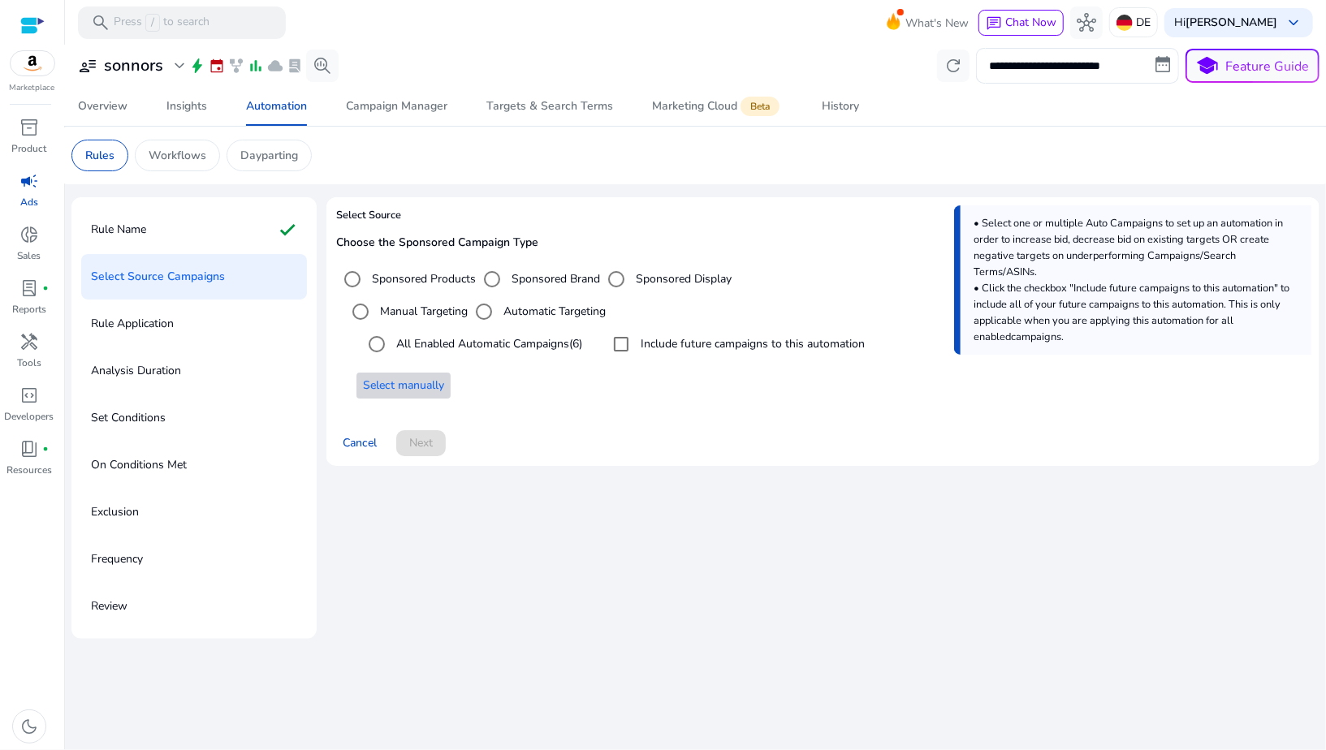
click at [421, 390] on span "Select manually" at bounding box center [403, 385] width 81 height 17
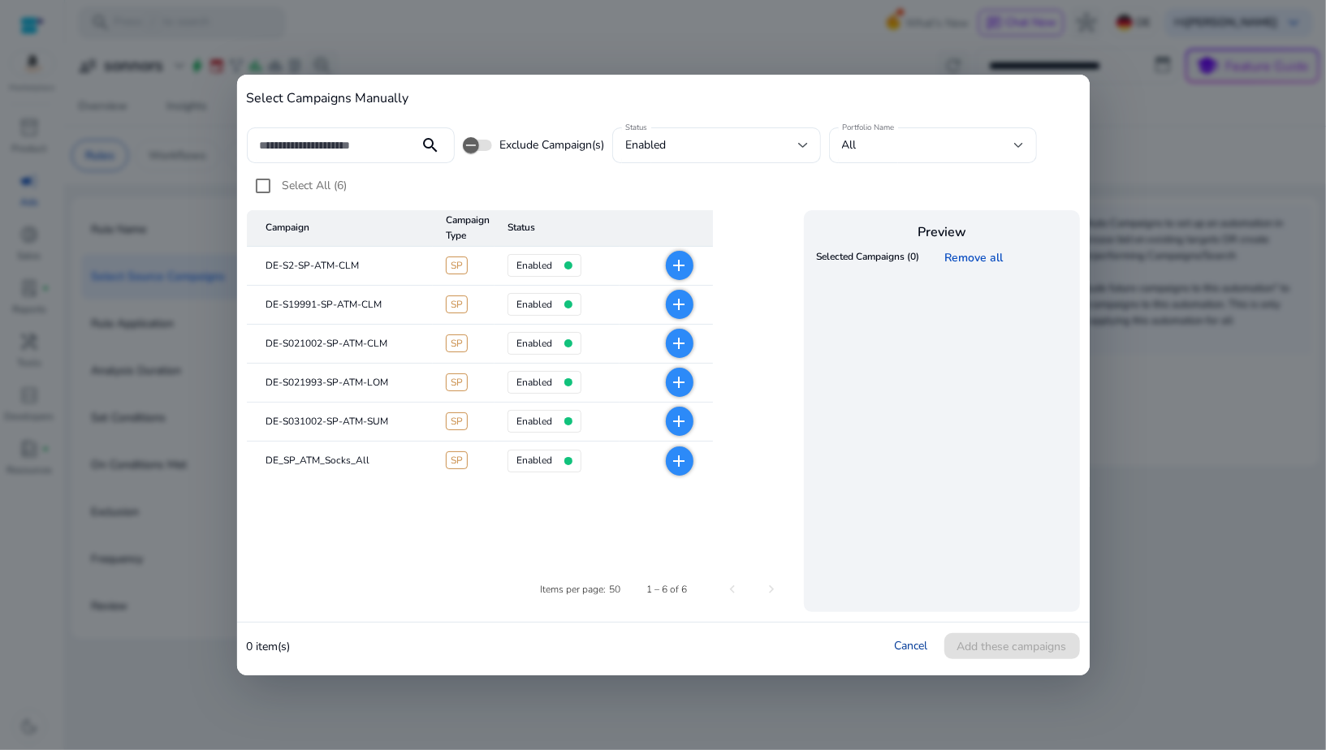
click at [919, 650] on link "Cancel" at bounding box center [911, 645] width 33 height 15
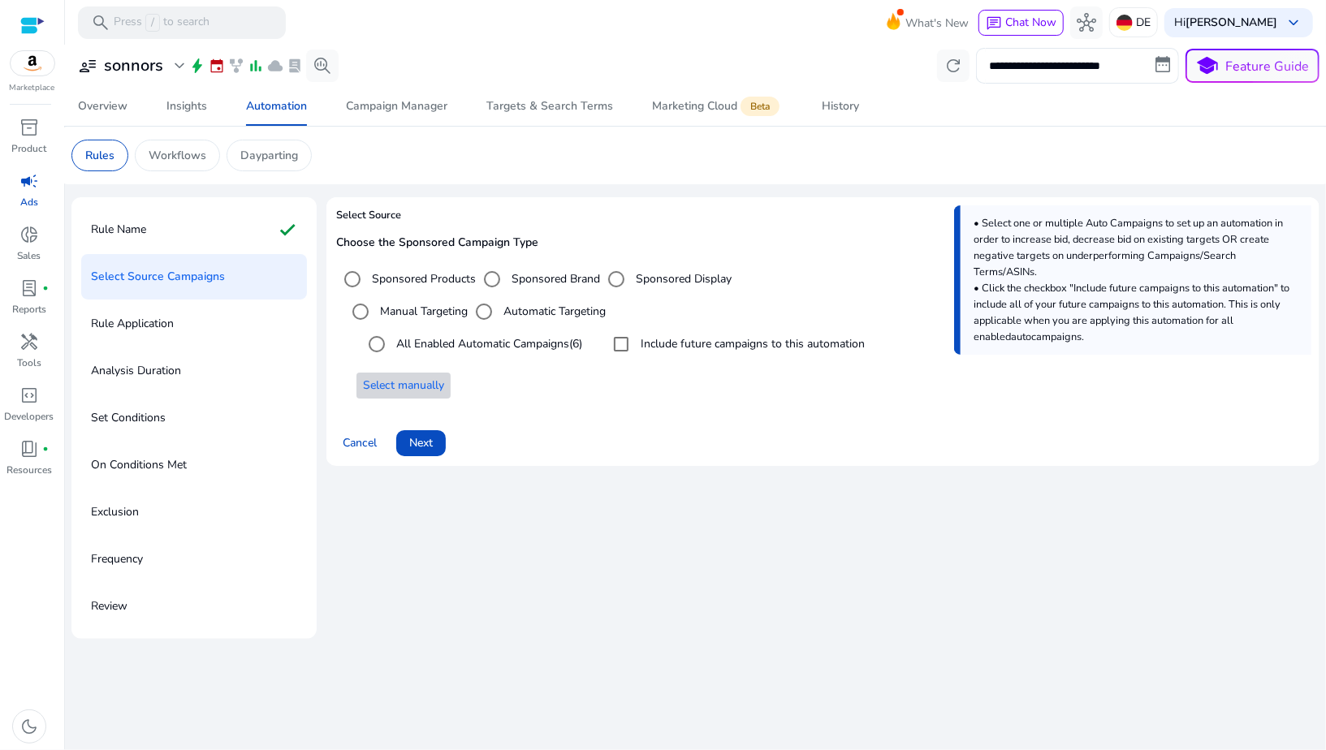
click at [394, 379] on span "Select manually" at bounding box center [403, 385] width 81 height 17
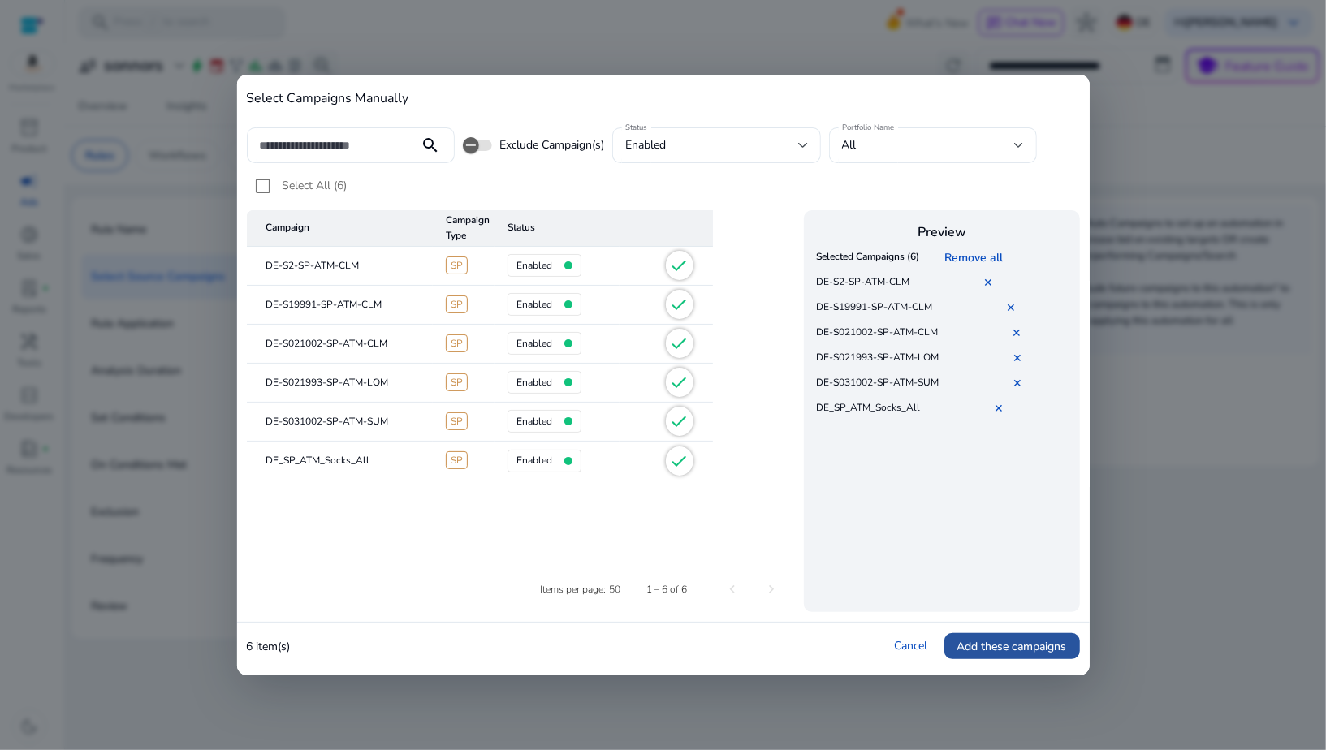
click at [968, 645] on span "Add these campaigns" at bounding box center [1012, 646] width 110 height 17
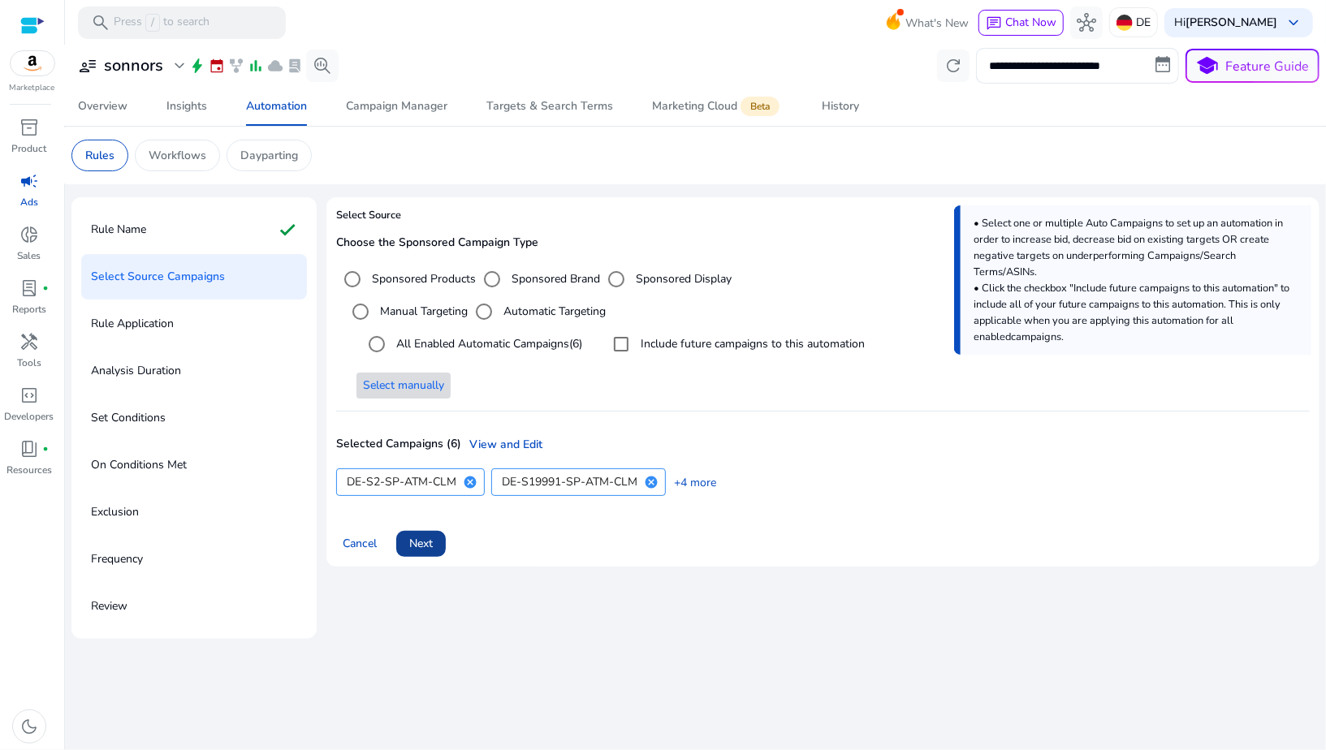
click at [429, 540] on span "Next" at bounding box center [421, 543] width 24 height 17
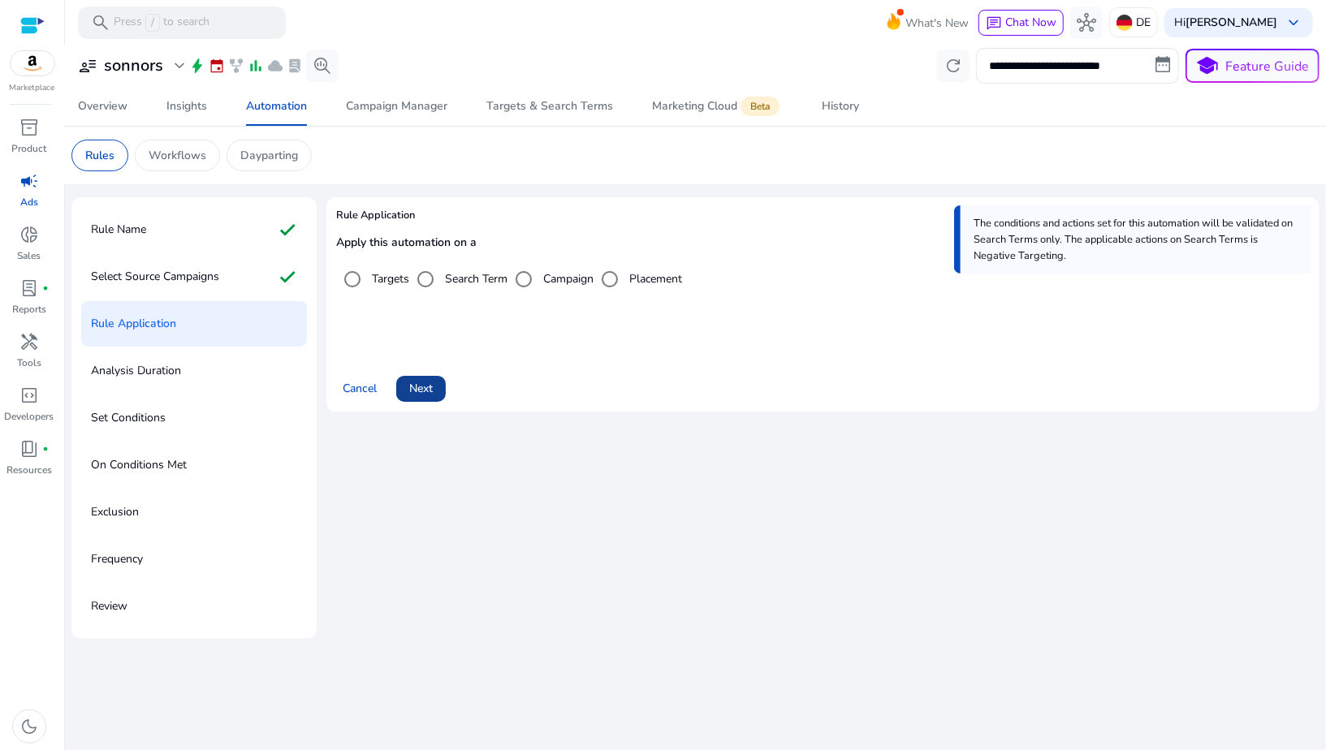
click at [419, 393] on span "Next" at bounding box center [421, 388] width 24 height 17
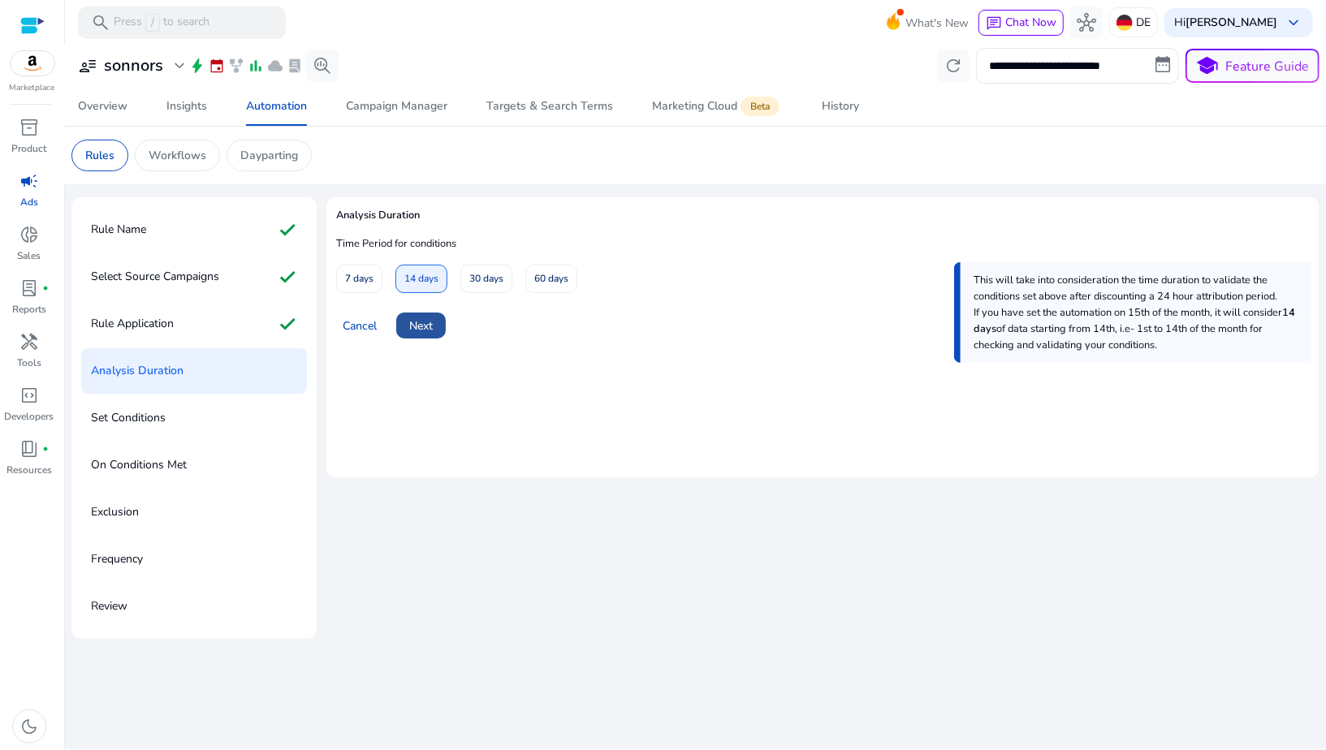
click at [422, 317] on span "Next" at bounding box center [421, 325] width 24 height 17
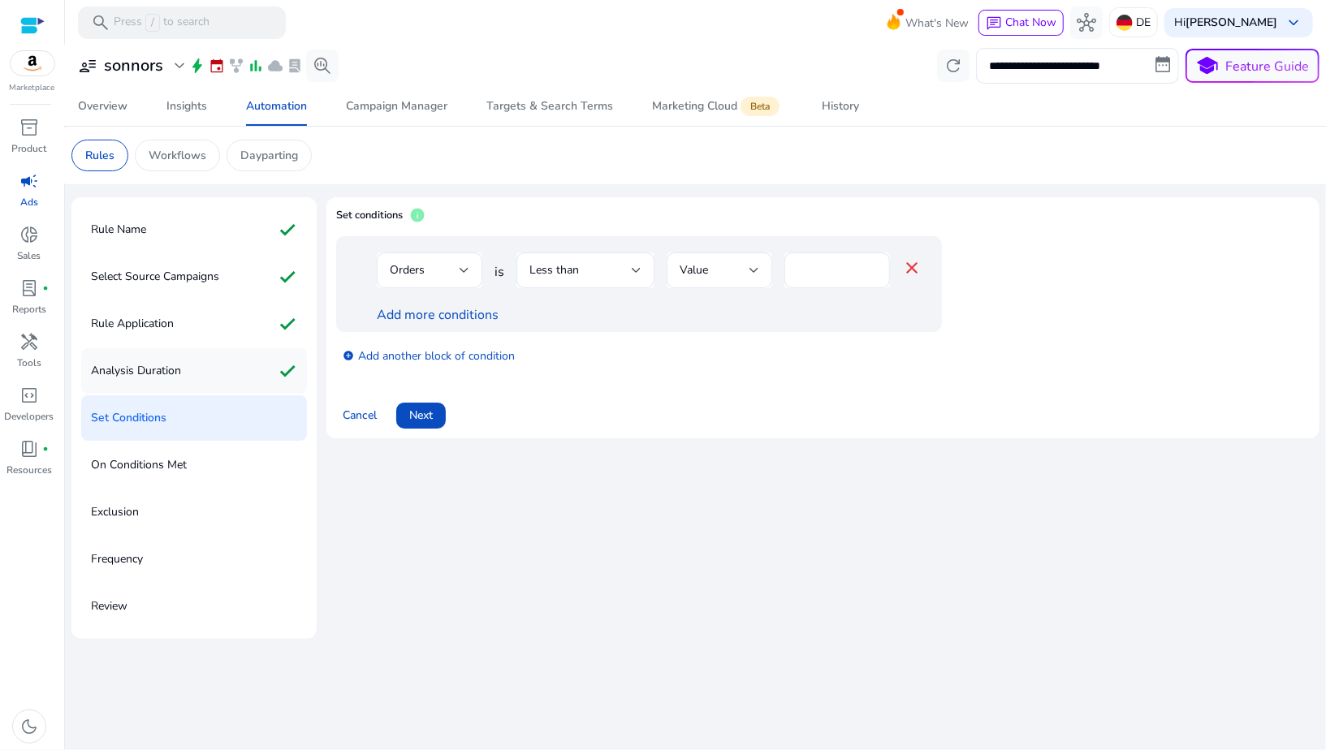
click at [288, 361] on mat-icon "check" at bounding box center [287, 371] width 19 height 26
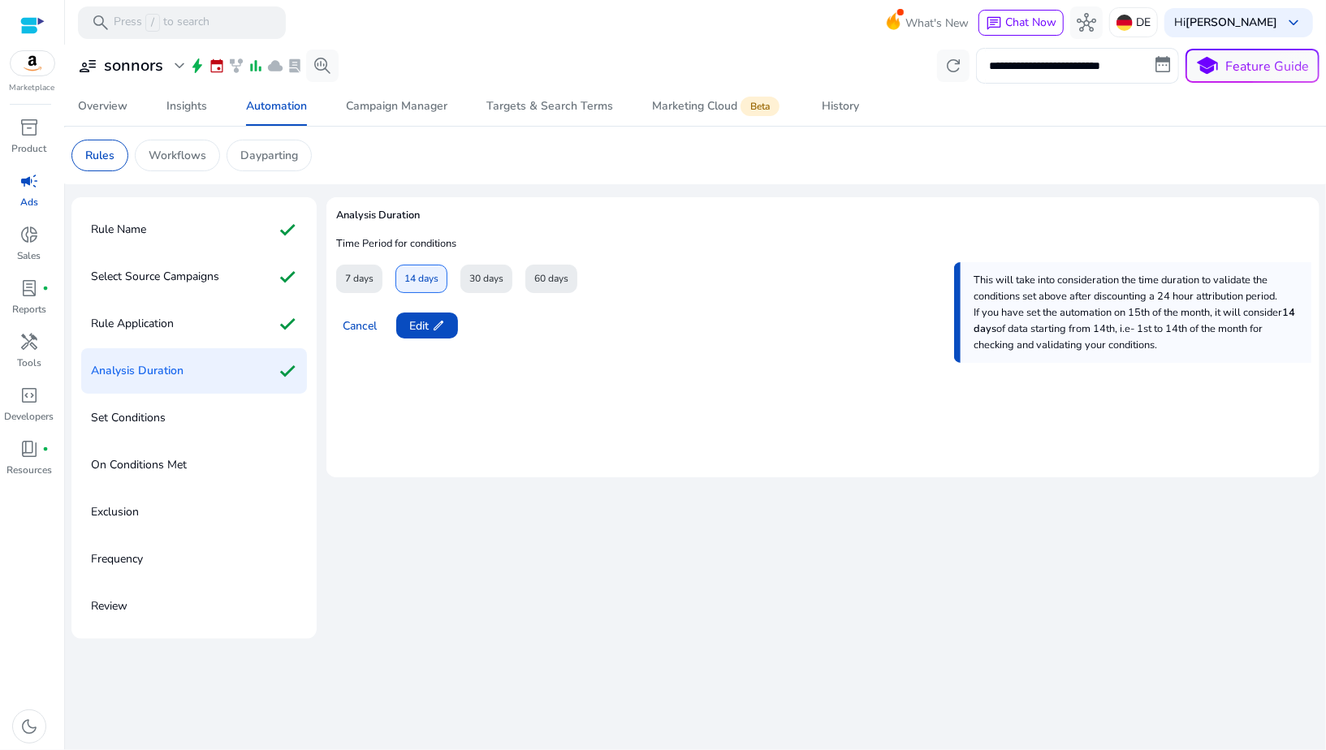
click at [481, 285] on div "30 days" at bounding box center [486, 279] width 52 height 28
click at [447, 322] on span at bounding box center [427, 325] width 62 height 39
click at [484, 285] on span "30 days" at bounding box center [486, 279] width 34 height 28
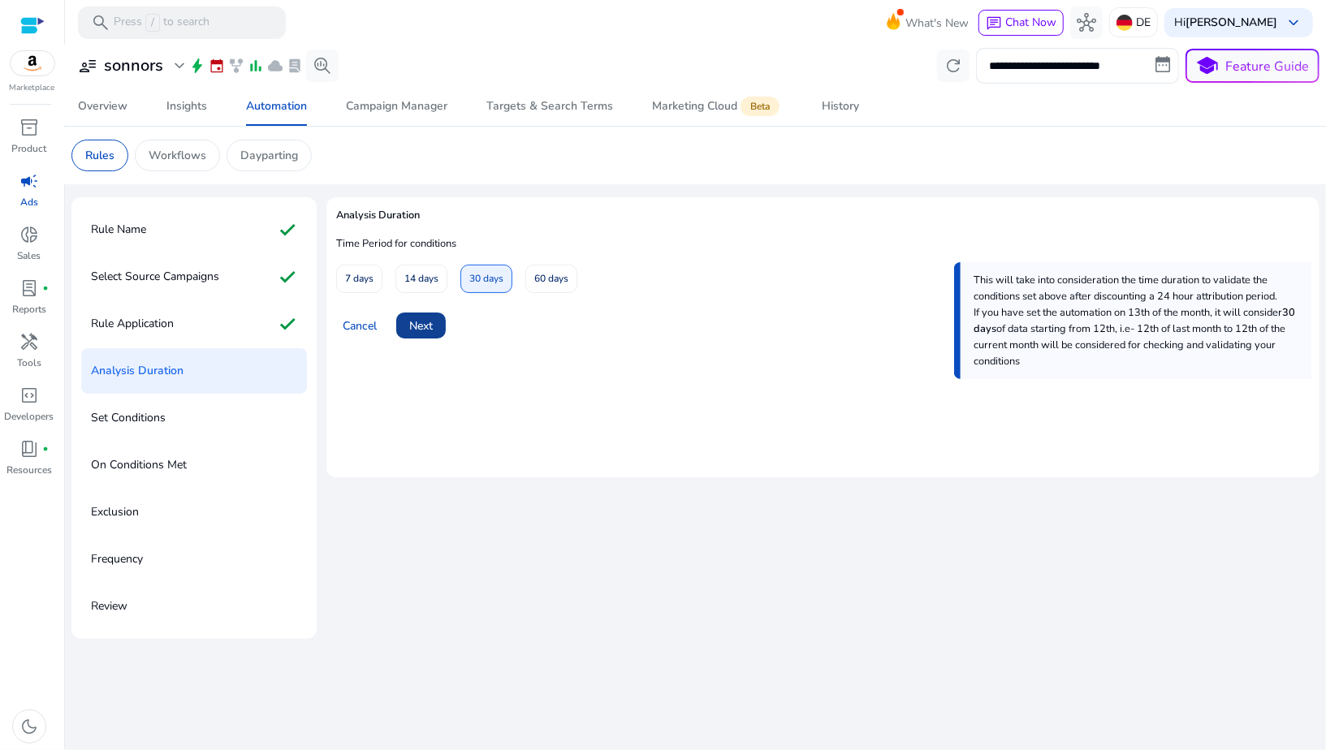
click at [423, 323] on span "Next" at bounding box center [421, 325] width 24 height 17
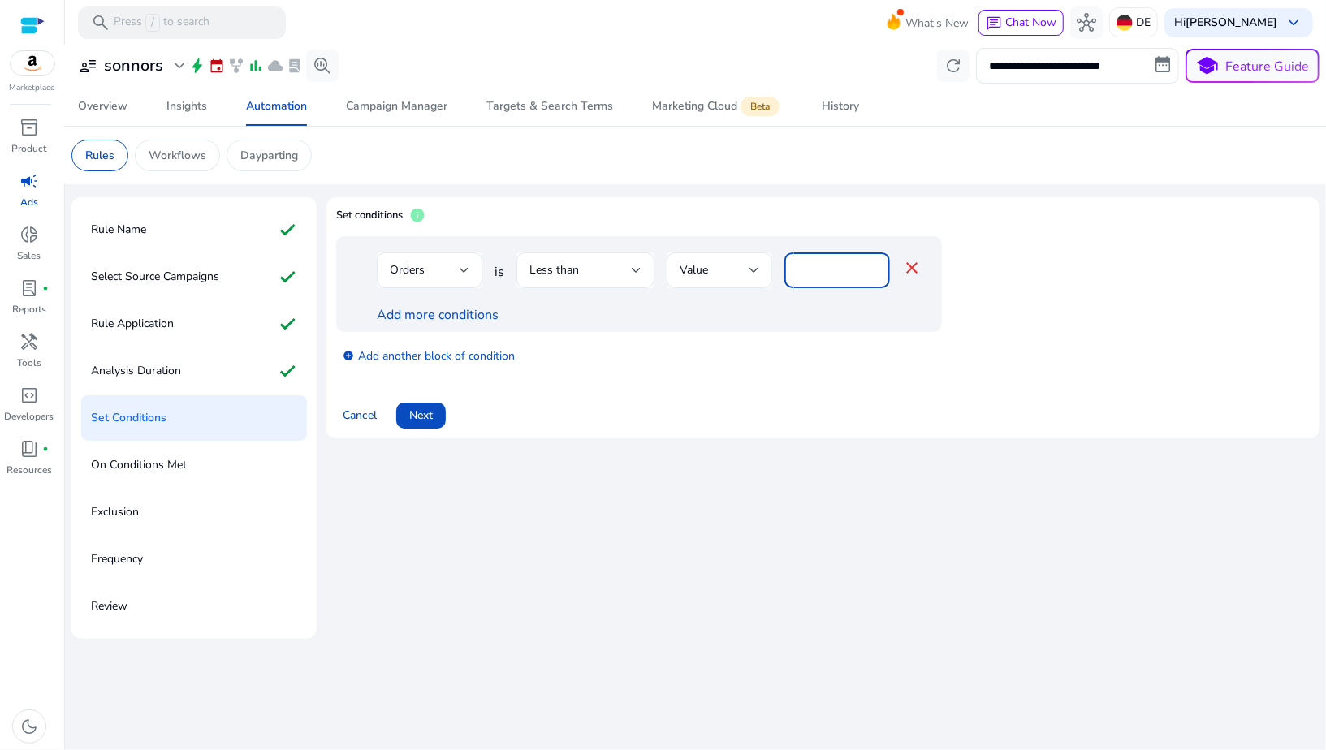
drag, startPoint x: 816, startPoint y: 265, endPoint x: 792, endPoint y: 265, distance: 23.5
click at [792, 265] on div "*" at bounding box center [837, 270] width 106 height 36
type input "*"
click at [692, 373] on div "add_circle Add another block of condition" at bounding box center [671, 354] width 670 height 45
click at [602, 279] on div "Less than" at bounding box center [585, 270] width 112 height 19
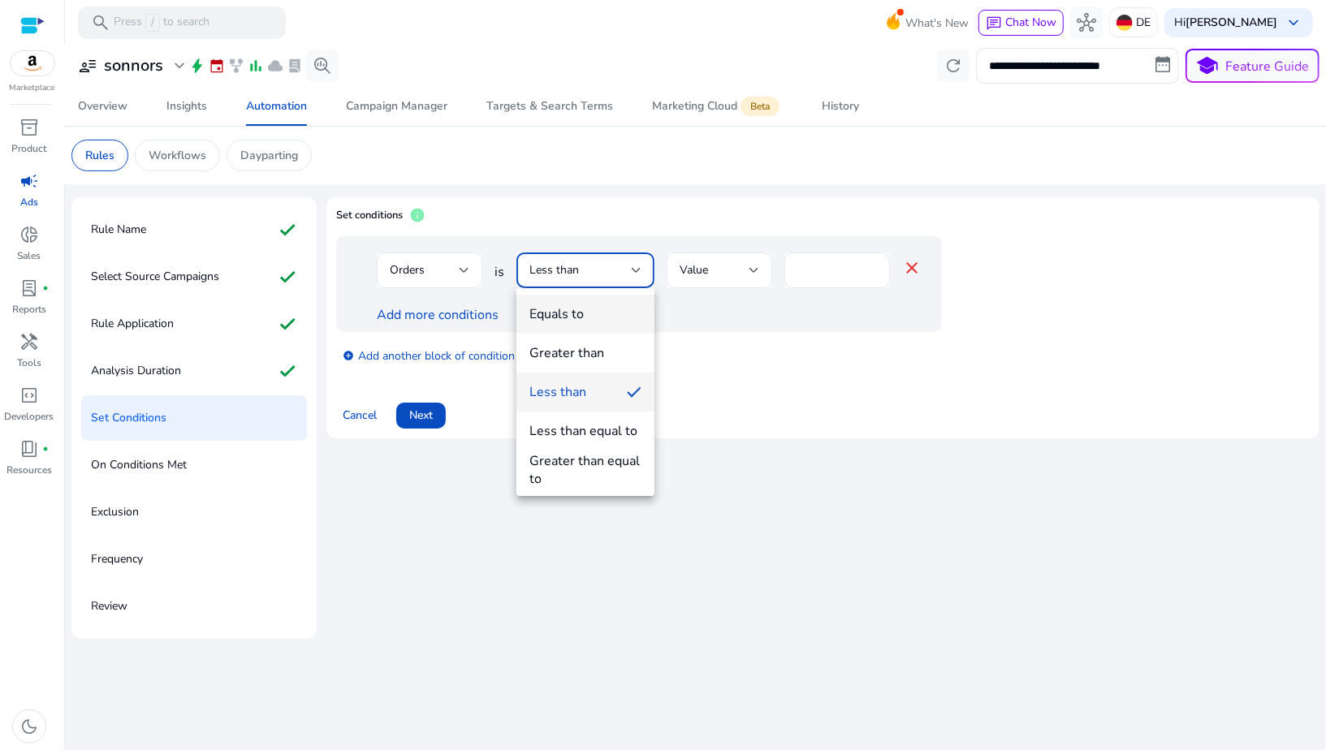
click at [570, 315] on div "Equals to" at bounding box center [556, 314] width 54 height 18
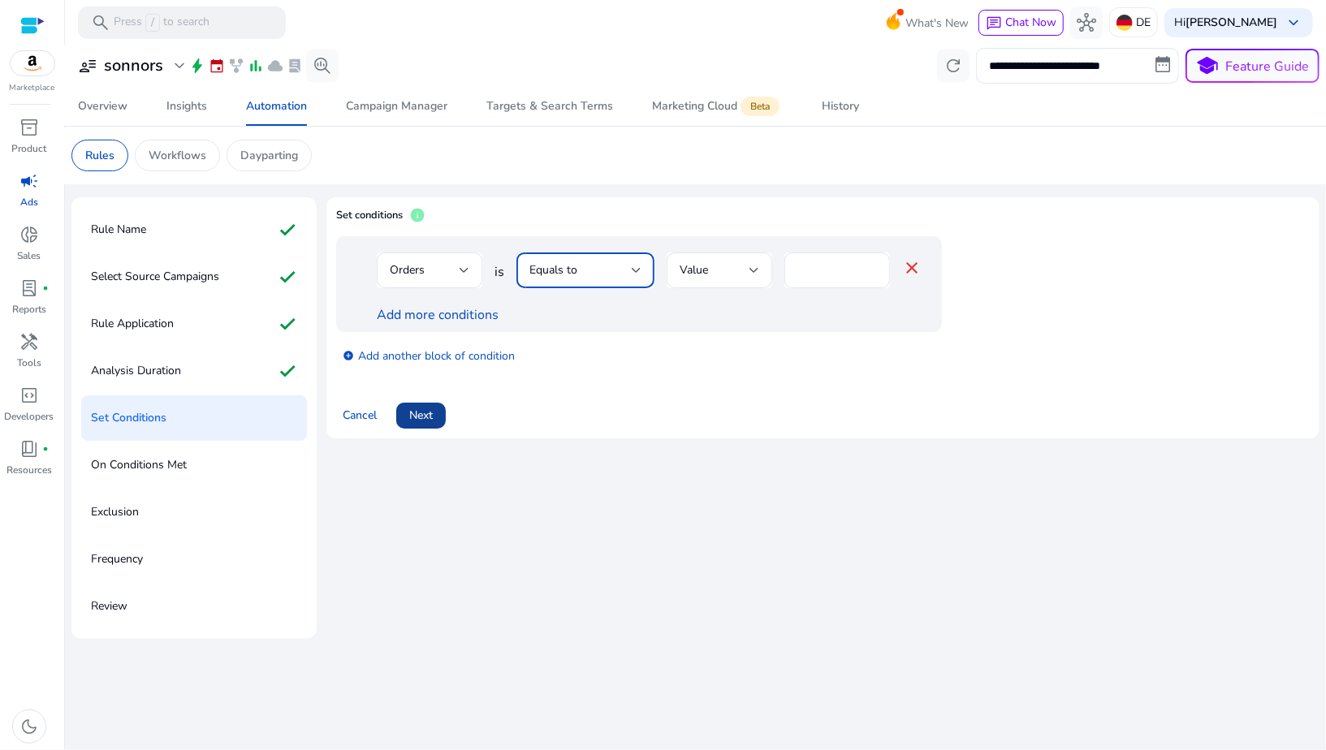
click at [430, 415] on span "Next" at bounding box center [421, 415] width 24 height 17
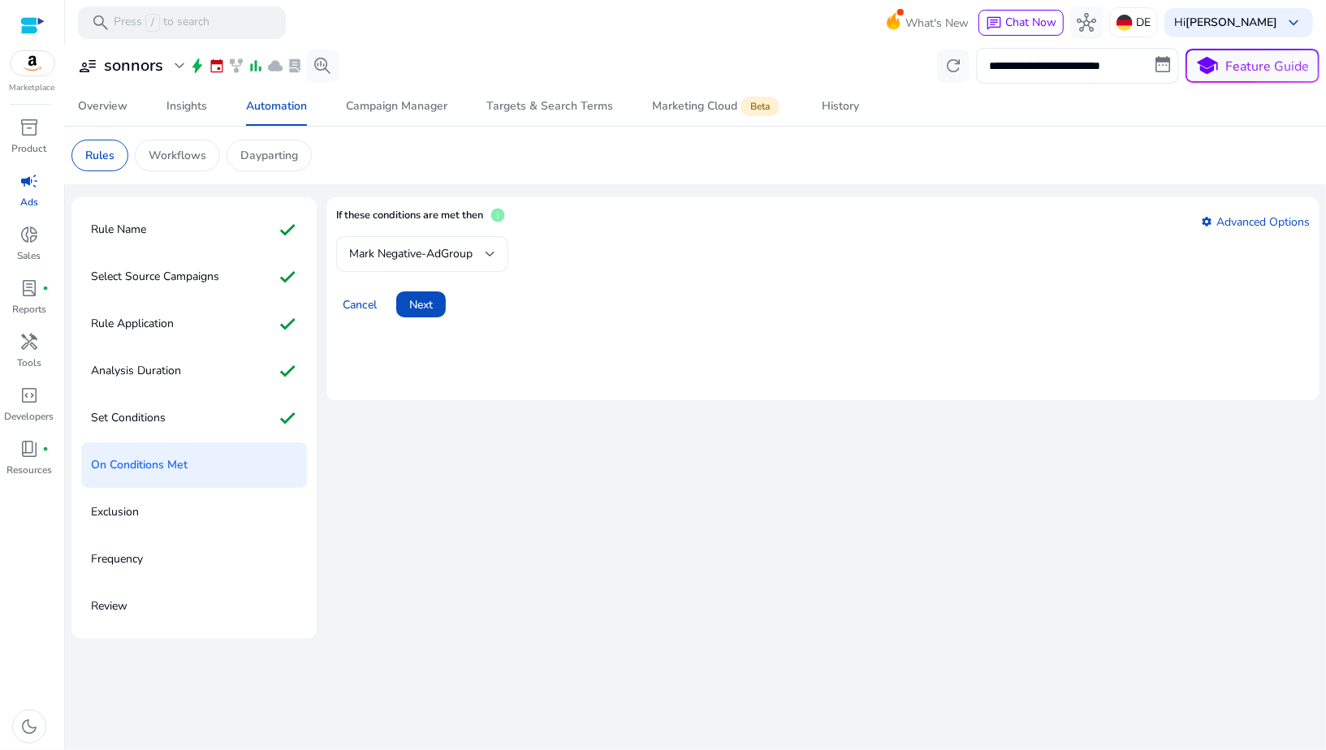
click at [417, 252] on span "Mark Negative-AdGroup" at bounding box center [410, 253] width 123 height 15
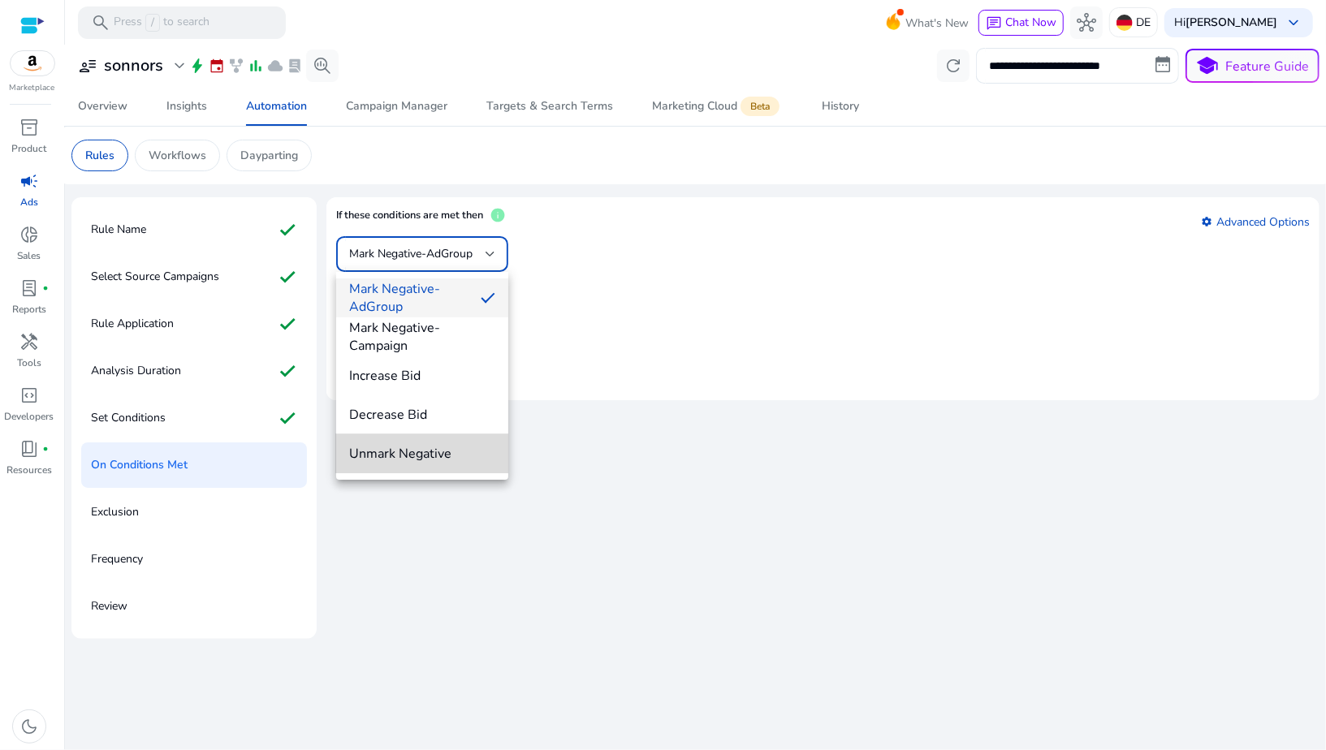
click at [400, 452] on span "Unmark Negative" at bounding box center [422, 454] width 146 height 18
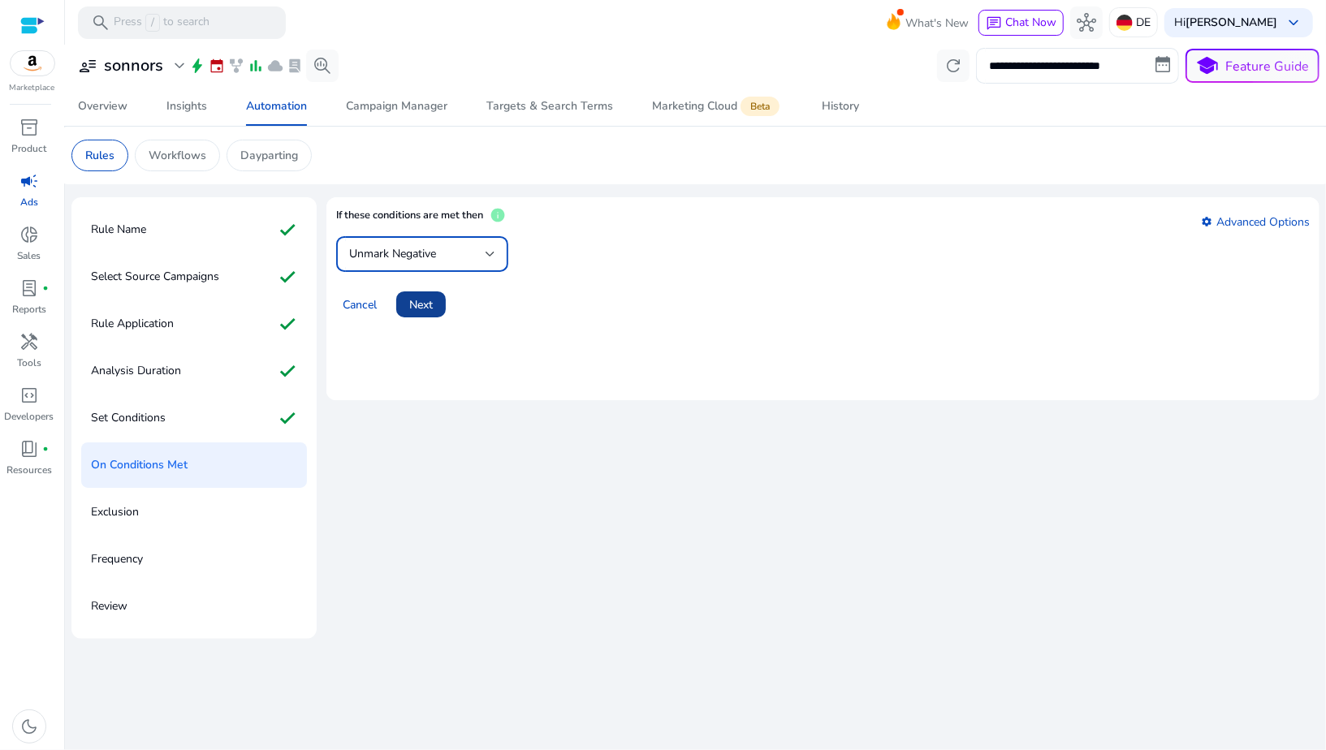
click at [422, 302] on span "Next" at bounding box center [421, 304] width 24 height 17
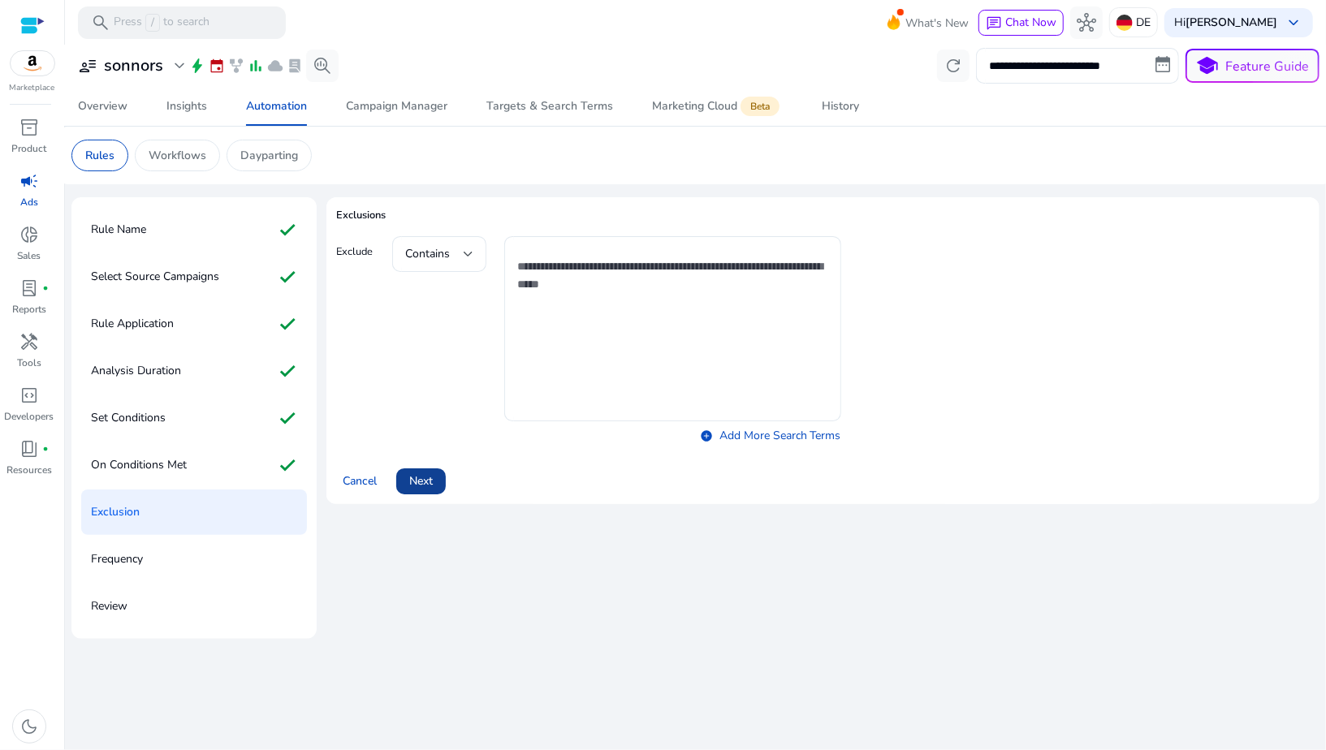
click at [419, 473] on span "Next" at bounding box center [421, 480] width 24 height 17
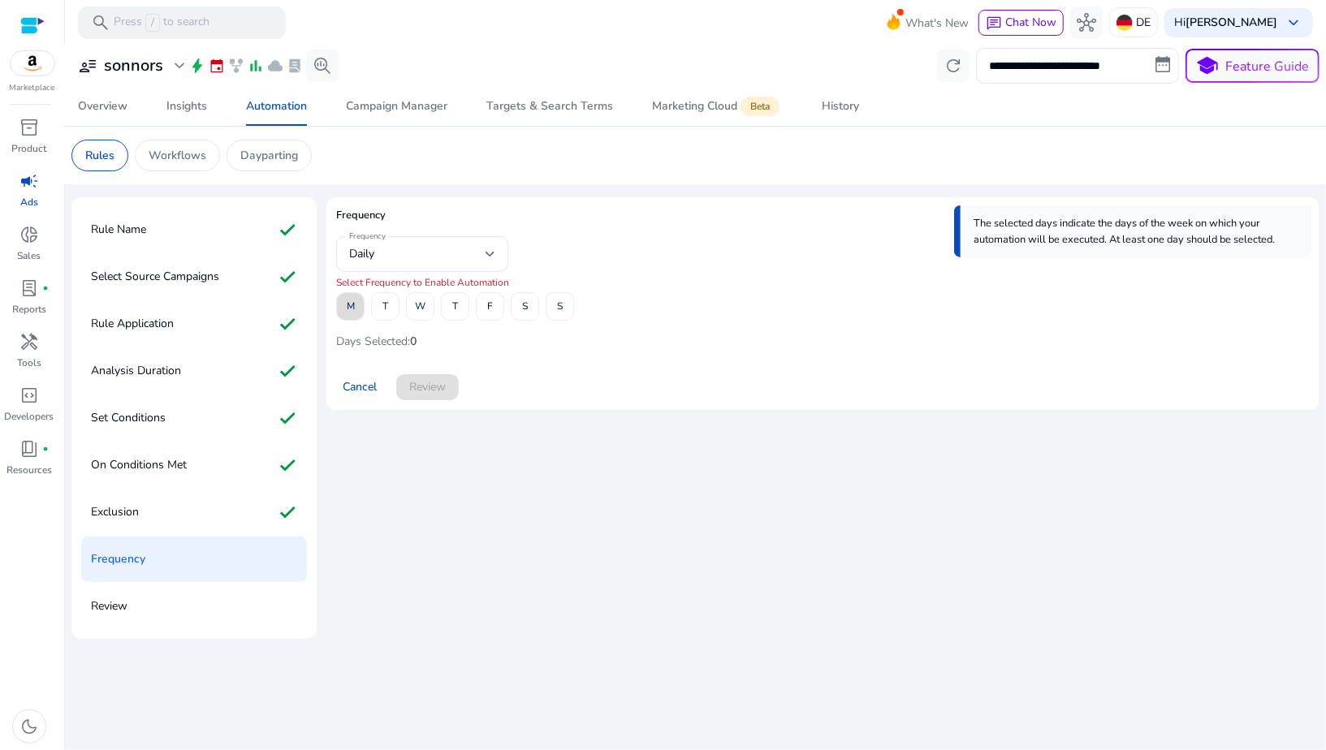
click at [358, 308] on span at bounding box center [350, 306] width 27 height 39
click at [387, 308] on span "T" at bounding box center [385, 306] width 6 height 28
click at [429, 308] on span at bounding box center [420, 306] width 27 height 39
click at [456, 309] on span "T" at bounding box center [455, 306] width 6 height 28
click at [485, 309] on span at bounding box center [489, 306] width 27 height 39
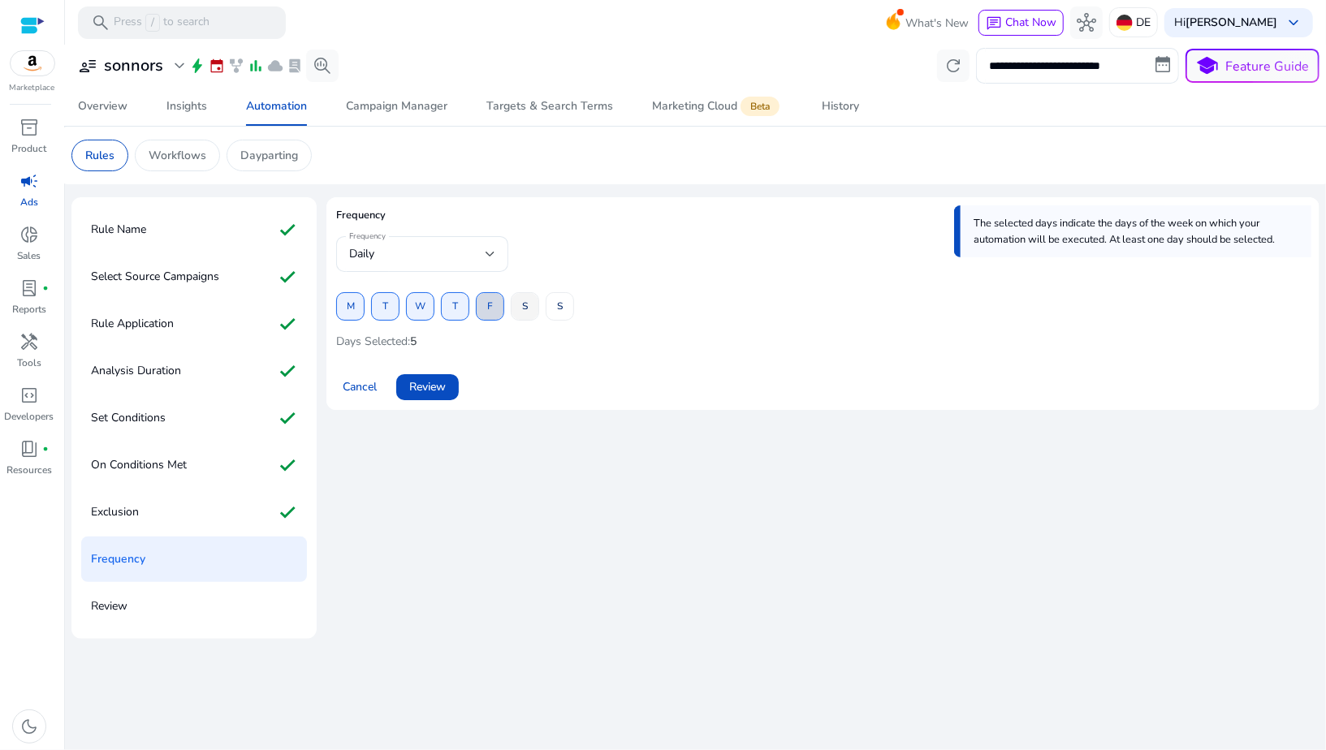
click at [527, 309] on span "S" at bounding box center [525, 306] width 6 height 28
click at [557, 309] on span "S" at bounding box center [560, 306] width 6 height 28
click at [428, 388] on span "Review" at bounding box center [427, 386] width 37 height 17
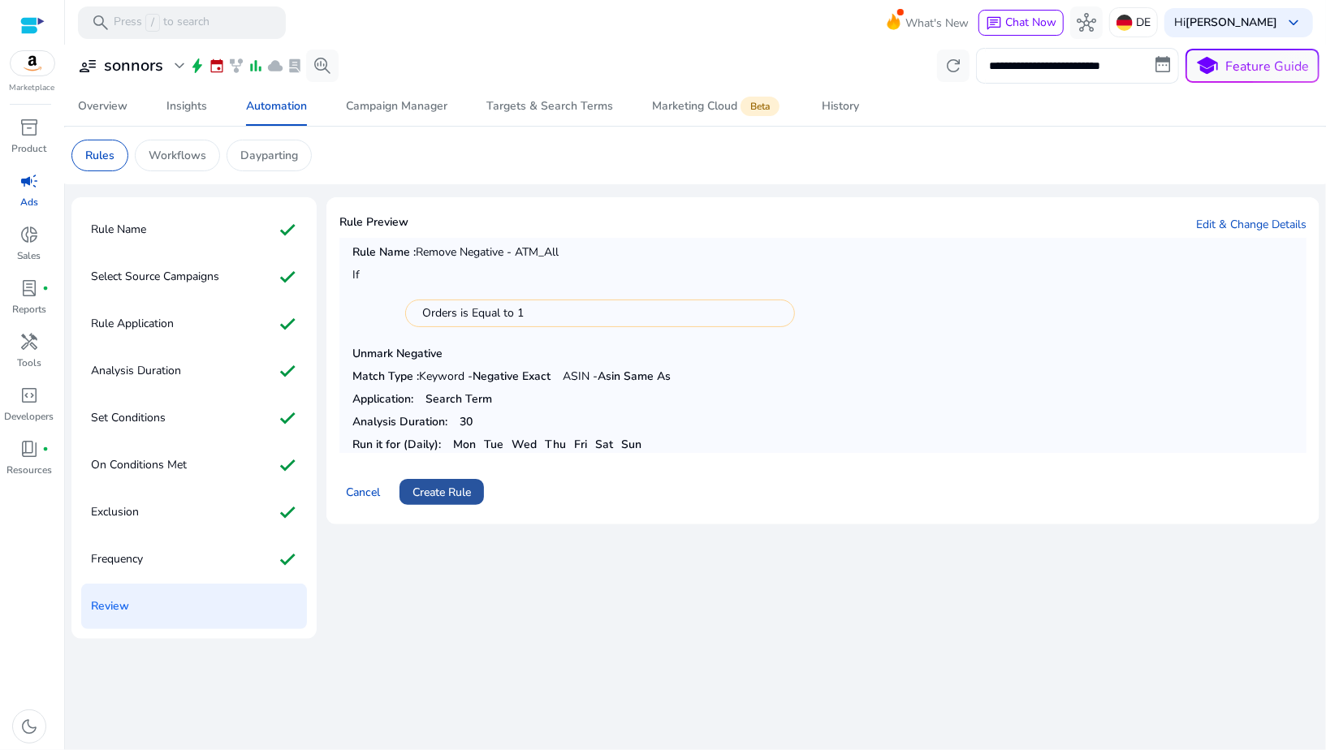
click at [431, 497] on span "Create Rule" at bounding box center [441, 492] width 58 height 17
